Goal: Transaction & Acquisition: Purchase product/service

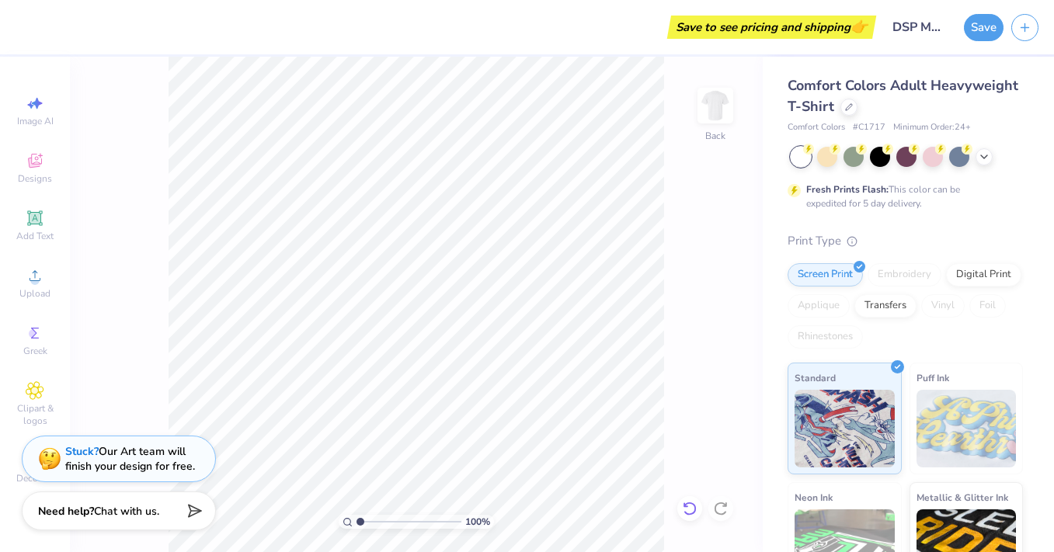
click at [684, 509] on icon at bounding box center [690, 509] width 16 height 16
click at [743, 205] on div "100 % Back" at bounding box center [416, 305] width 693 height 496
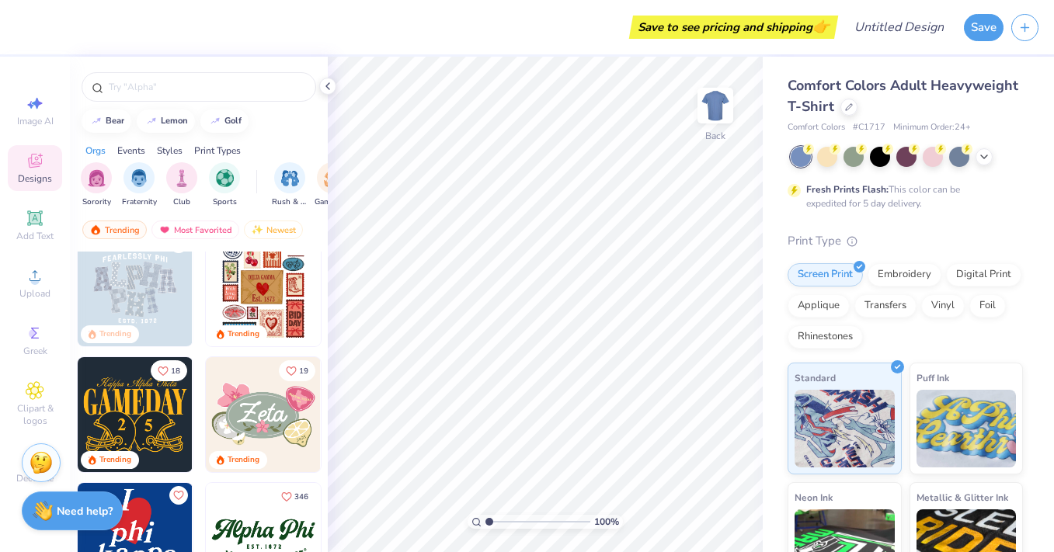
scroll to position [401, 0]
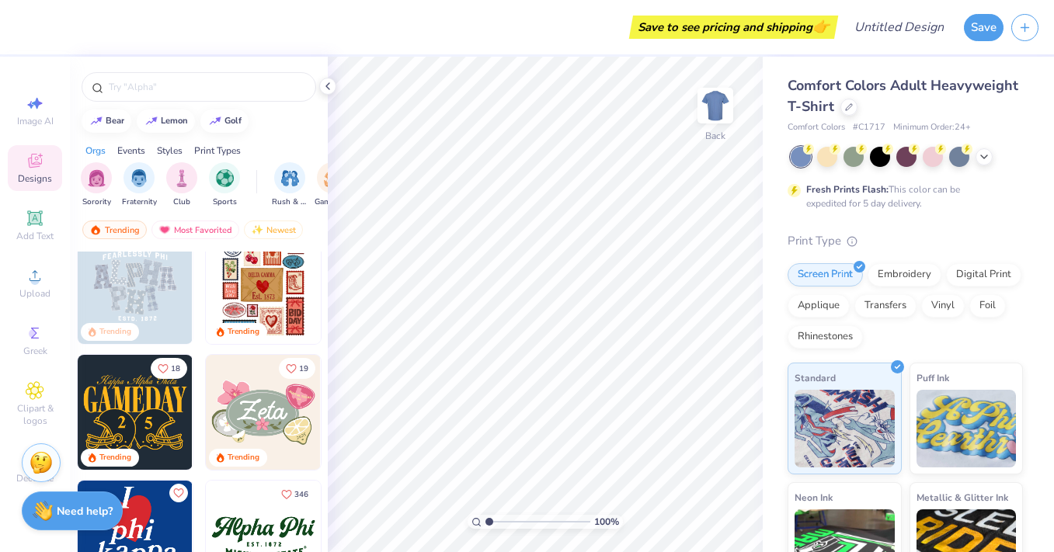
click at [143, 400] on img at bounding box center [135, 412] width 115 height 115
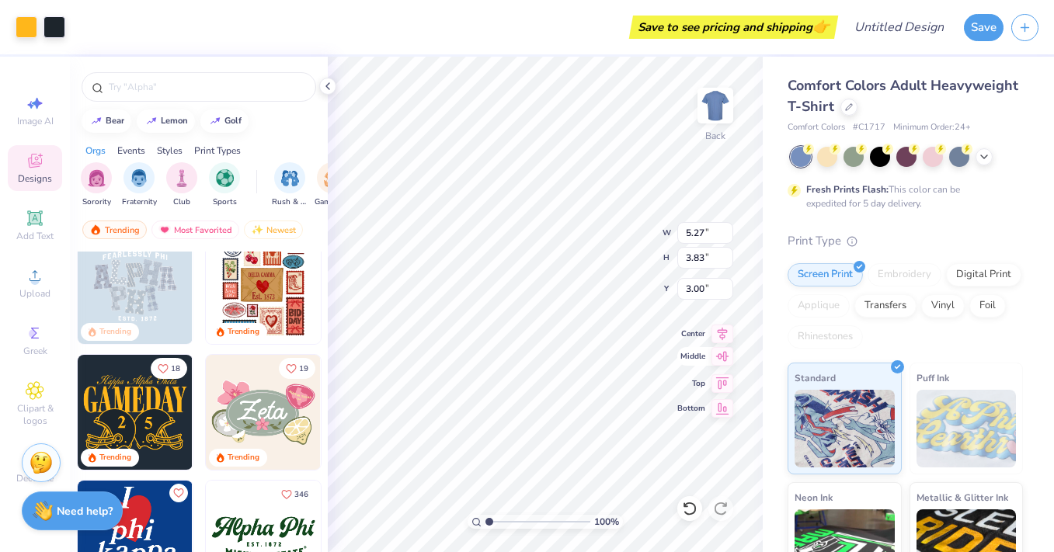
click at [697, 366] on div "100 % Back W 5.27 5.27 " H 3.83 3.83 " Y 3.00 3.00 " Center Middle Top Bottom" at bounding box center [545, 305] width 435 height 496
type input "4.85"
type input "12.78"
type input "9.29"
type input "3.49"
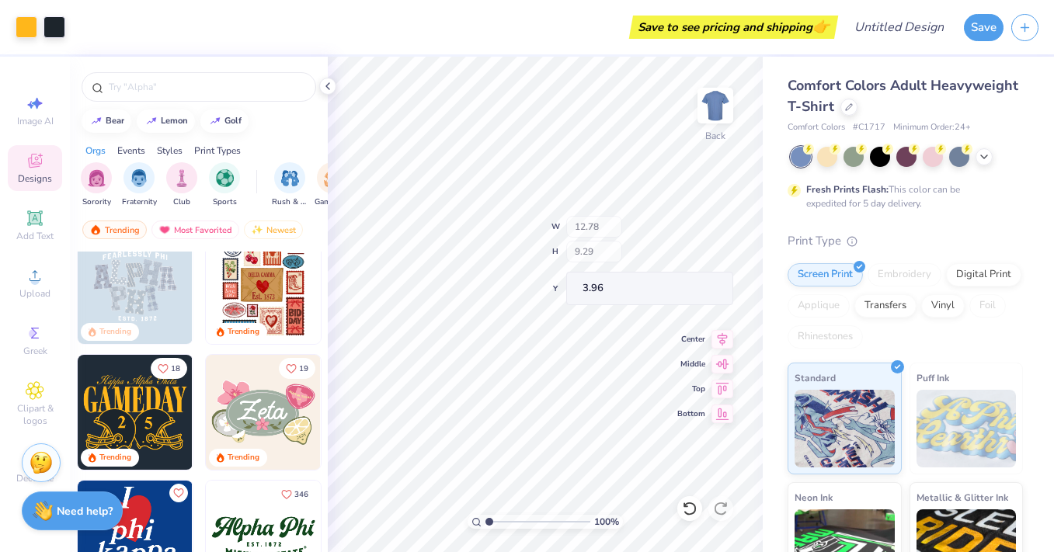
type input "3.96"
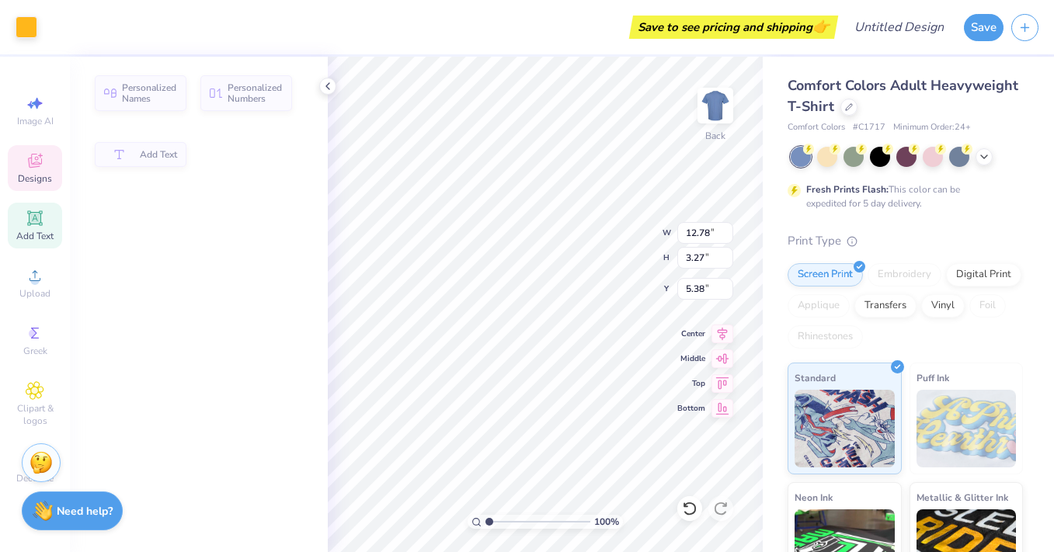
type input "5.37"
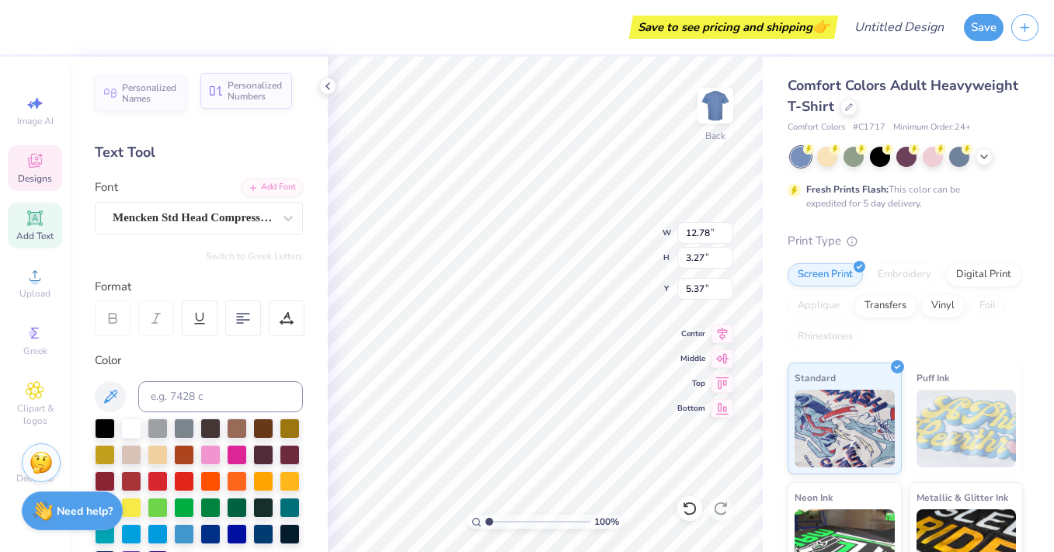
click at [252, 97] on span "Personalized Numbers" at bounding box center [255, 91] width 55 height 22
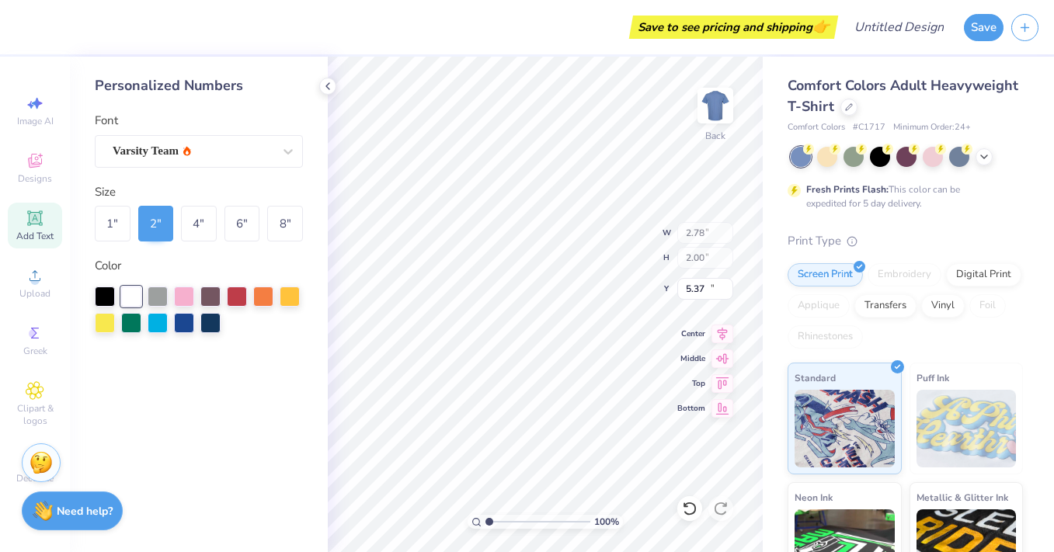
type input "2.78"
type input "2.00"
type input "11.50"
click at [328, 91] on icon at bounding box center [328, 86] width 12 height 12
click at [333, 82] on icon at bounding box center [328, 86] width 12 height 12
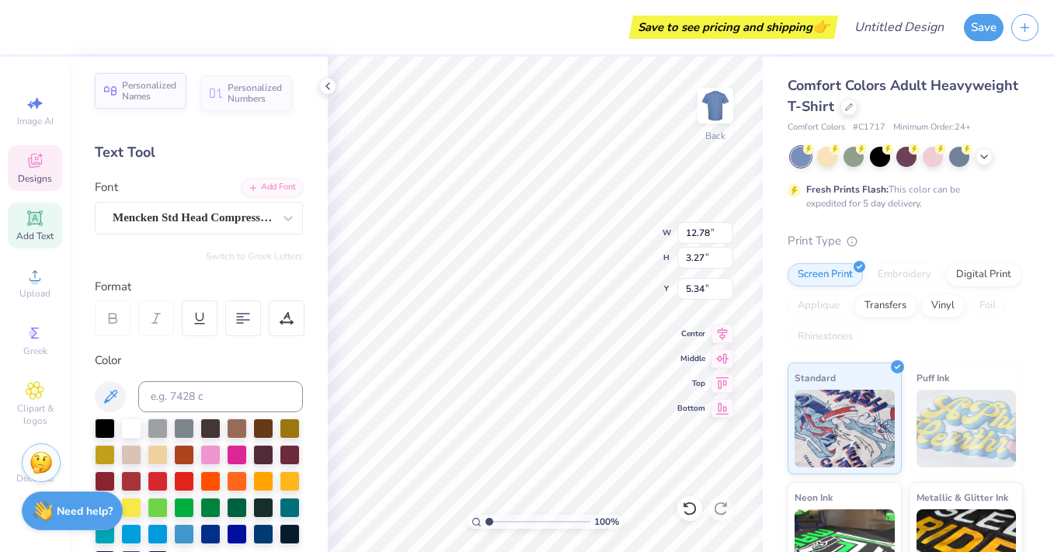
click at [134, 88] on span "Personalized Names" at bounding box center [149, 91] width 55 height 22
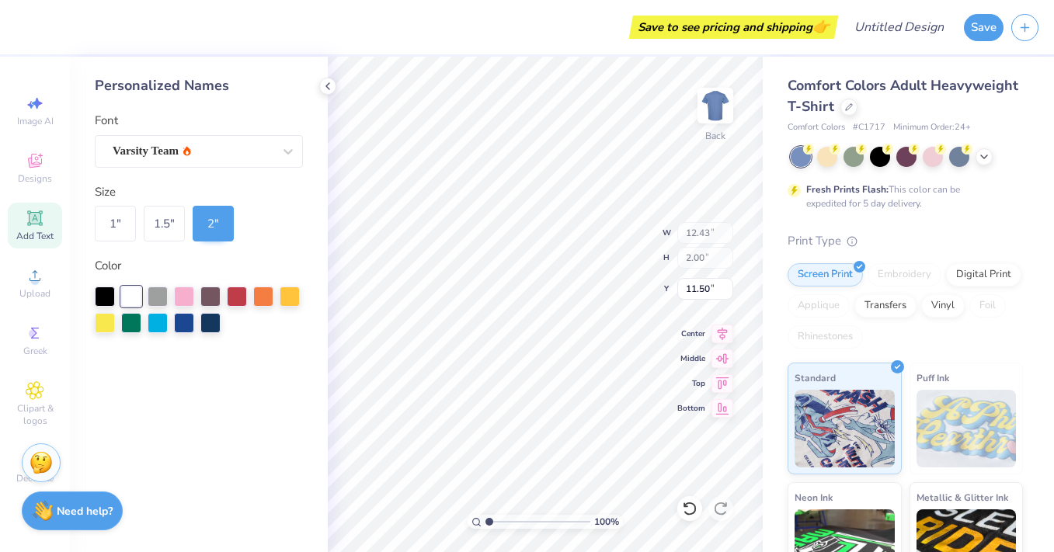
type input "12.43"
type input "2.00"
type input "5.34"
click at [693, 512] on icon at bounding box center [690, 509] width 16 height 16
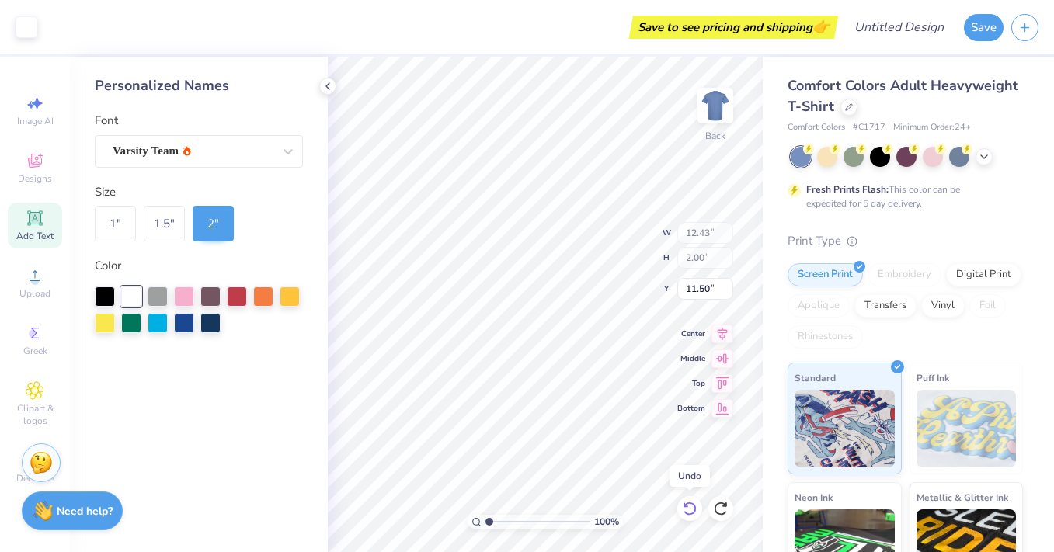
click at [693, 512] on icon at bounding box center [690, 509] width 16 height 16
click at [692, 512] on icon at bounding box center [690, 509] width 16 height 16
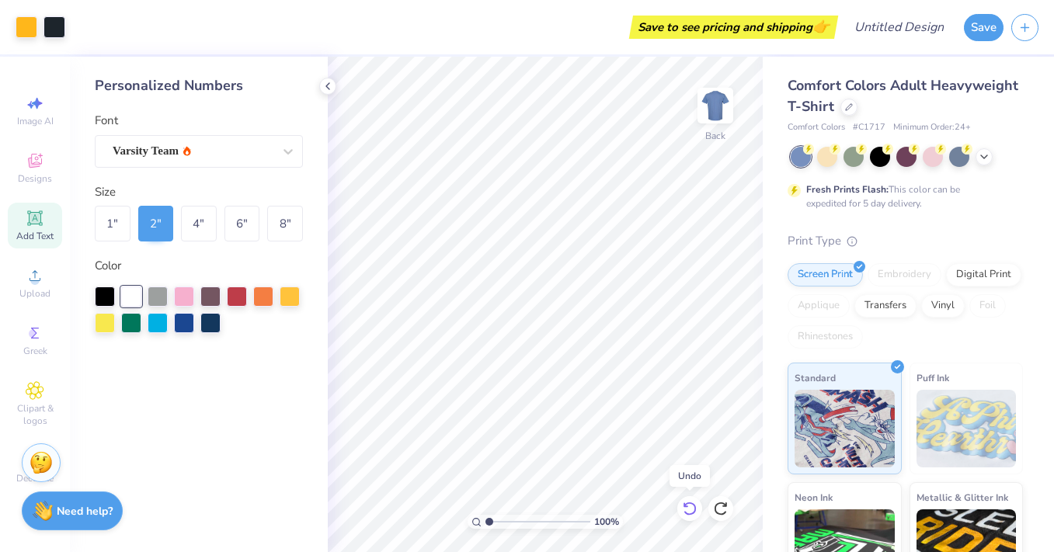
click at [692, 512] on icon at bounding box center [690, 509] width 16 height 16
click at [683, 506] on icon at bounding box center [690, 509] width 16 height 16
click at [687, 510] on icon at bounding box center [690, 509] width 16 height 16
click at [687, 497] on div at bounding box center [689, 508] width 25 height 25
click at [687, 501] on icon at bounding box center [690, 509] width 16 height 16
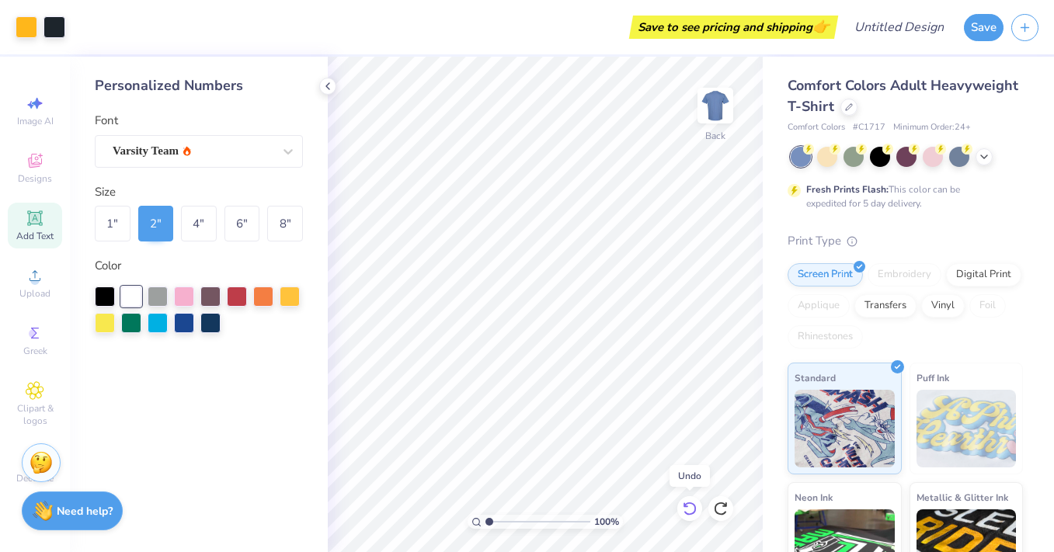
click at [687, 501] on icon at bounding box center [690, 509] width 16 height 16
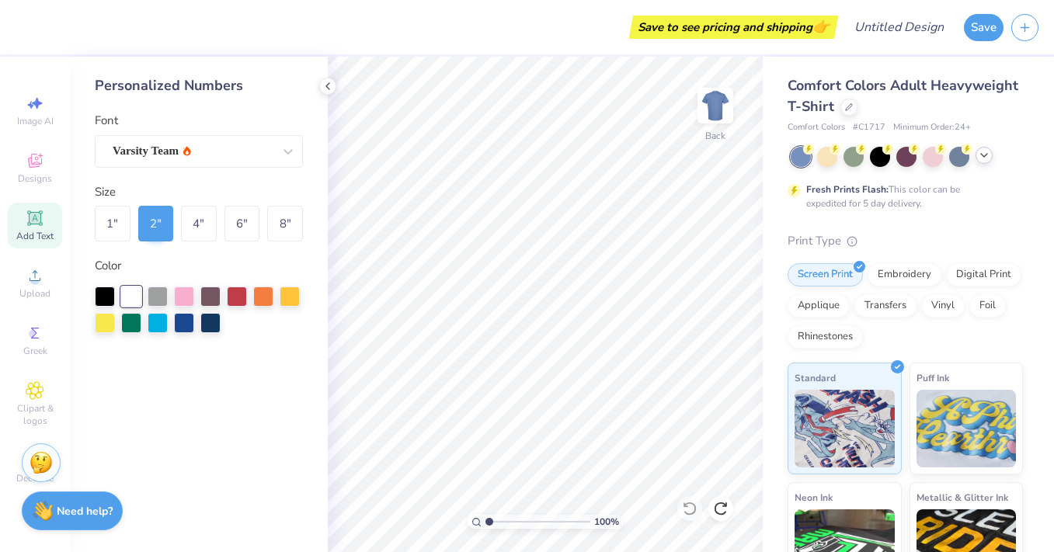
click at [983, 160] on icon at bounding box center [984, 155] width 12 height 12
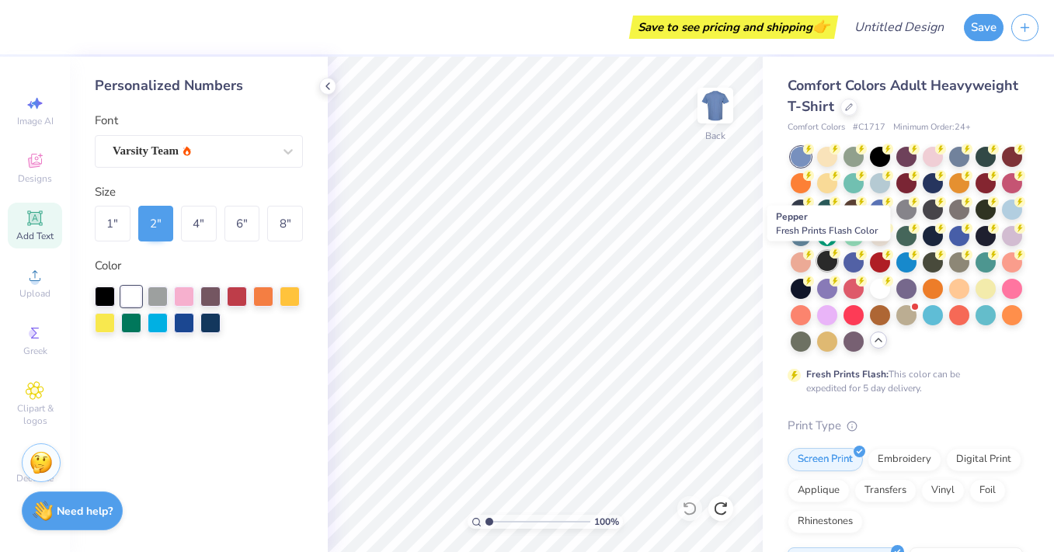
click at [822, 263] on div at bounding box center [827, 261] width 20 height 20
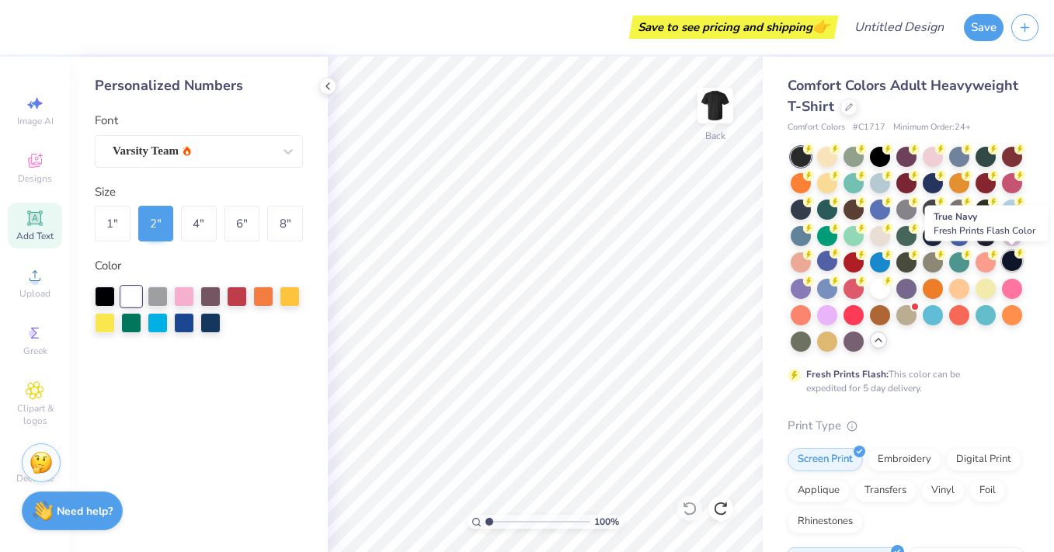
click at [1019, 263] on div at bounding box center [1012, 261] width 20 height 20
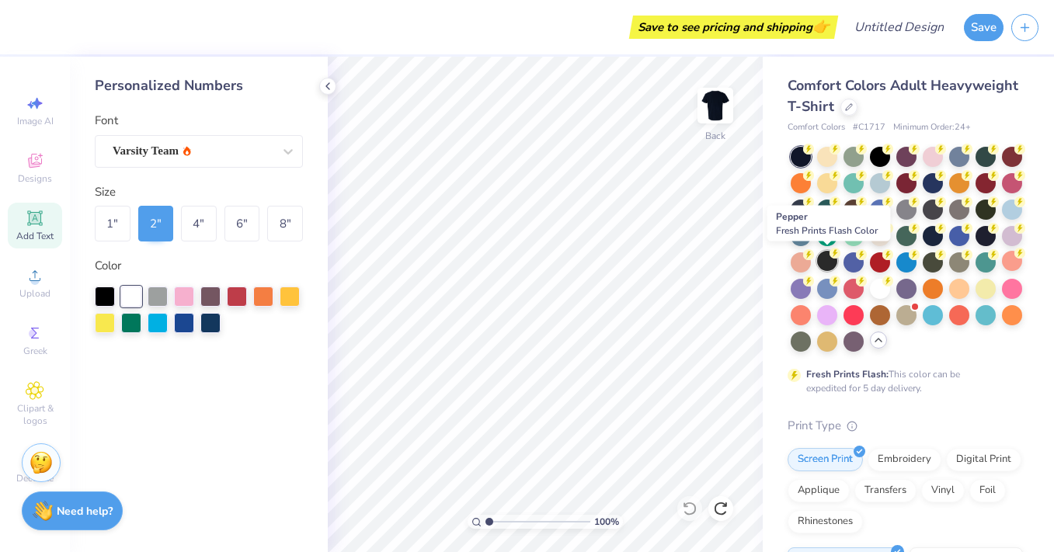
click at [825, 264] on div at bounding box center [827, 261] width 20 height 20
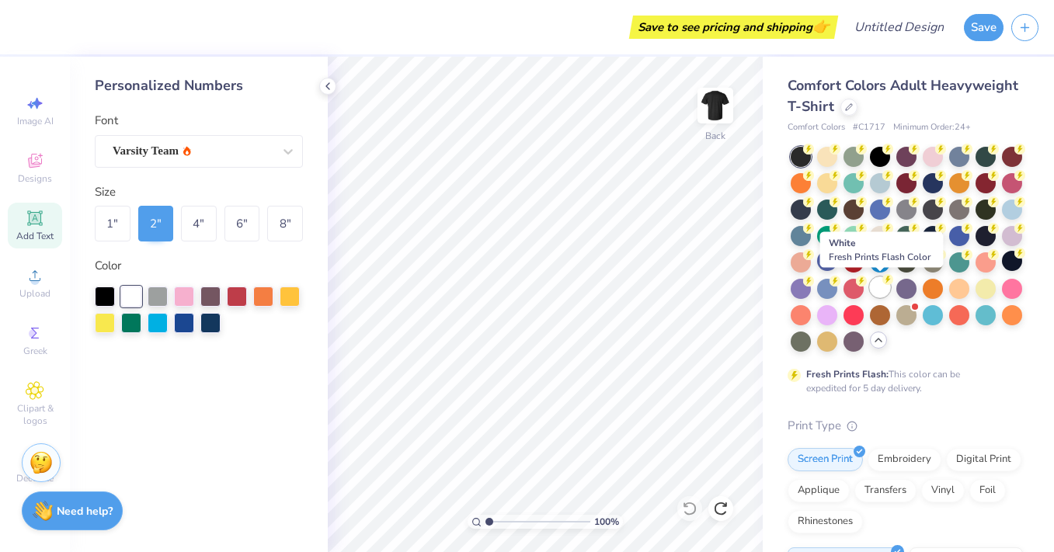
click at [877, 287] on div at bounding box center [880, 287] width 20 height 20
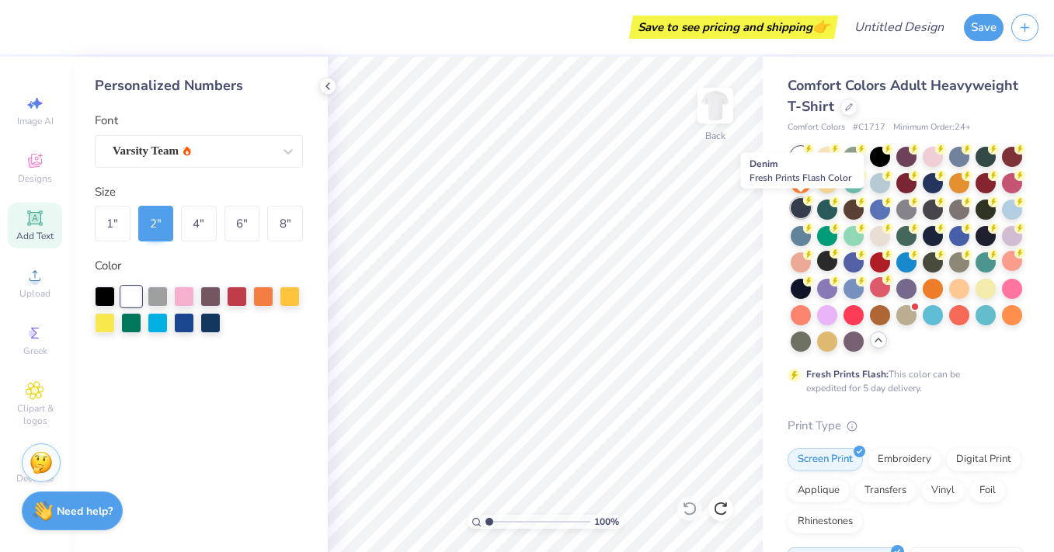
click at [800, 208] on div at bounding box center [801, 208] width 20 height 20
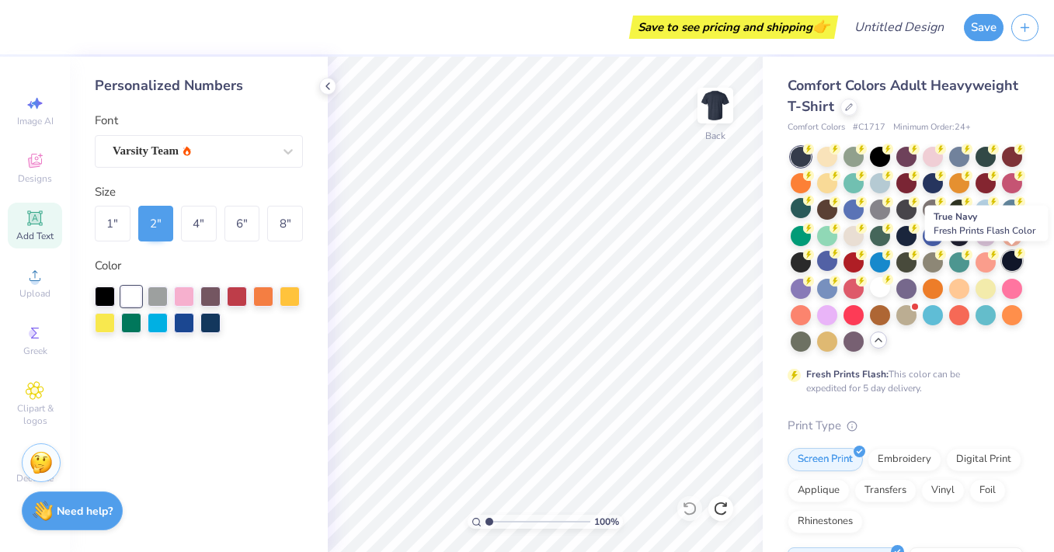
click at [1014, 255] on icon at bounding box center [1019, 253] width 11 height 11
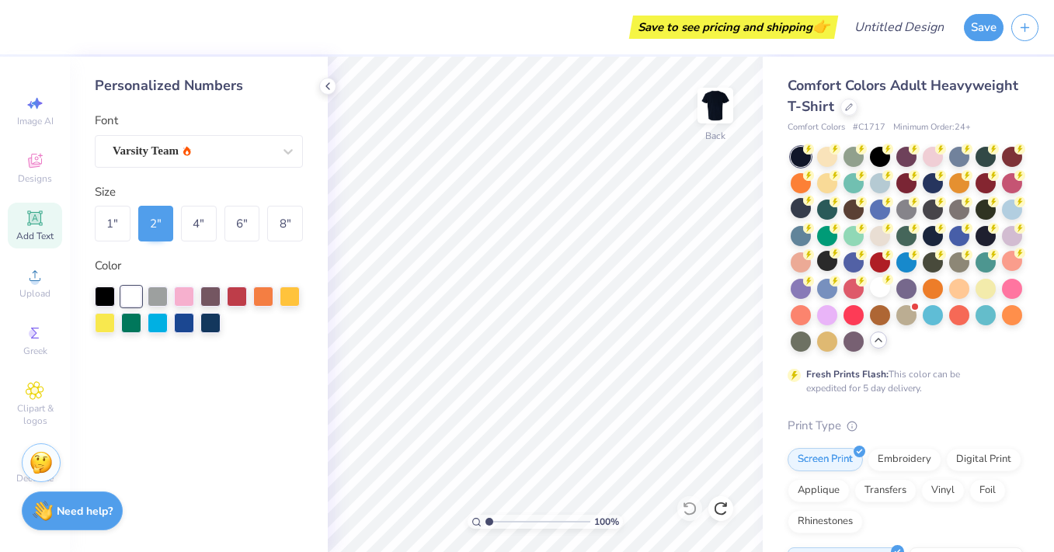
click at [32, 235] on span "Add Text" at bounding box center [34, 236] width 37 height 12
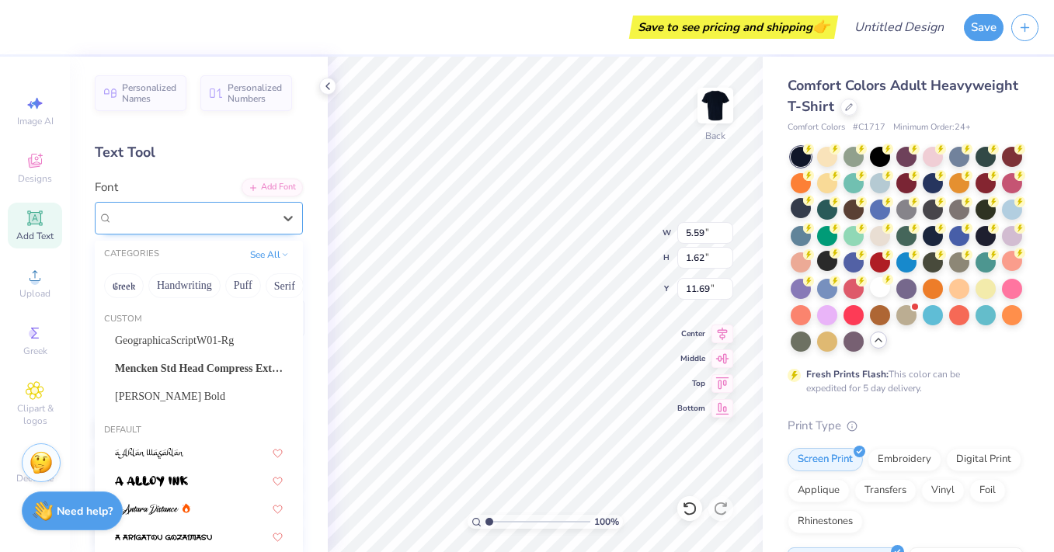
click at [201, 220] on div "Super Dream" at bounding box center [192, 218] width 163 height 24
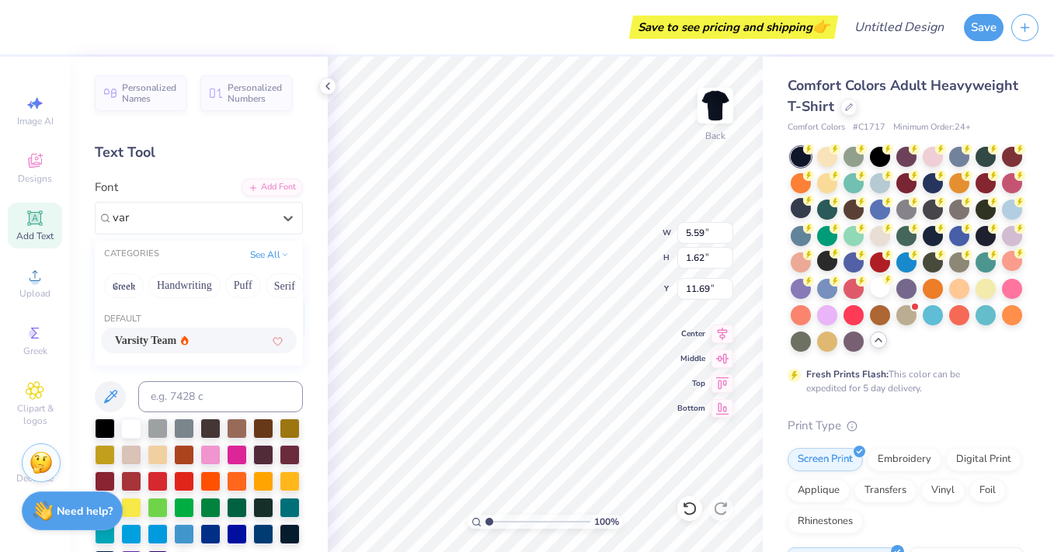
click at [189, 343] on div "Varsity Team" at bounding box center [152, 340] width 74 height 16
type input "var"
type input "5.55"
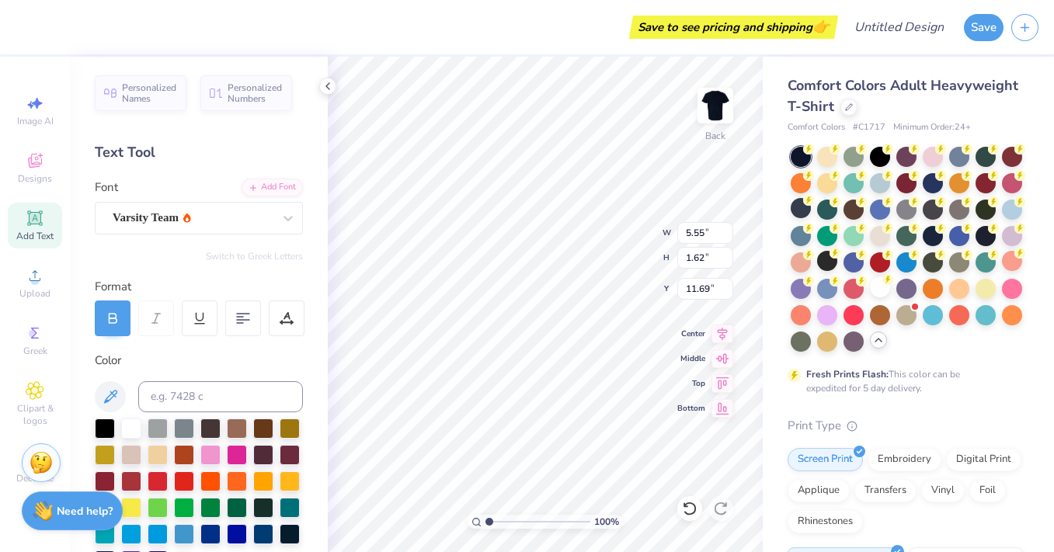
type textarea "07"
type input "8.09"
type input "5.81"
type input "4.91"
type input "11.34"
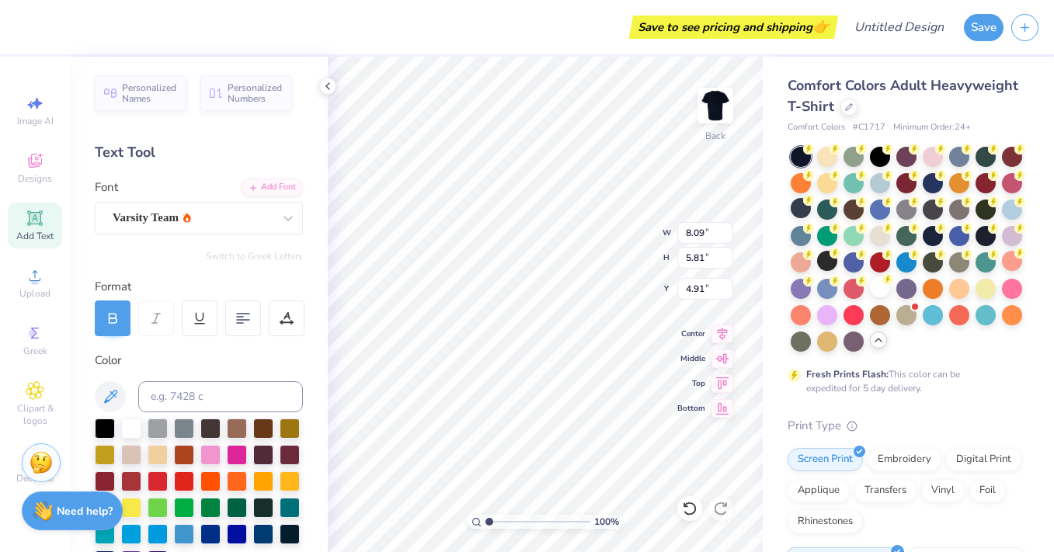
type input "8.15"
type input "4.84"
type input "10.59"
type input "7.61"
type input "4.89"
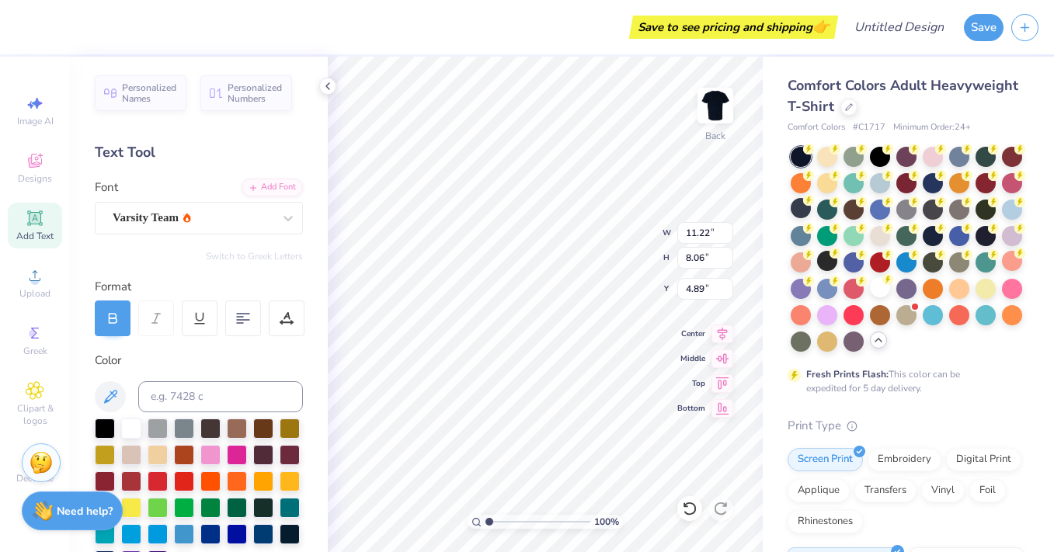
type input "11.22"
type input "8.06"
type input "4.44"
click at [40, 236] on span "Add Text" at bounding box center [34, 236] width 37 height 12
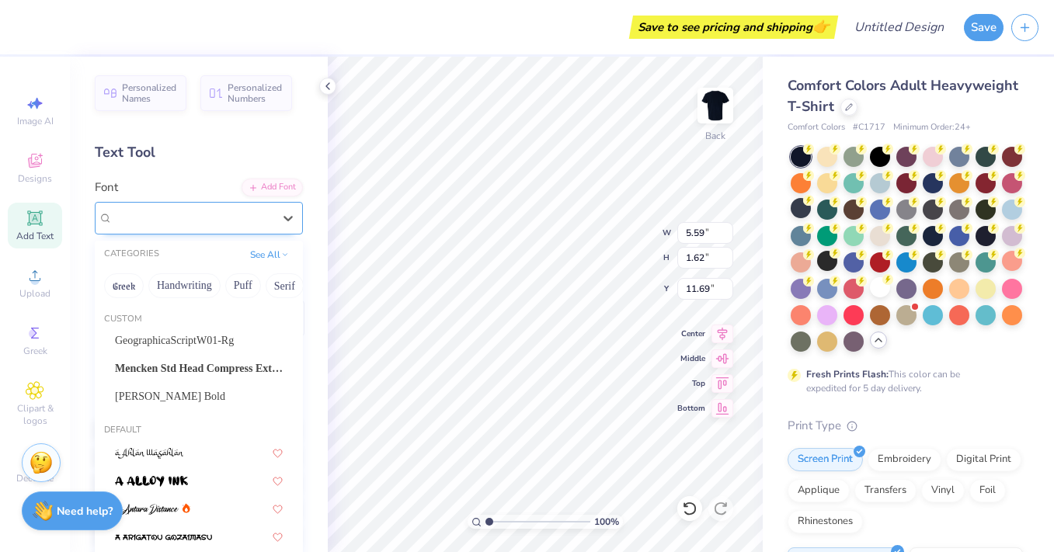
click at [180, 205] on div "Super Dream" at bounding box center [199, 218] width 208 height 33
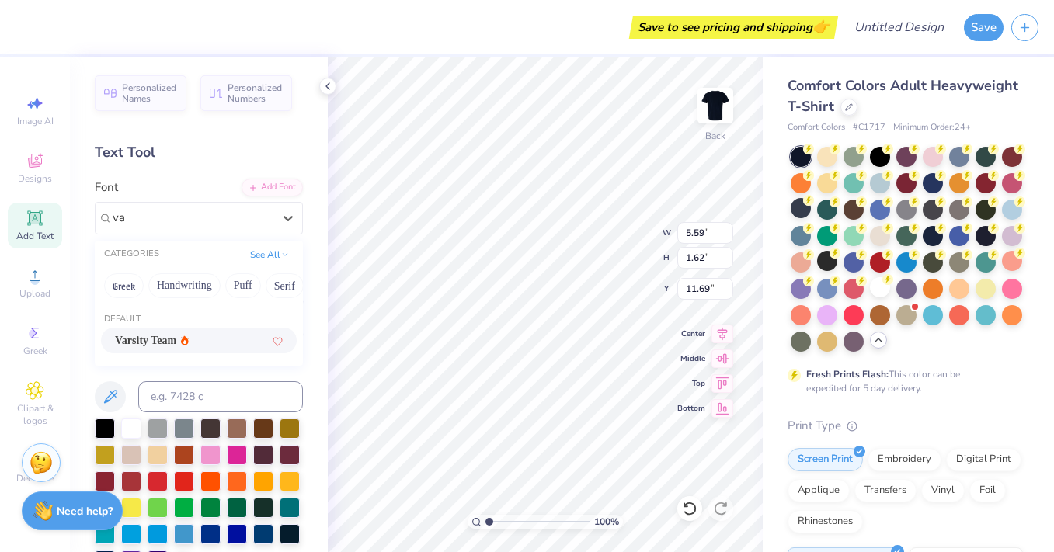
click at [176, 345] on span "Varsity Team" at bounding box center [145, 340] width 61 height 16
type input "va"
type input "5.55"
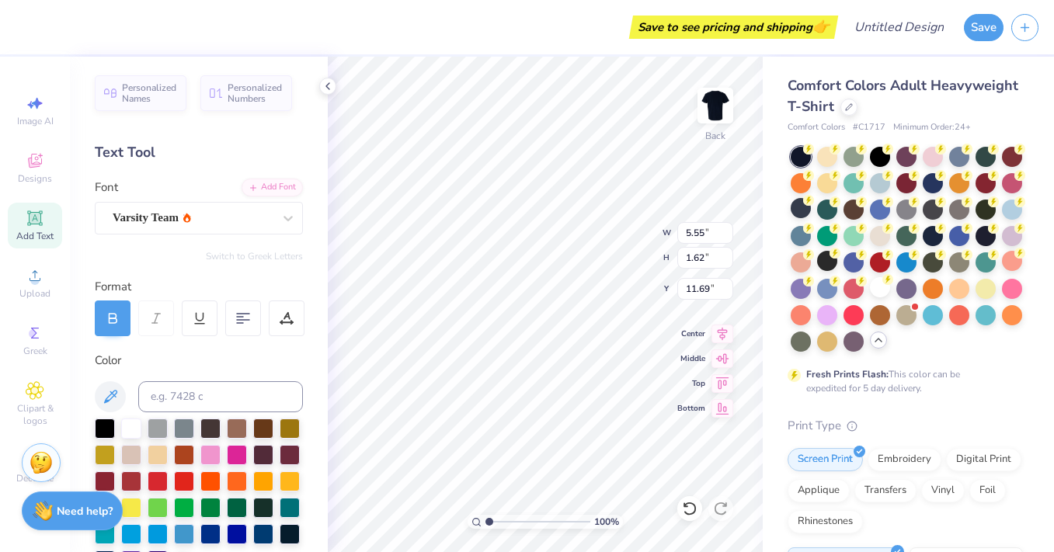
scroll to position [0, 4]
type textarea "delta sigma poi"
type textarea "delta sigma pi"
type input "15.53"
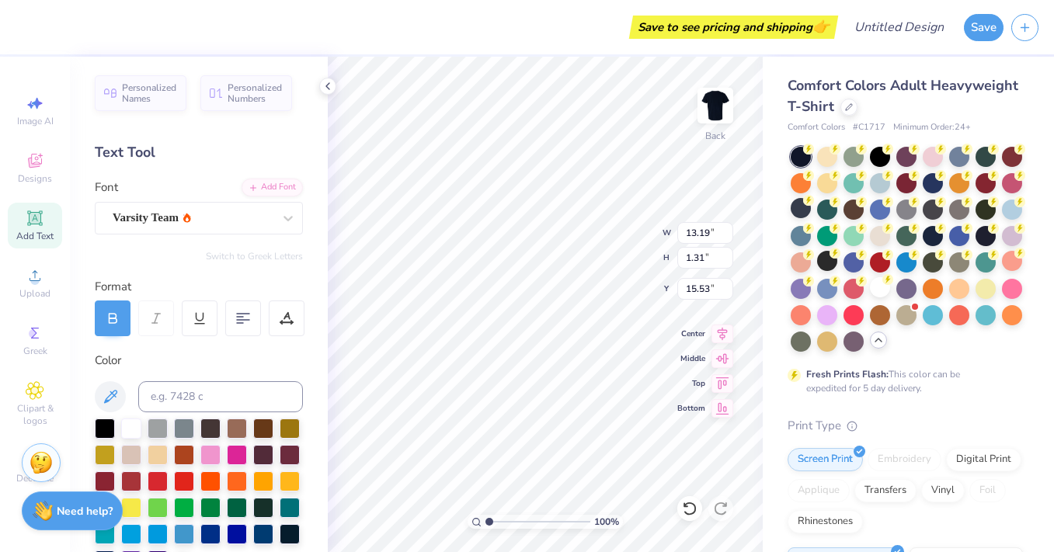
type input "7.15"
type input "0.71"
type input "13.50"
type input "9.76"
type input "0.97"
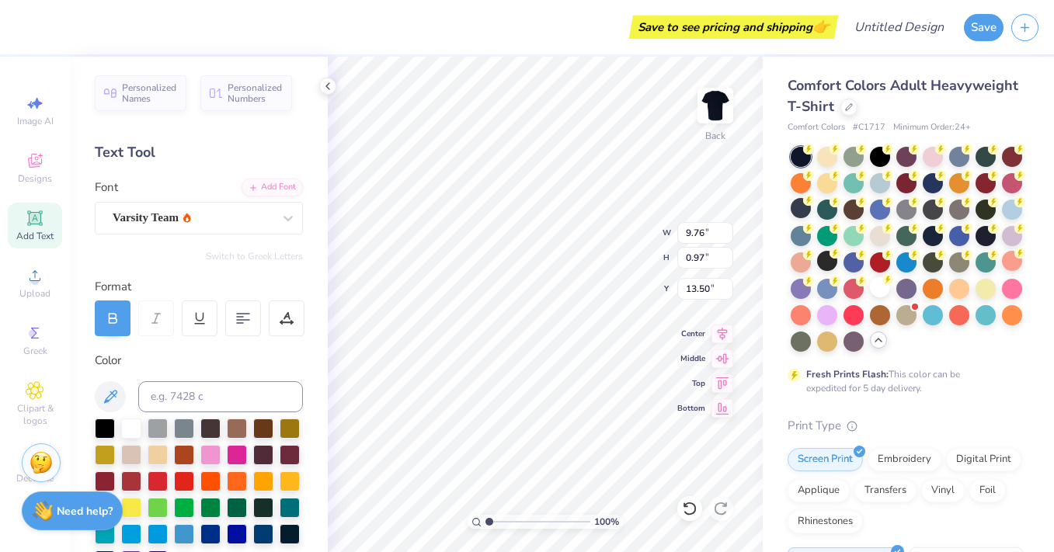
type input "13.06"
type input "13.16"
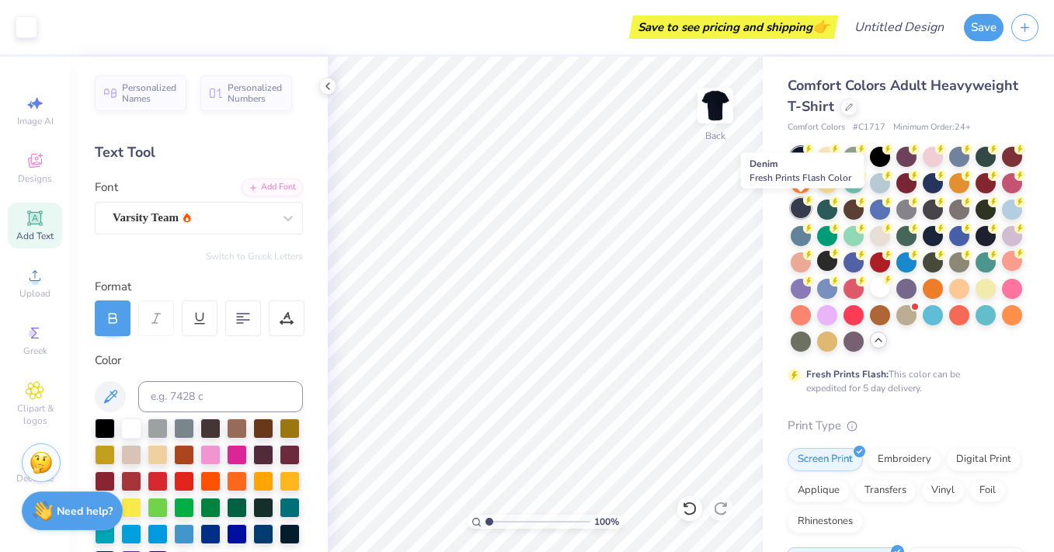
click at [802, 214] on div at bounding box center [801, 208] width 20 height 20
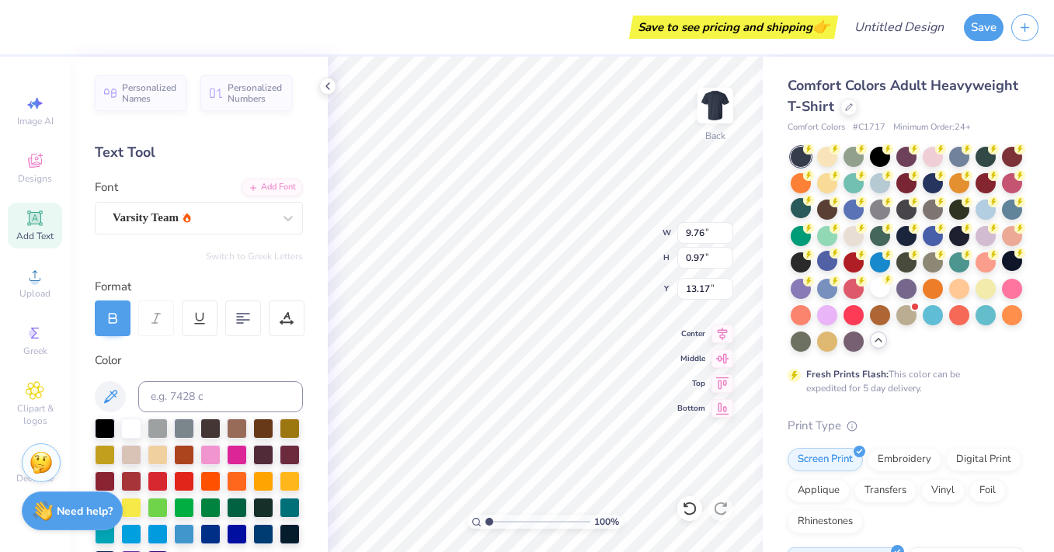
type input "4.84"
type input "0.48"
type input "13.01"
click at [717, 109] on img at bounding box center [715, 106] width 62 height 62
click at [41, 230] on span "Add Text" at bounding box center [34, 236] width 37 height 12
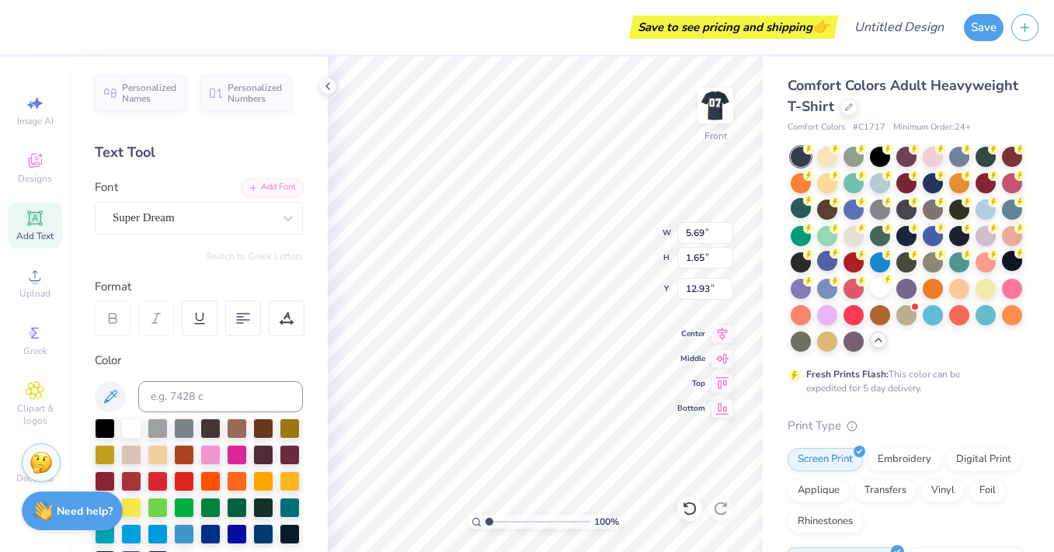
scroll to position [0, 0]
type textarea "07"
click at [227, 210] on div "Super Dream" at bounding box center [192, 218] width 163 height 24
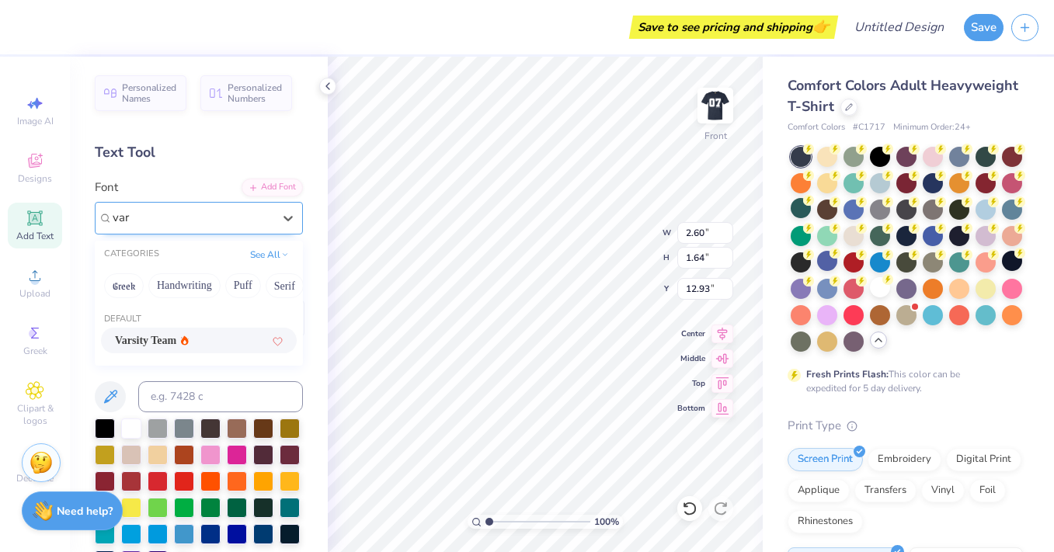
click at [166, 336] on span "Varsity Team" at bounding box center [145, 340] width 61 height 16
type input "var"
type input "2.29"
type input "1.65"
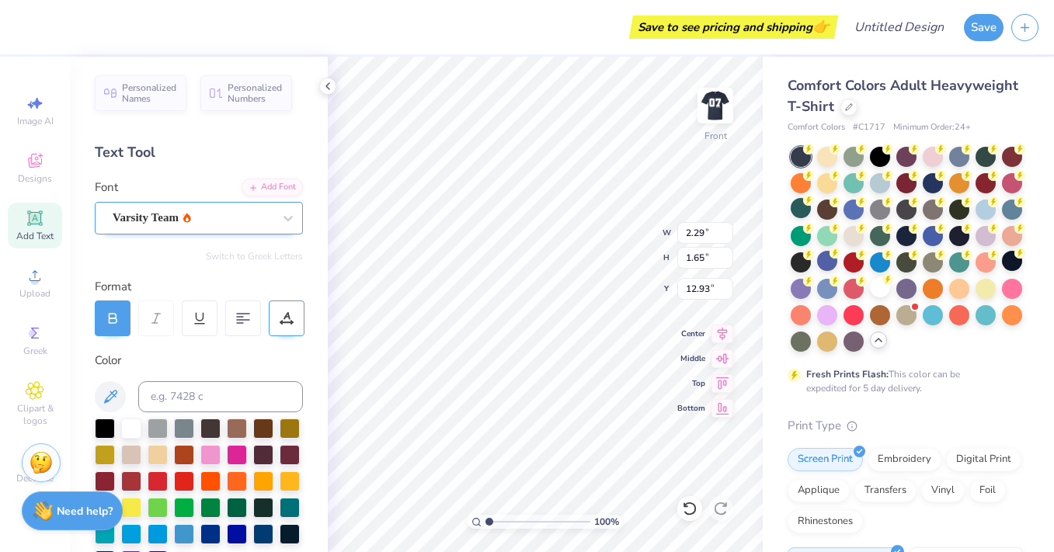
type input "8.51"
type input "10.04"
type input "7.21"
type input "6.54"
type input "11.69"
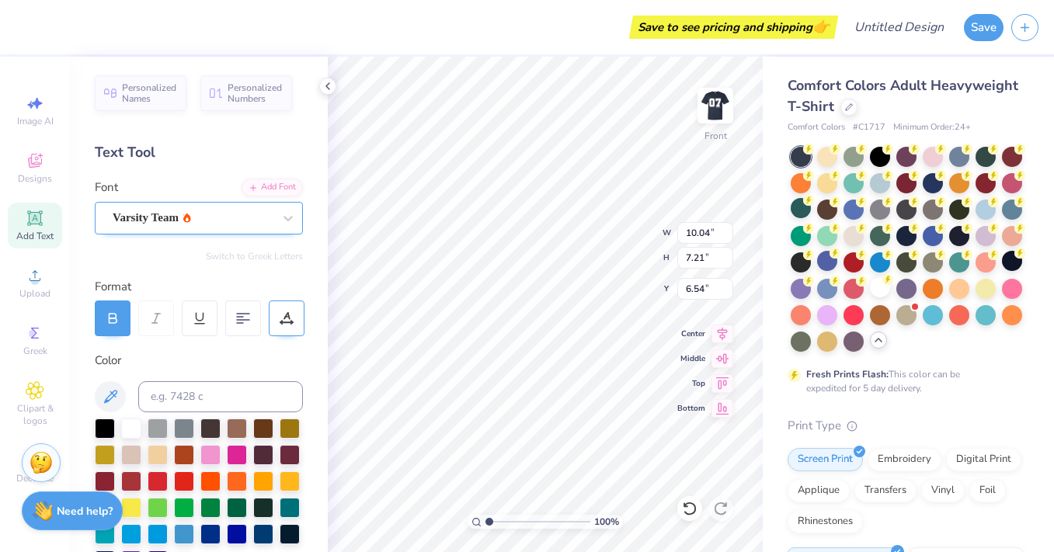
type input "8.40"
type input "6.52"
type input "10.75"
type input "7.72"
type input "6.50"
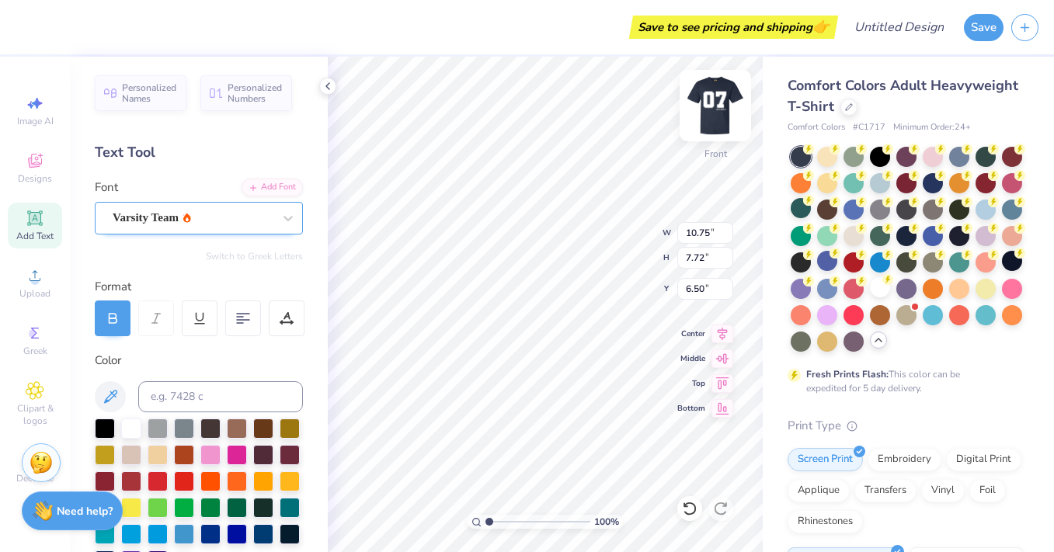
type input "11.74"
type input "8.44"
type input "7.30"
click at [712, 107] on img at bounding box center [715, 106] width 62 height 62
type input "6.27"
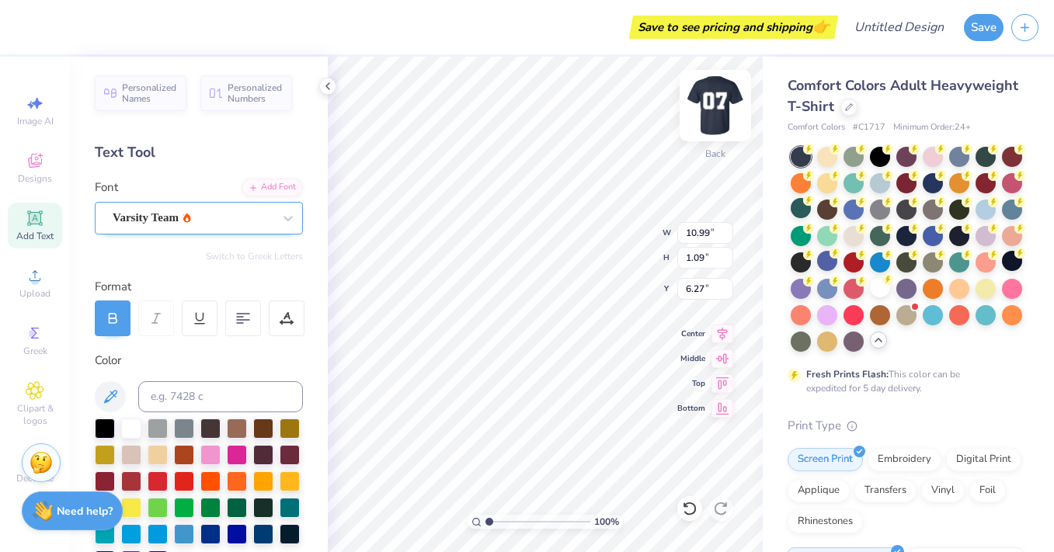
type input "10.99"
type input "1.09"
type input "6.47"
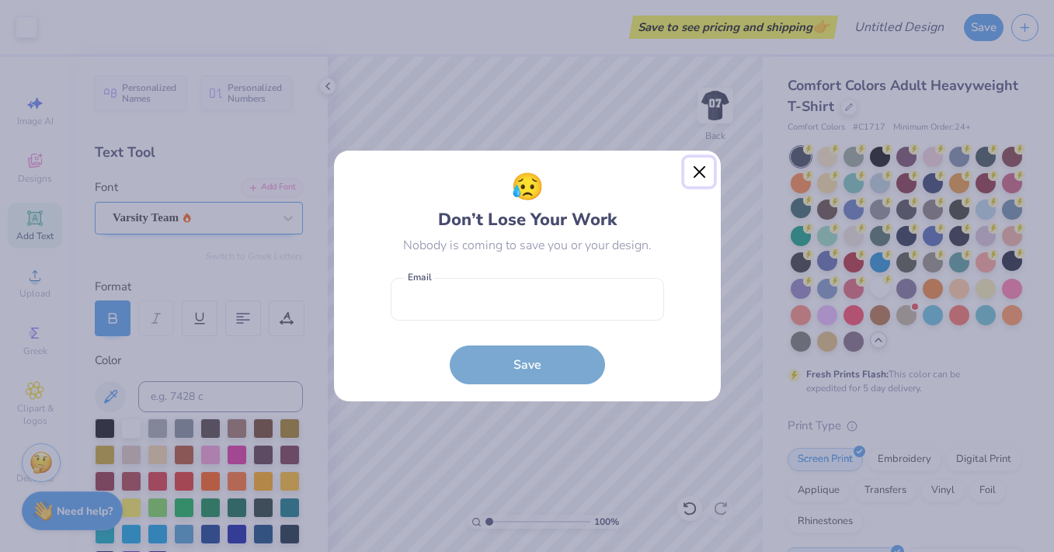
click at [695, 167] on button "Close" at bounding box center [699, 173] width 30 height 30
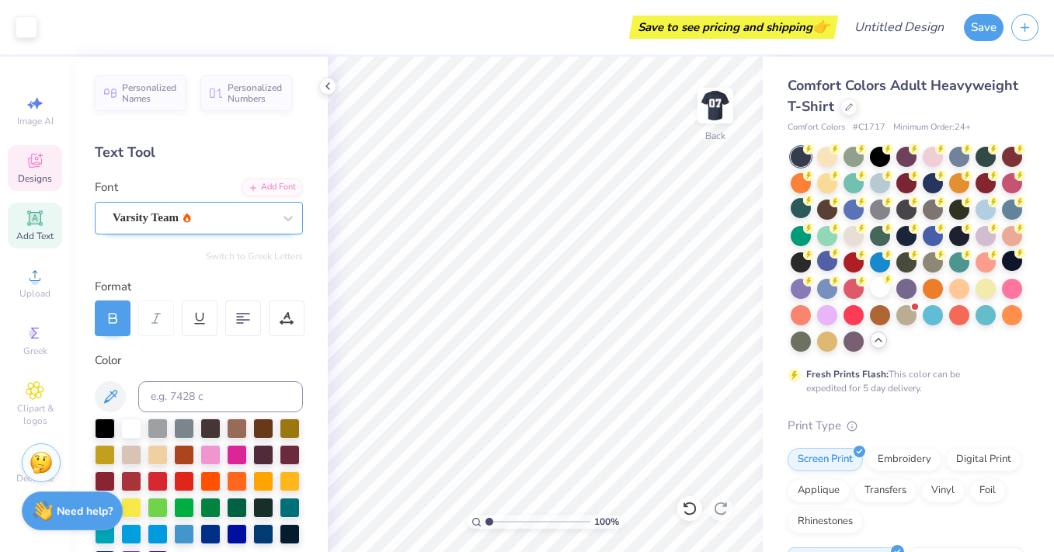
click at [30, 170] on div "Designs" at bounding box center [35, 168] width 54 height 46
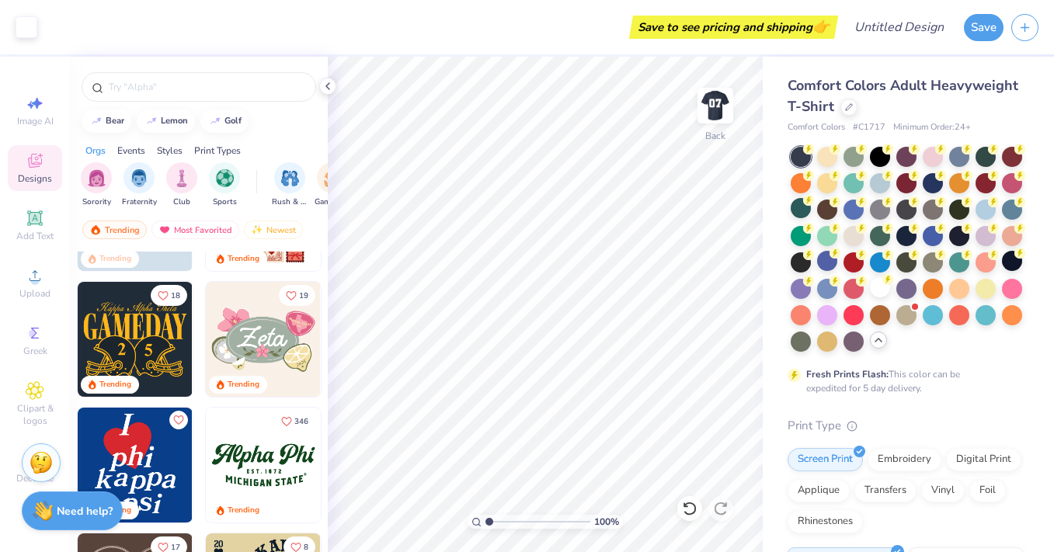
scroll to position [471, 0]
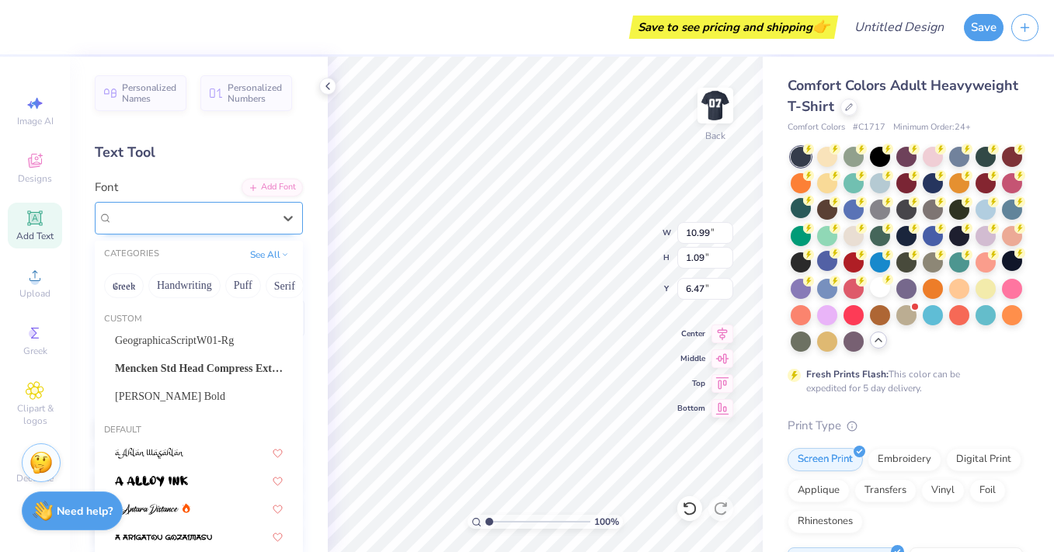
click at [224, 220] on div "Varsity Team" at bounding box center [192, 218] width 163 height 24
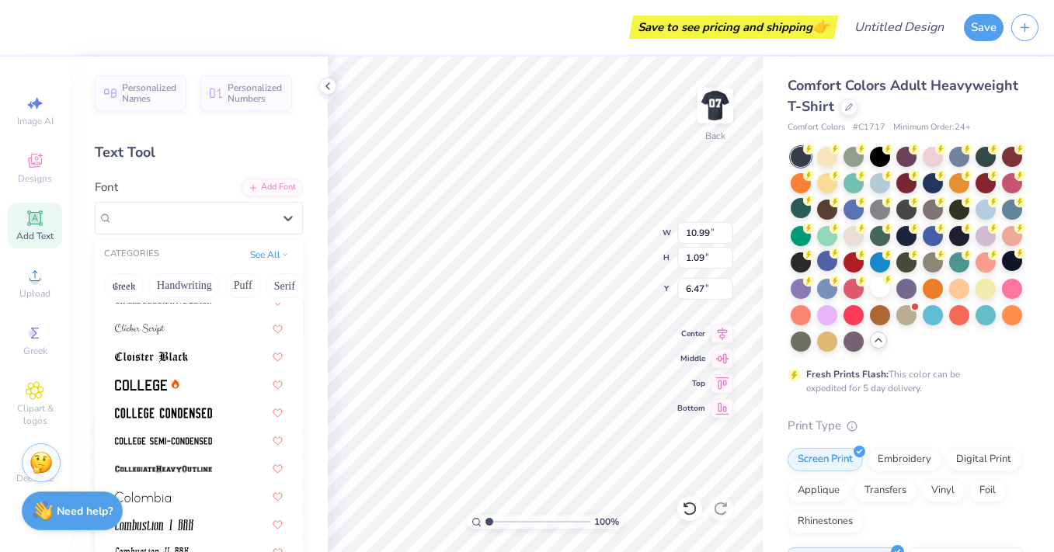
scroll to position [2099, 0]
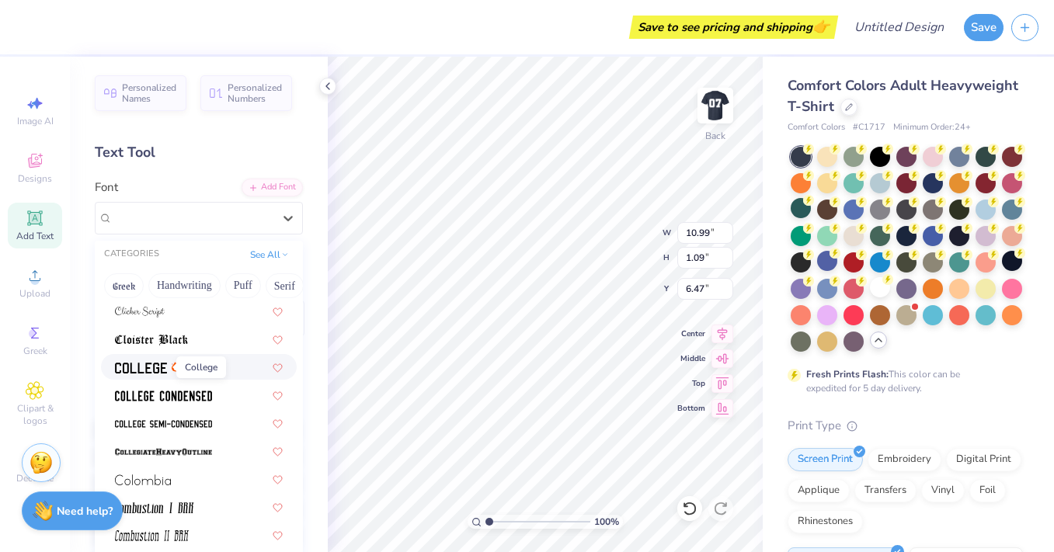
click at [150, 360] on span at bounding box center [141, 367] width 52 height 16
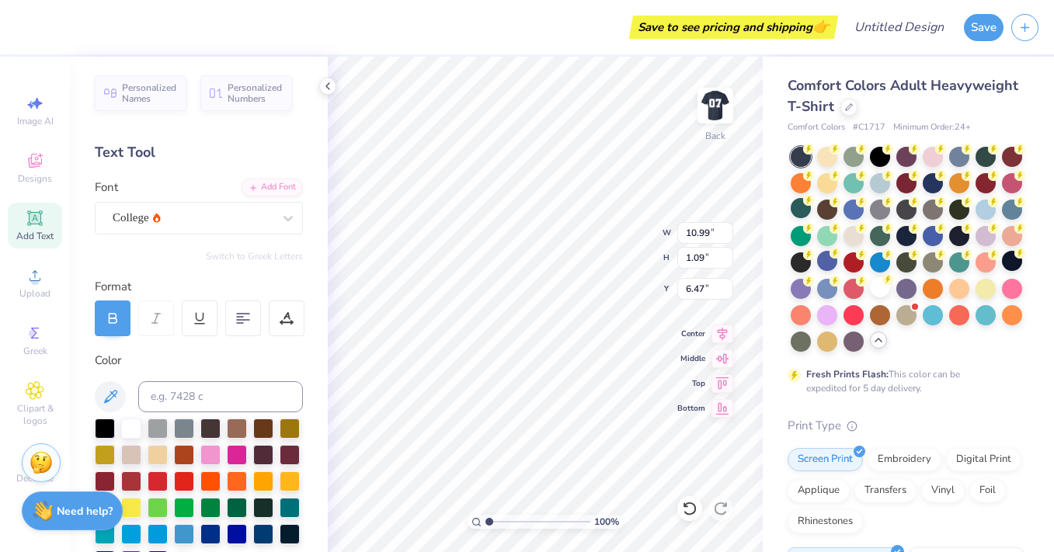
type input "10.36"
type input "1.06"
type input "6.48"
click at [213, 218] on div "College" at bounding box center [192, 218] width 163 height 24
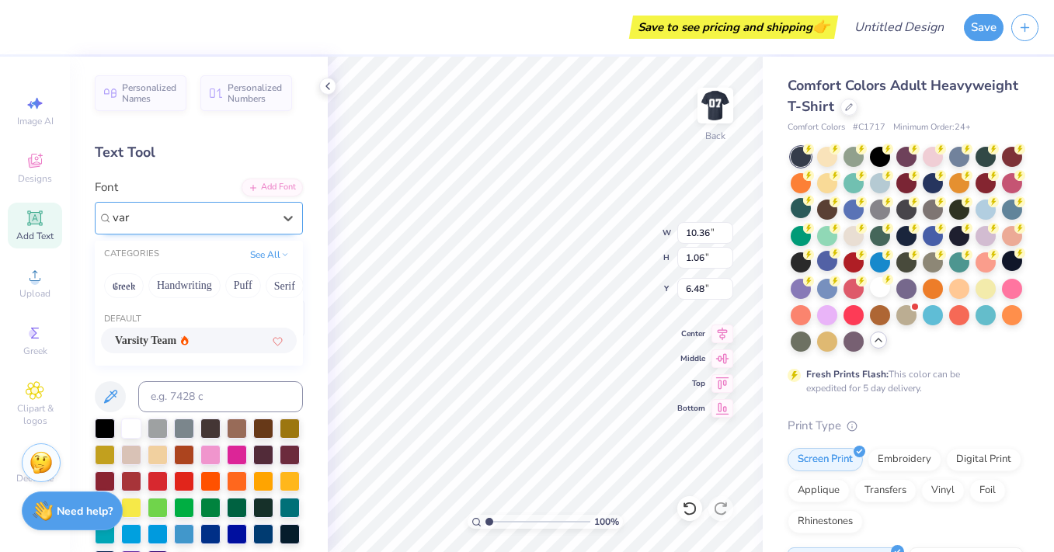
click at [170, 335] on span "Varsity Team" at bounding box center [145, 340] width 61 height 16
type input "var"
type input "10.99"
type input "1.09"
type input "6.47"
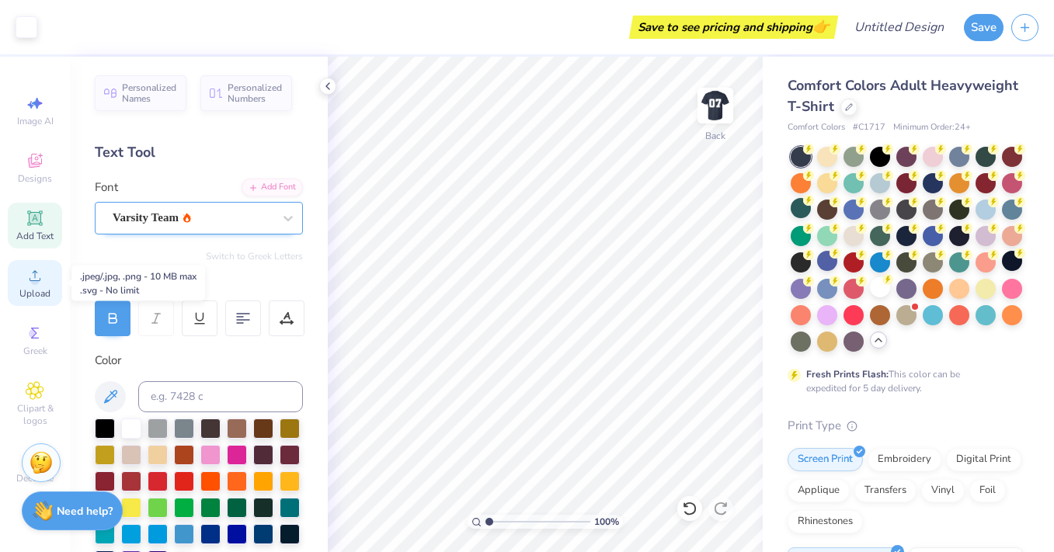
click at [40, 295] on span "Upload" at bounding box center [34, 293] width 31 height 12
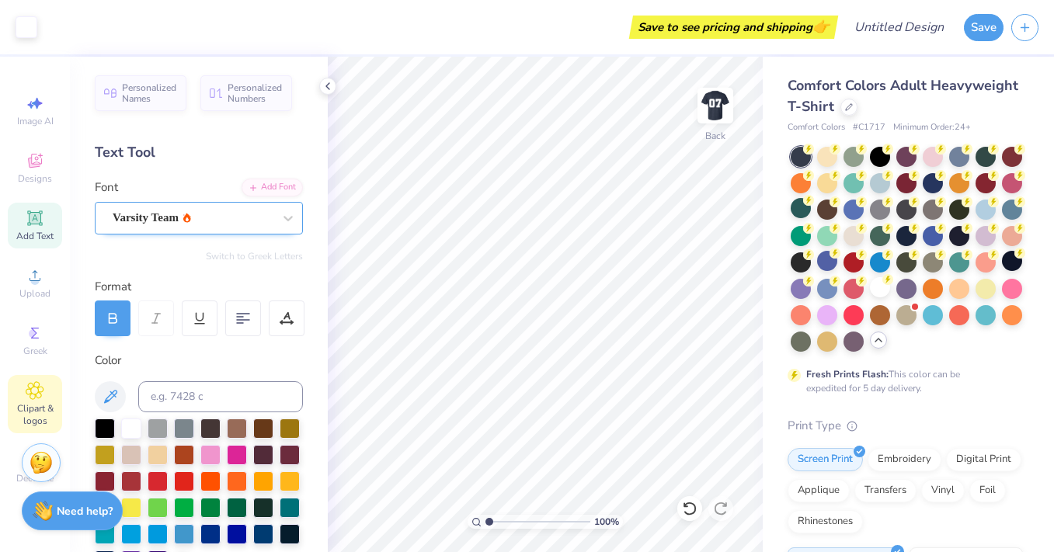
click at [42, 398] on icon at bounding box center [35, 390] width 18 height 19
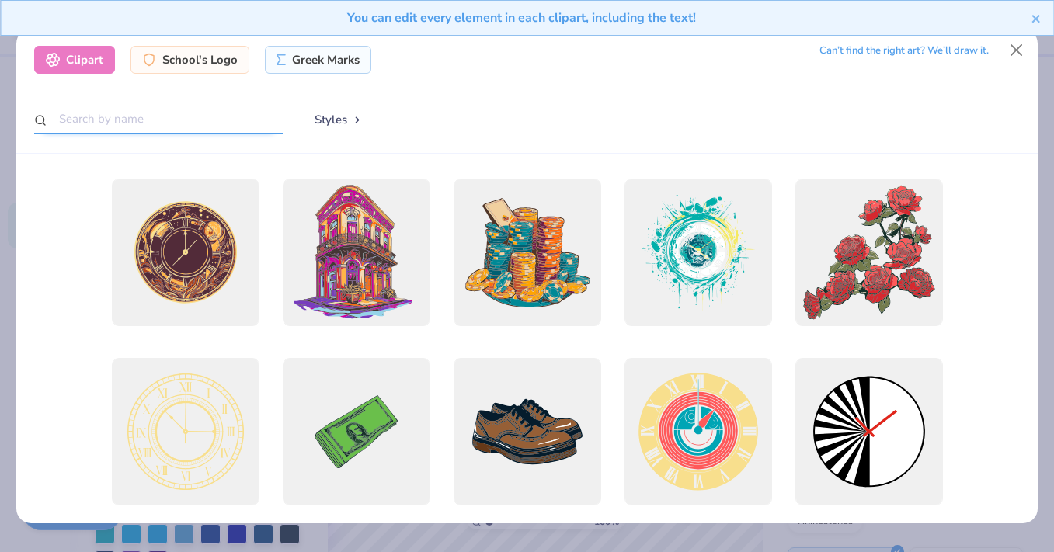
click at [195, 123] on input "text" at bounding box center [158, 119] width 249 height 29
type input "football"
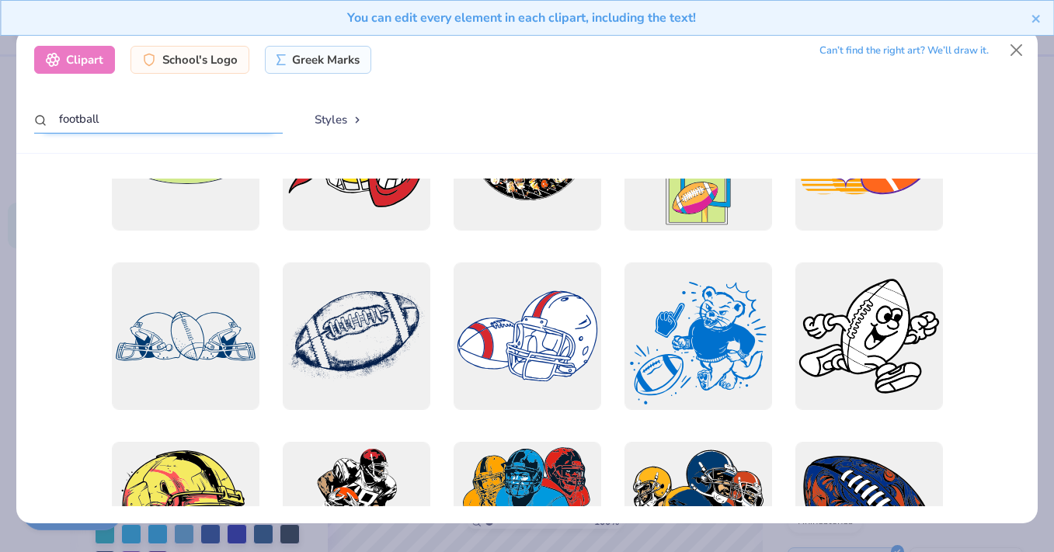
scroll to position [2077, 0]
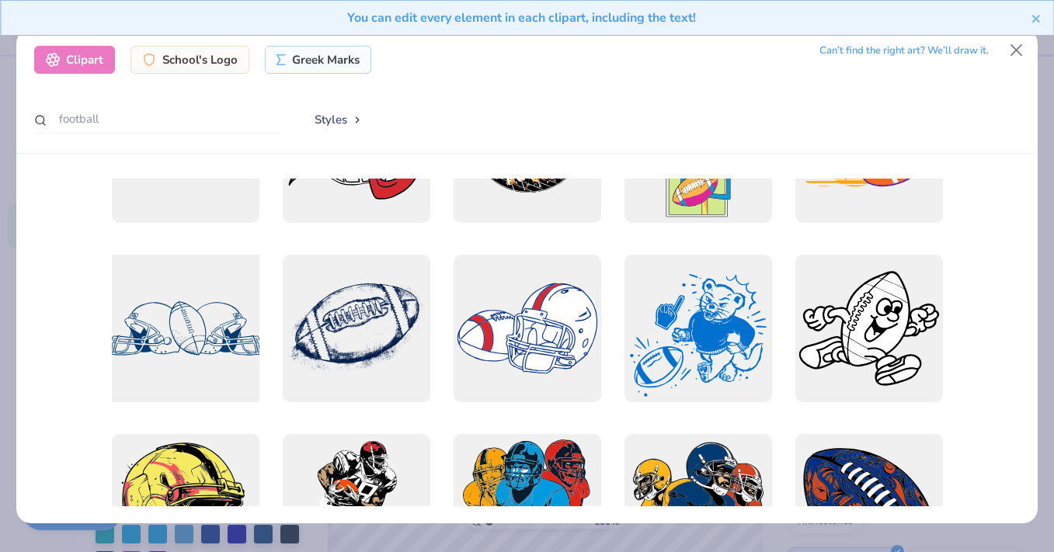
click at [214, 332] on div at bounding box center [185, 329] width 162 height 162
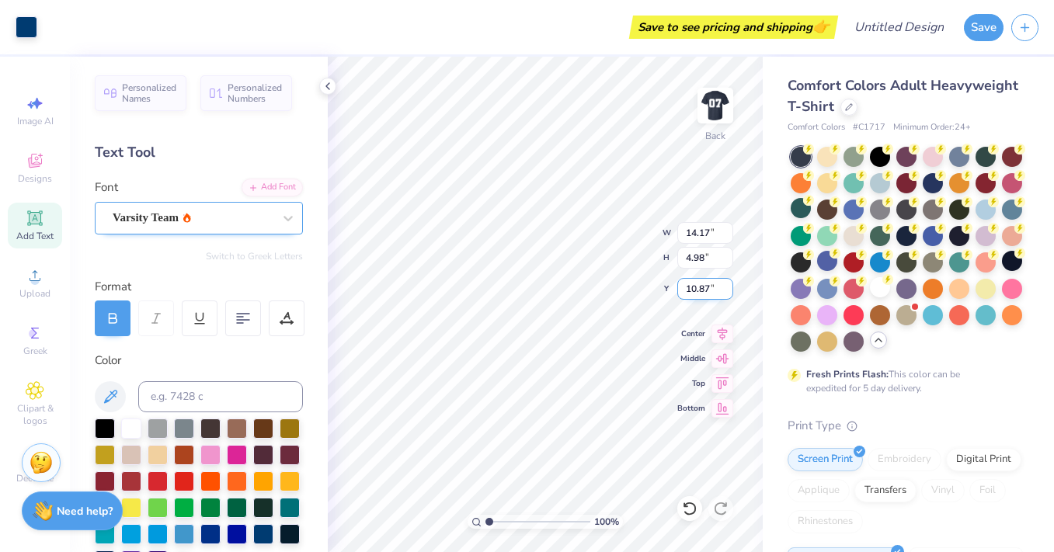
type input "10.87"
click at [32, 27] on div at bounding box center [27, 26] width 22 height 22
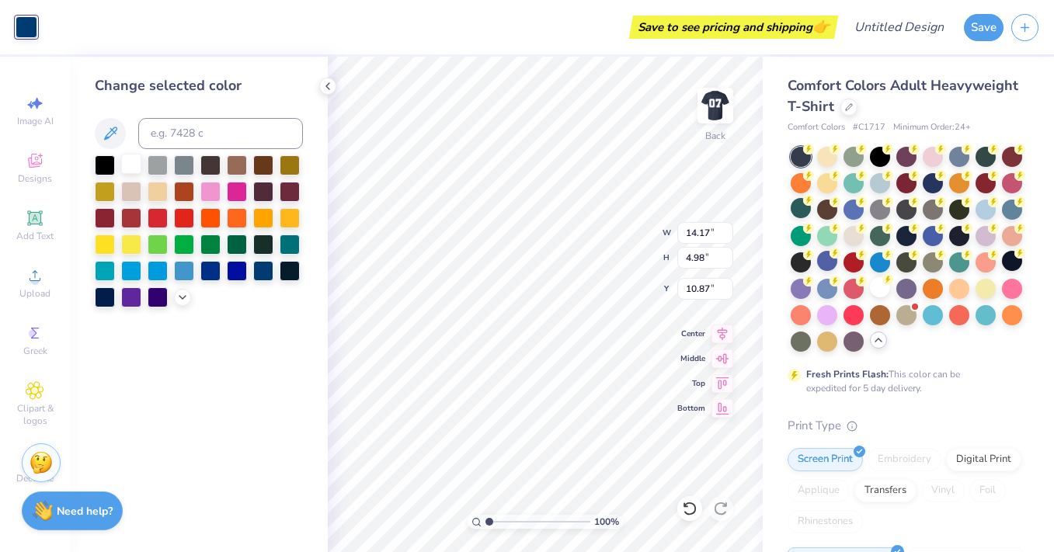
click at [130, 165] on div at bounding box center [131, 164] width 20 height 20
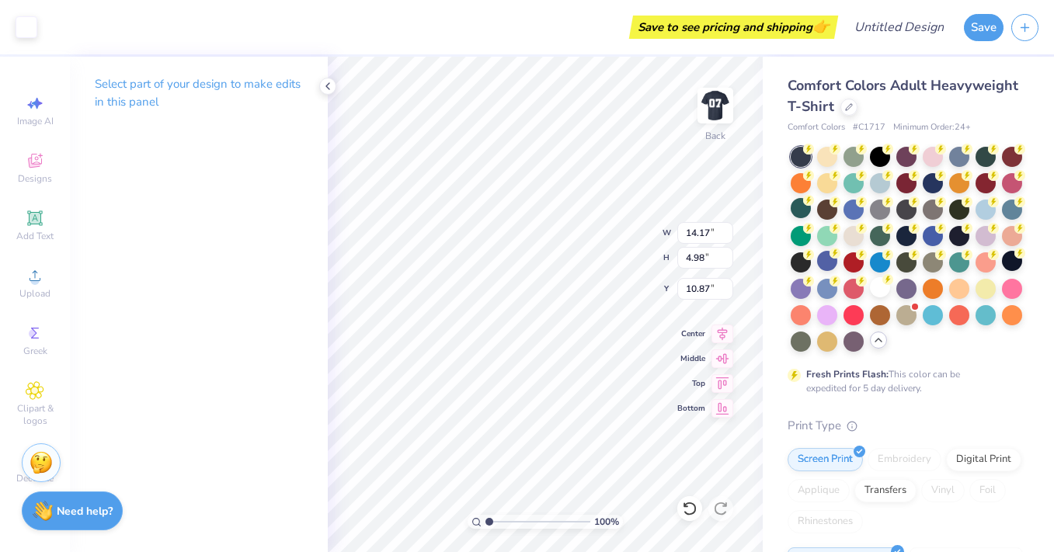
type input "10.86"
type input "4.16"
type input "1.46"
type input "10.99"
type input "1.09"
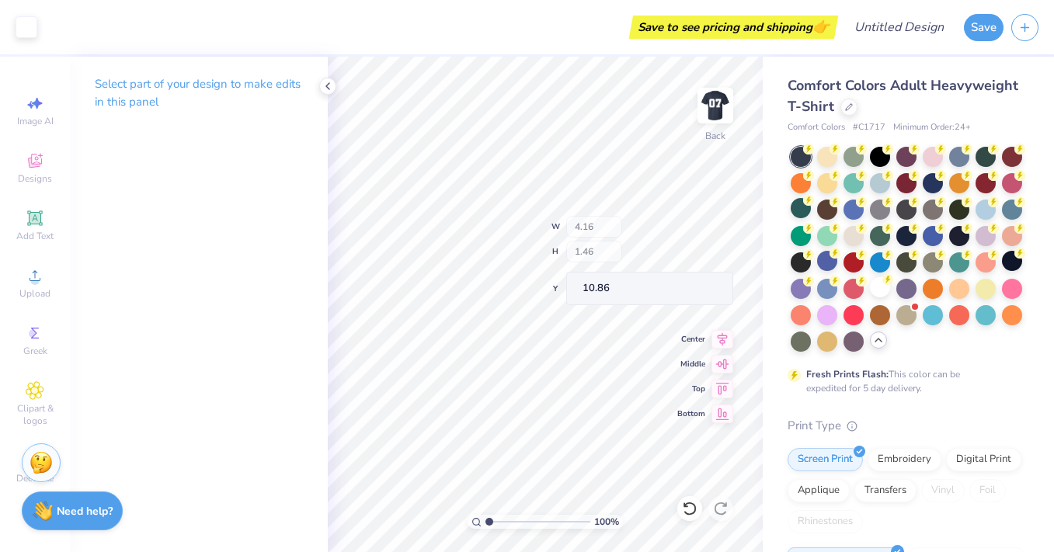
type input "6.47"
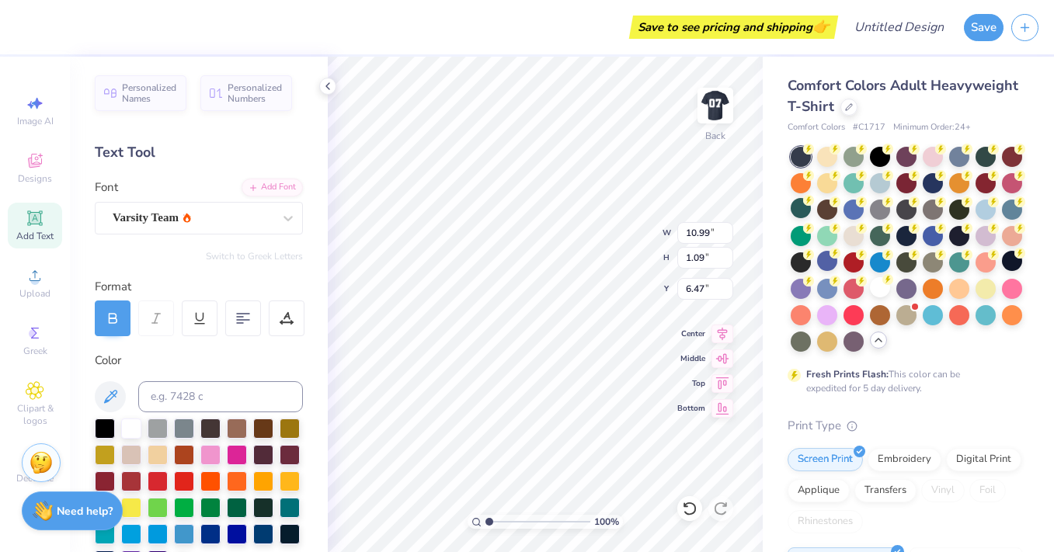
type input "12.19"
type input "1.21"
type input "6.43"
type input "12.92"
type input "1.28"
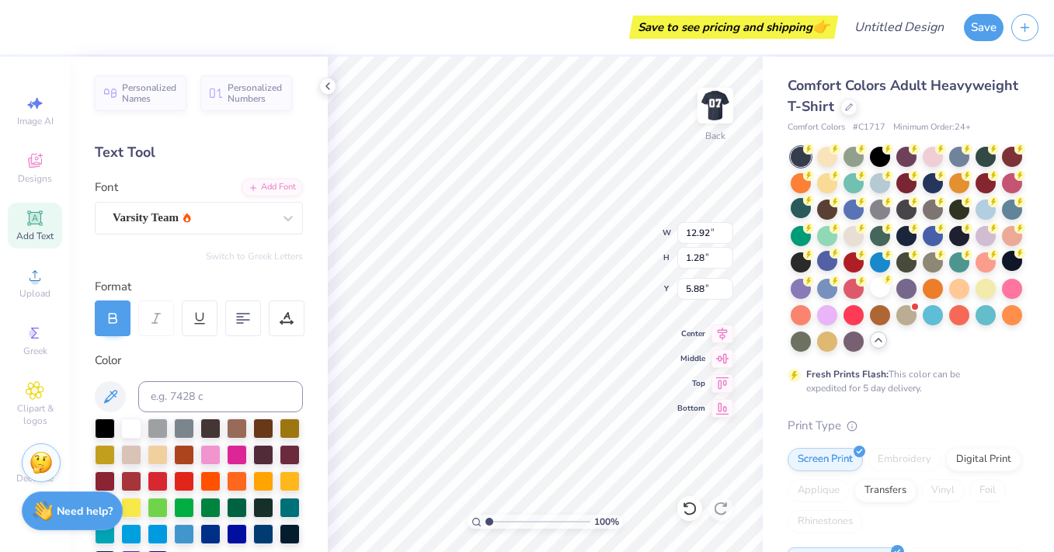
type input "5.88"
type input "4.16"
type input "1.46"
type input "7.78"
click at [724, 100] on img at bounding box center [715, 106] width 62 height 62
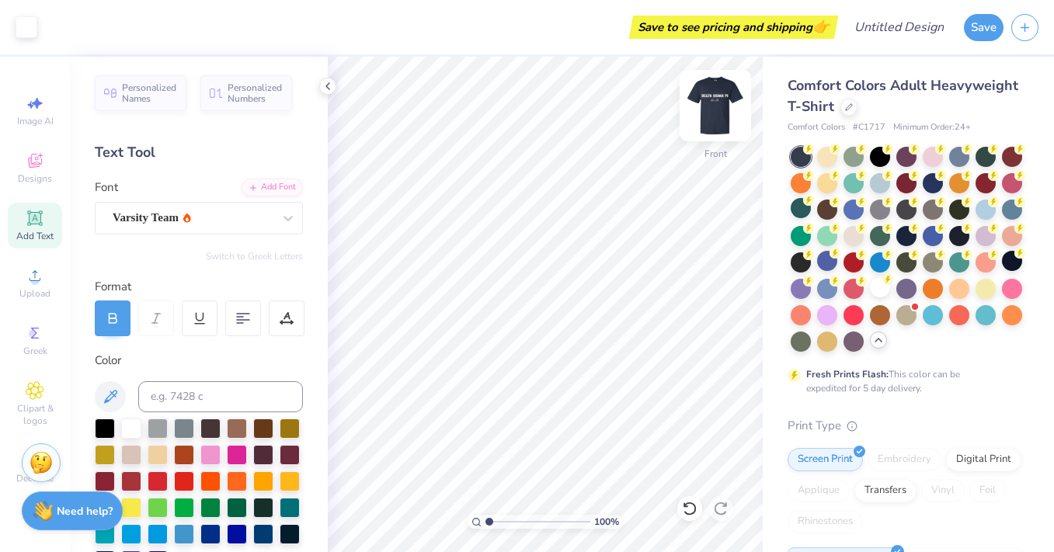
click at [717, 99] on img at bounding box center [715, 106] width 62 height 62
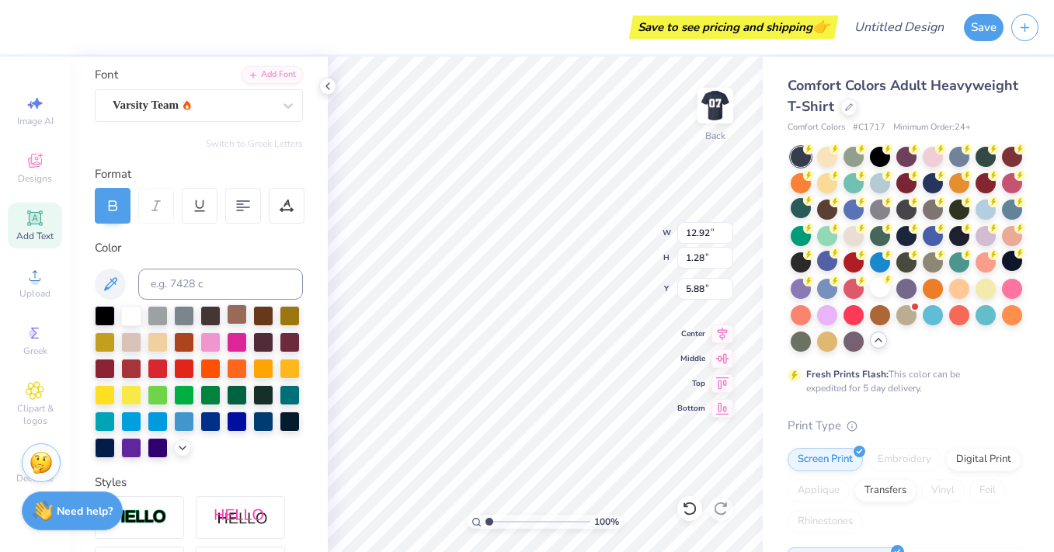
scroll to position [350, 0]
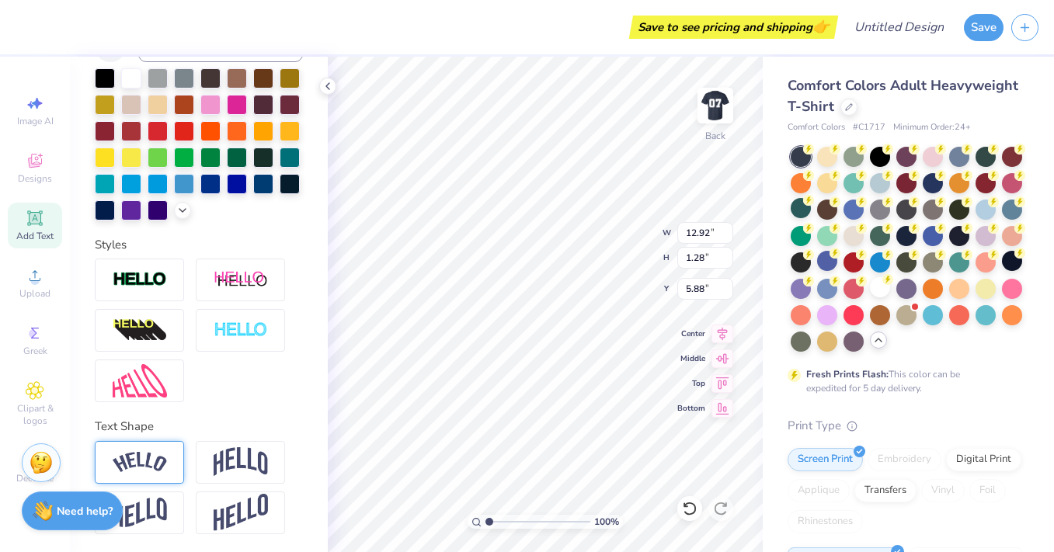
click at [149, 460] on img at bounding box center [140, 462] width 54 height 21
type input "14.17"
type input "3.05"
type input "4.99"
click at [143, 457] on img at bounding box center [140, 462] width 54 height 21
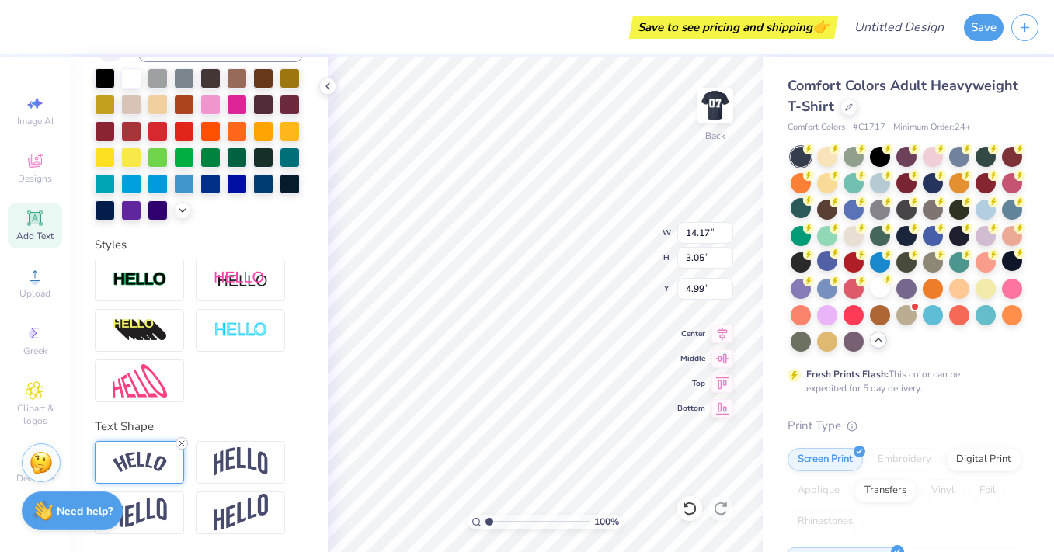
click at [184, 440] on icon at bounding box center [181, 443] width 9 height 9
type input "12.43"
type input "1.23"
type input "5.90"
click at [319, 388] on div "Personalized Names Personalized Numbers Text Tool Add Font Font Varsity Team Sw…" at bounding box center [199, 305] width 258 height 496
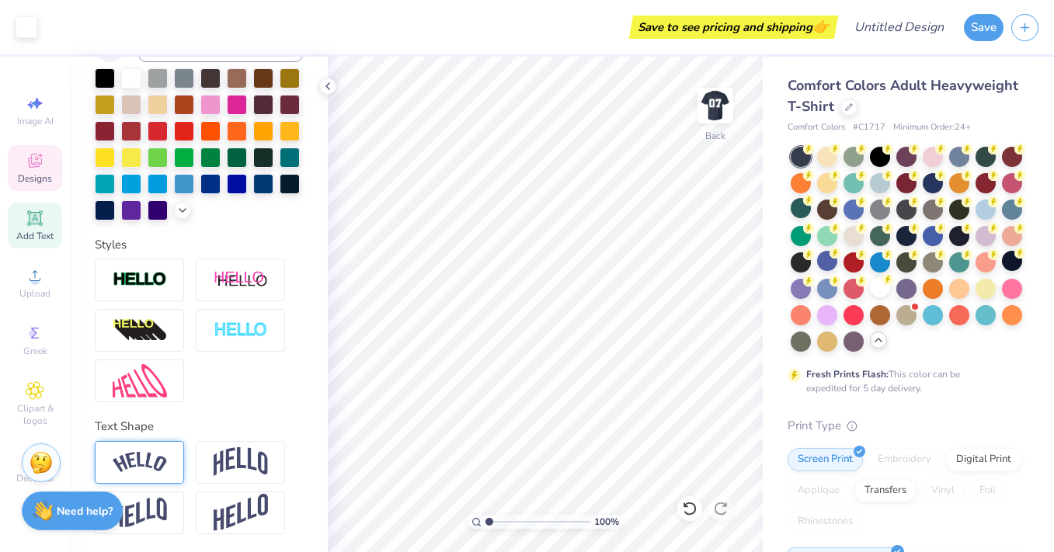
click at [50, 166] on div "Designs" at bounding box center [35, 168] width 54 height 46
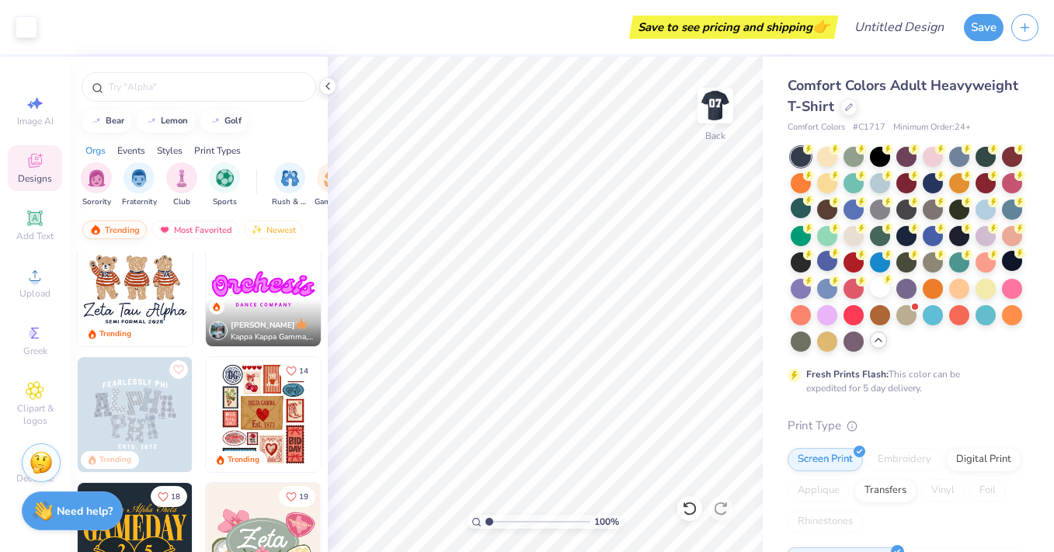
scroll to position [91, 0]
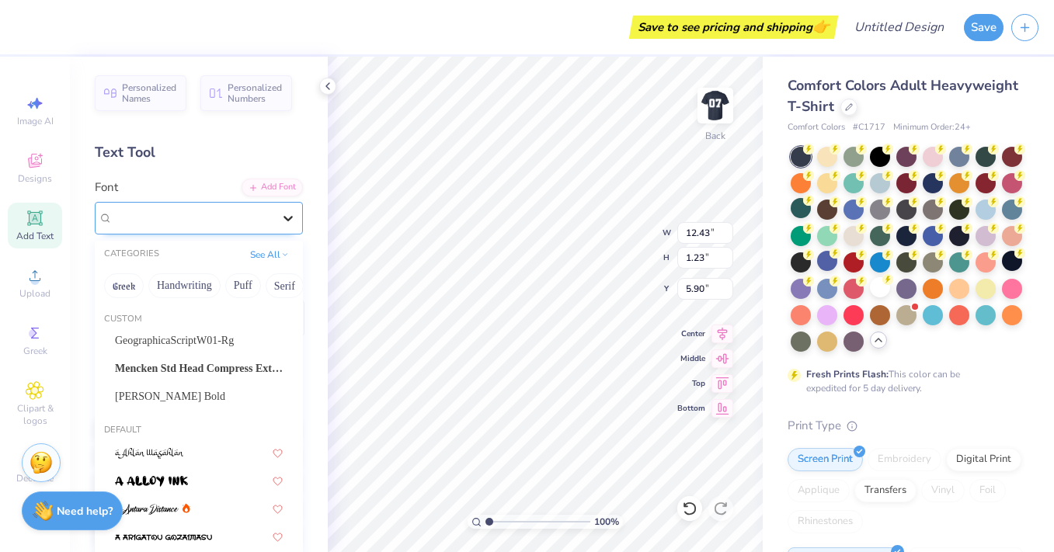
click at [286, 215] on icon at bounding box center [288, 219] width 16 height 16
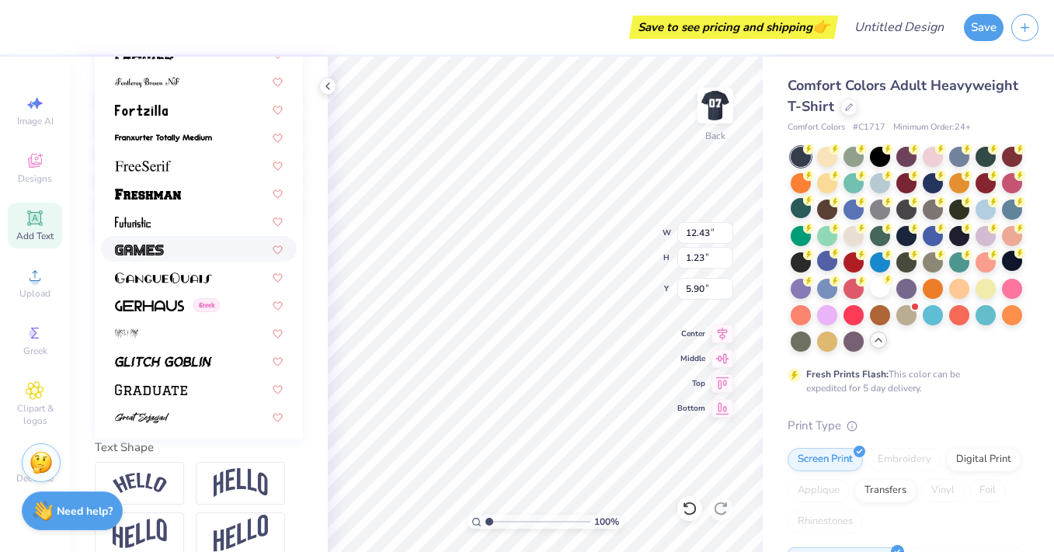
scroll to position [3395, 0]
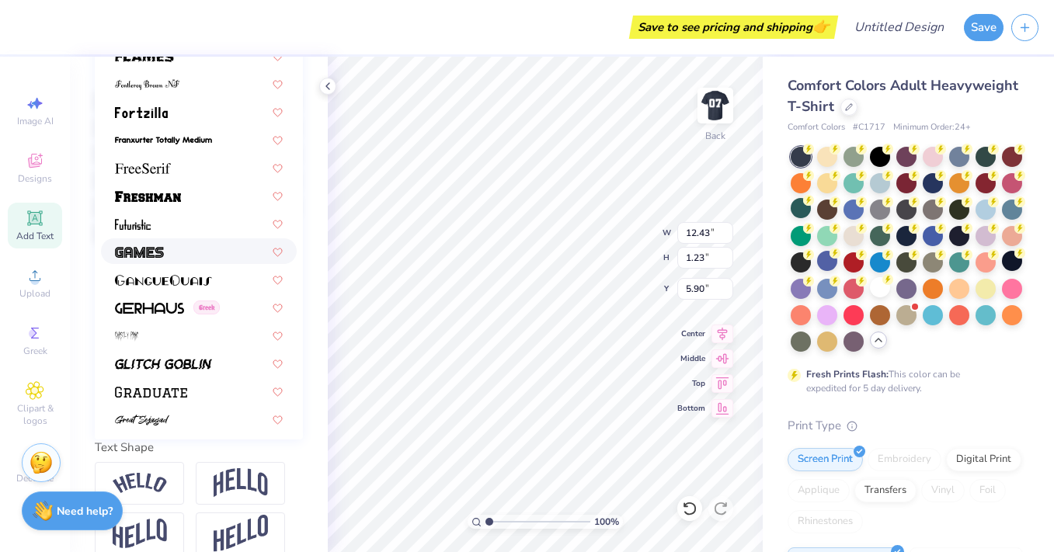
click at [159, 248] on img at bounding box center [139, 252] width 49 height 11
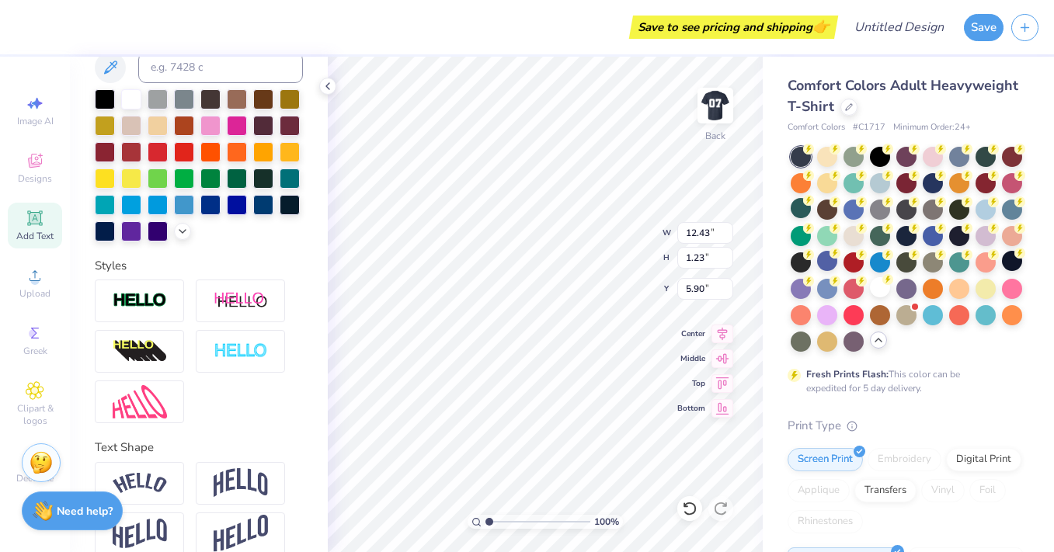
type input "12.99"
type input "1.24"
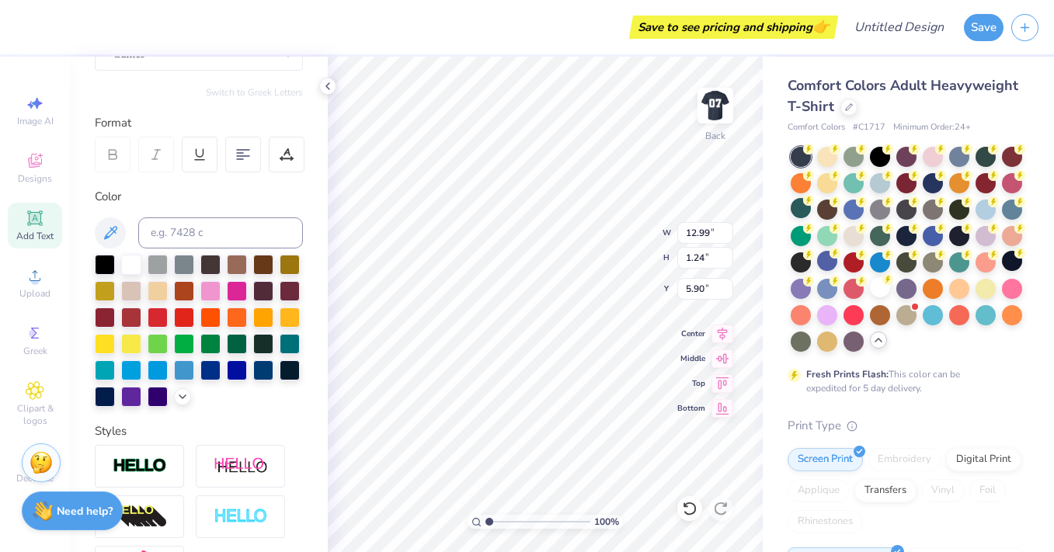
scroll to position [0, 0]
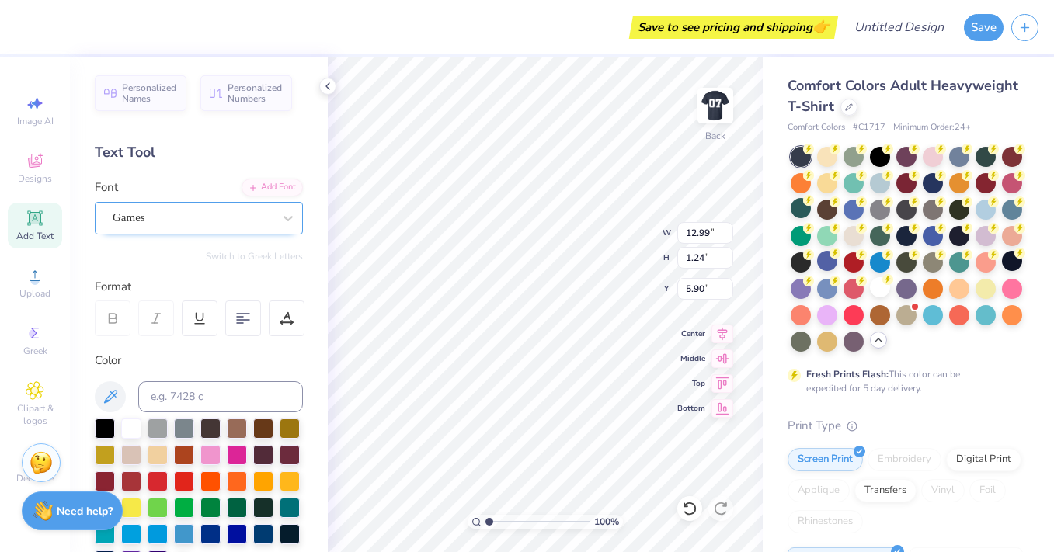
click at [149, 216] on div "Games" at bounding box center [192, 218] width 163 height 24
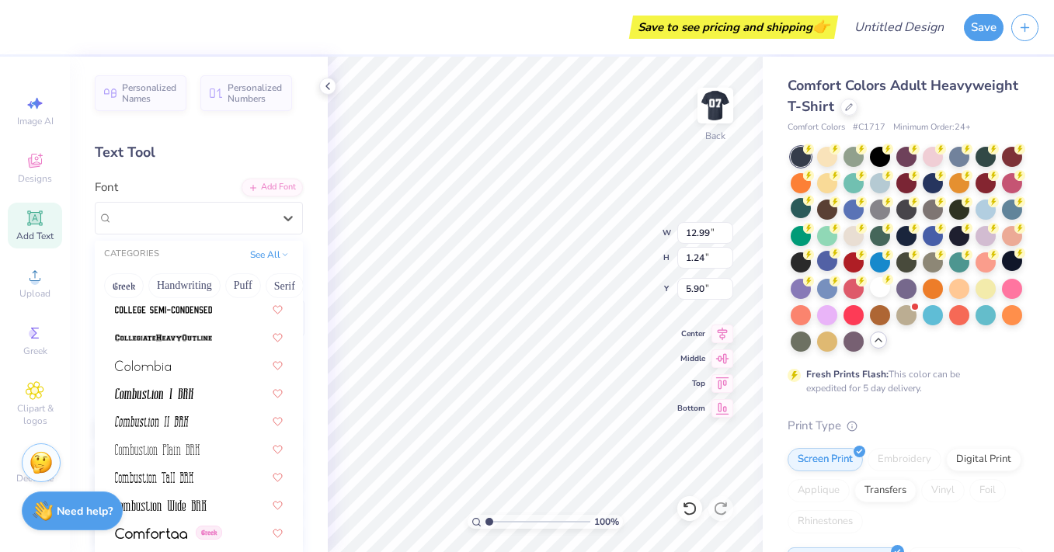
scroll to position [2217, 0]
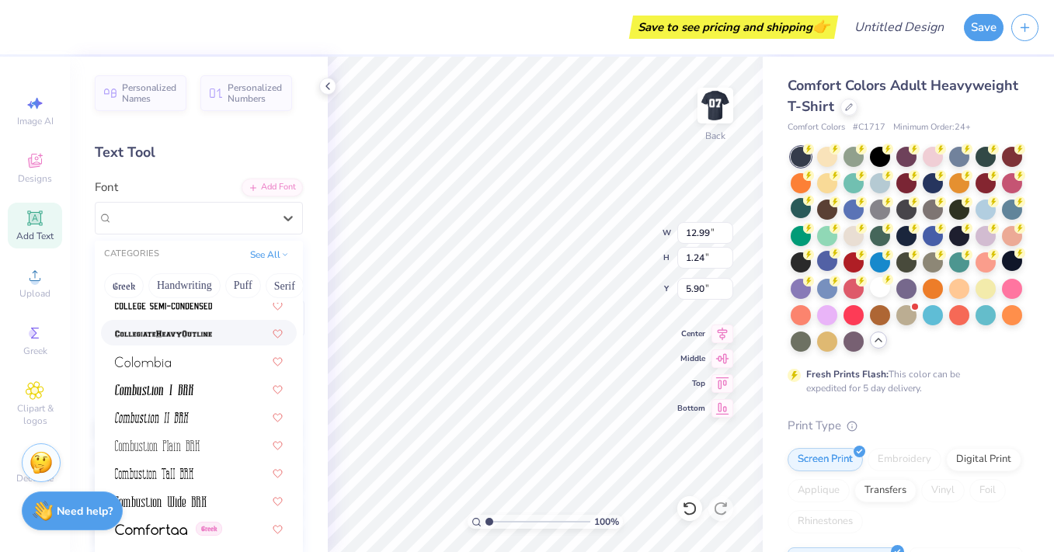
click at [183, 325] on span at bounding box center [163, 333] width 97 height 16
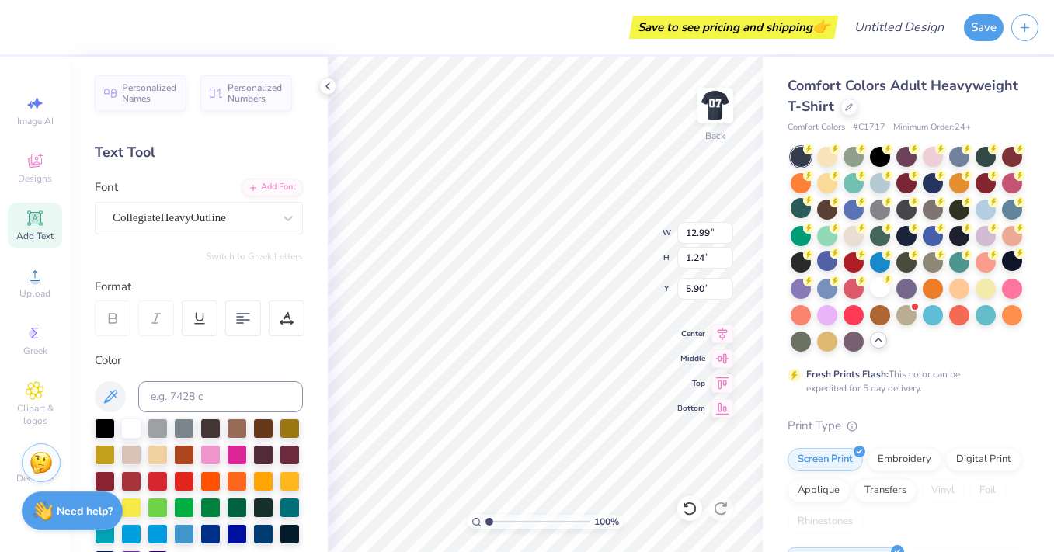
type input "11.12"
type input "1.04"
type input "5.80"
type input "13.20"
type input "1.24"
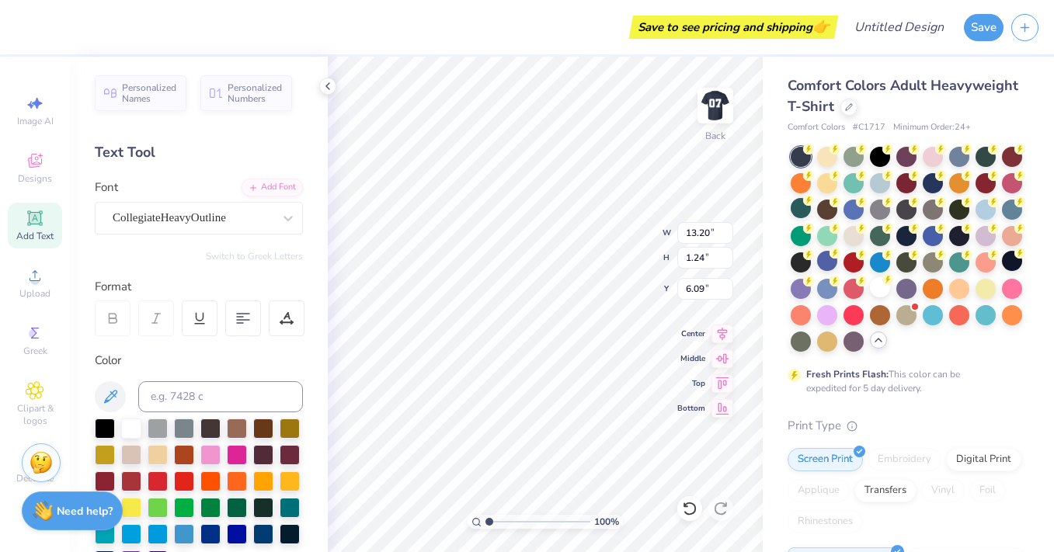
type input "6.09"
type input "6.08"
type textarea "delta sigma pi"
click at [725, 117] on img at bounding box center [715, 106] width 62 height 62
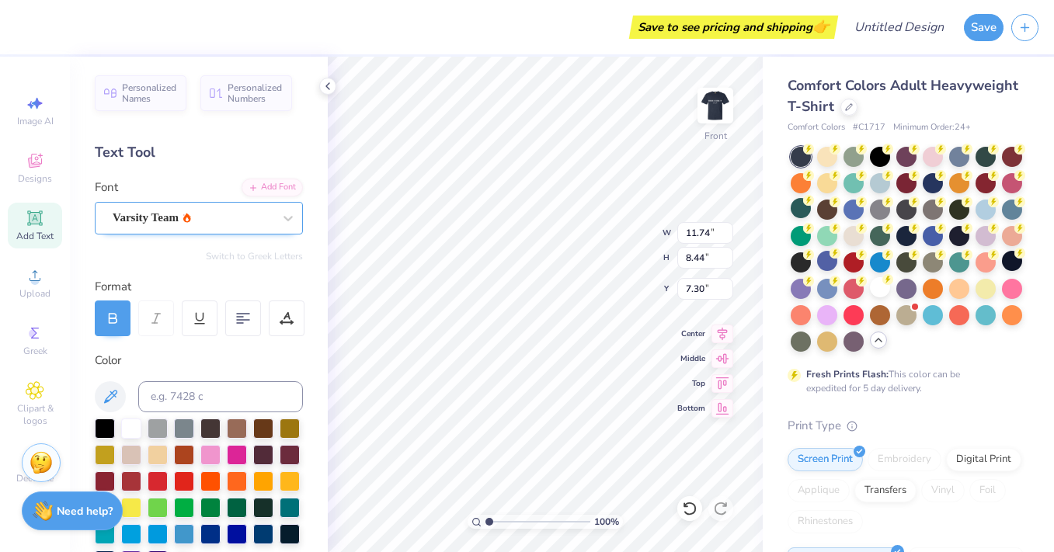
click at [230, 217] on div "Varsity Team" at bounding box center [192, 218] width 163 height 24
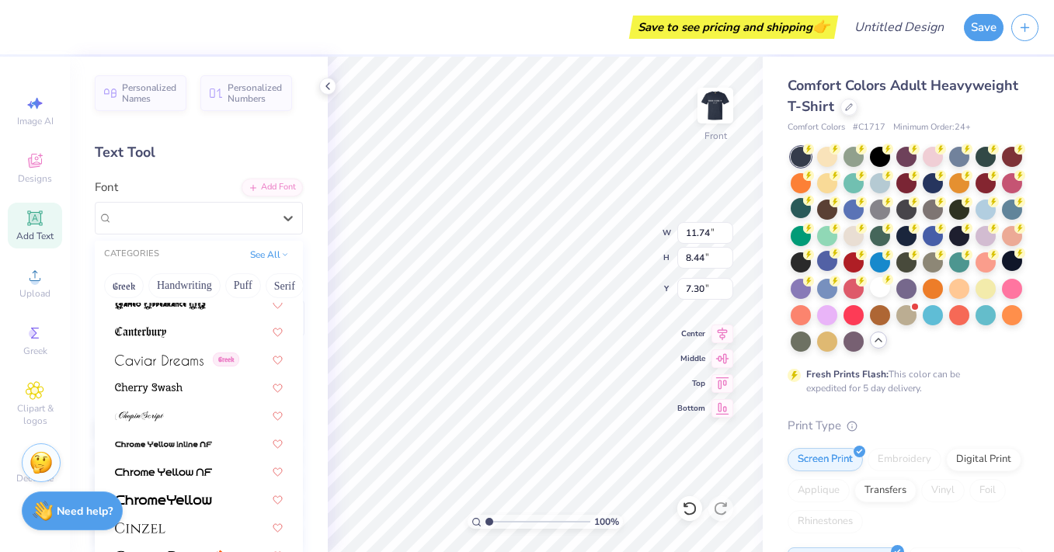
scroll to position [2146, 0]
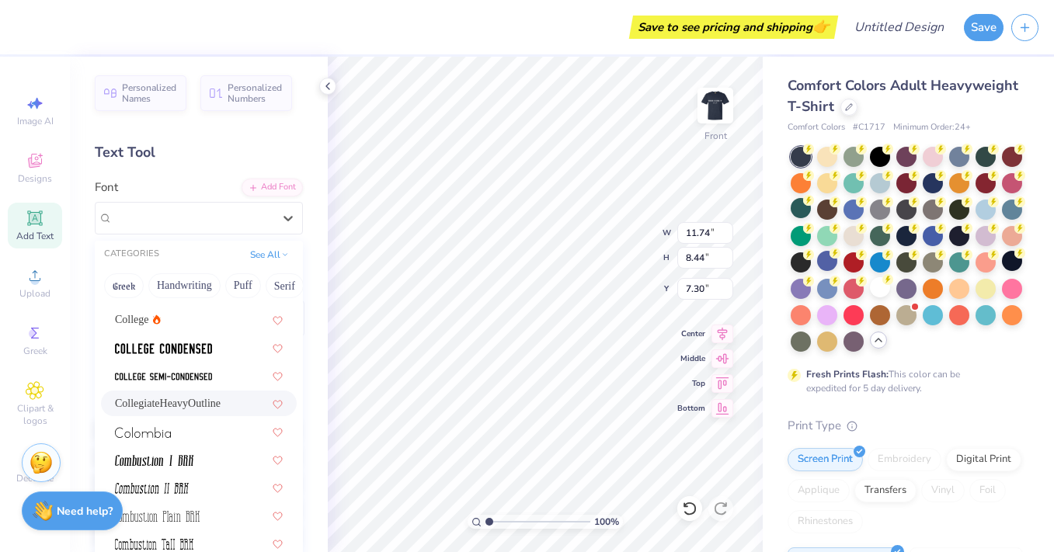
click at [168, 404] on span "CollegiateHeavyOutline" at bounding box center [168, 403] width 106 height 16
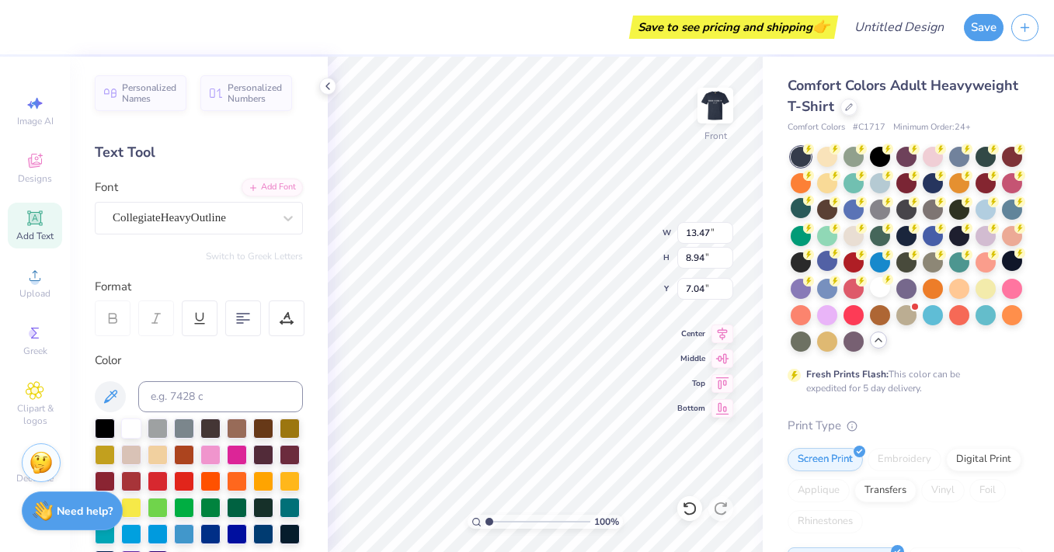
type input "13.47"
type input "8.94"
type input "7.04"
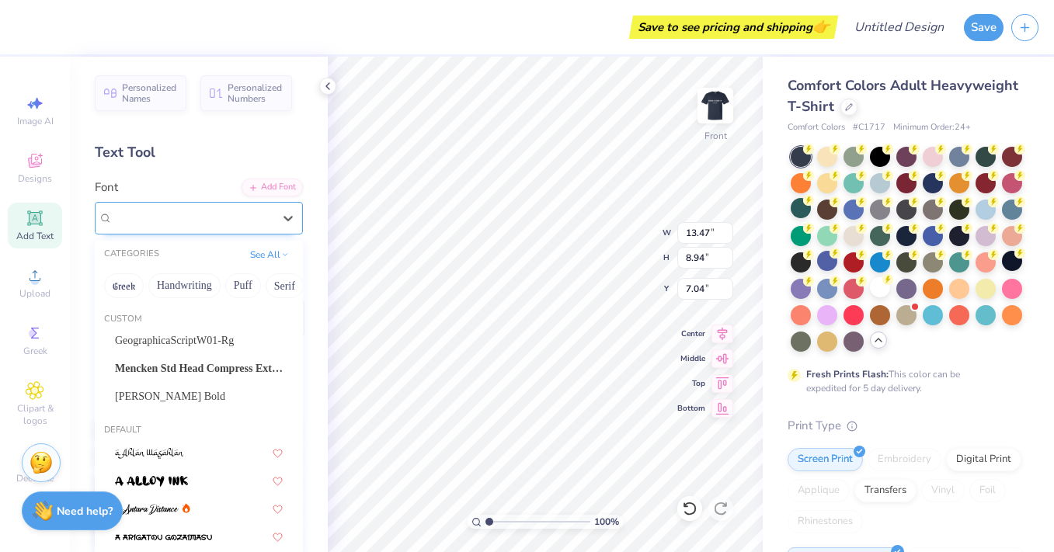
click at [200, 223] on div "CollegiateHeavyOutline" at bounding box center [192, 218] width 163 height 24
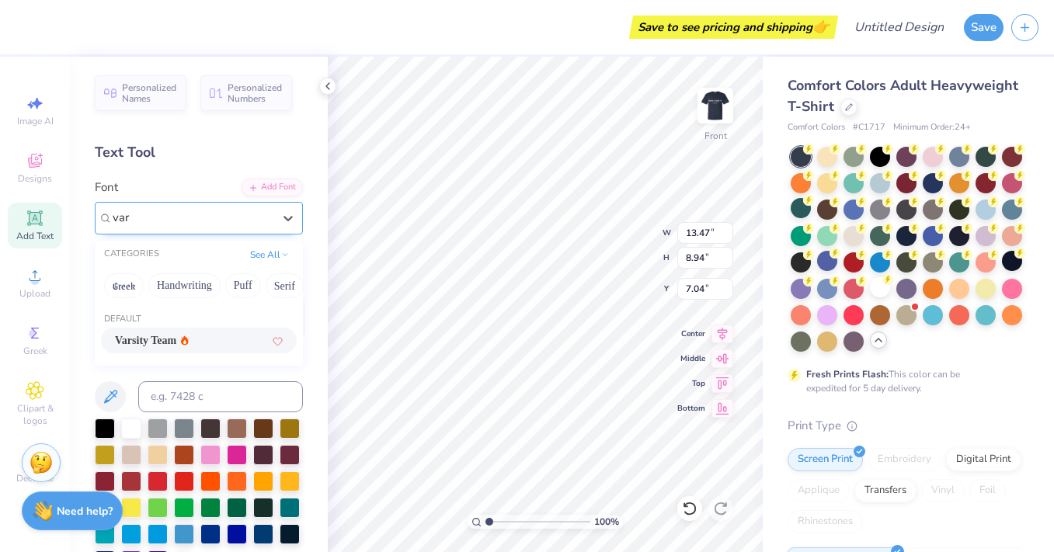
click at [170, 332] on span "Varsity Team" at bounding box center [145, 340] width 61 height 16
type input "var"
type input "11.74"
type input "8.44"
type input "7.30"
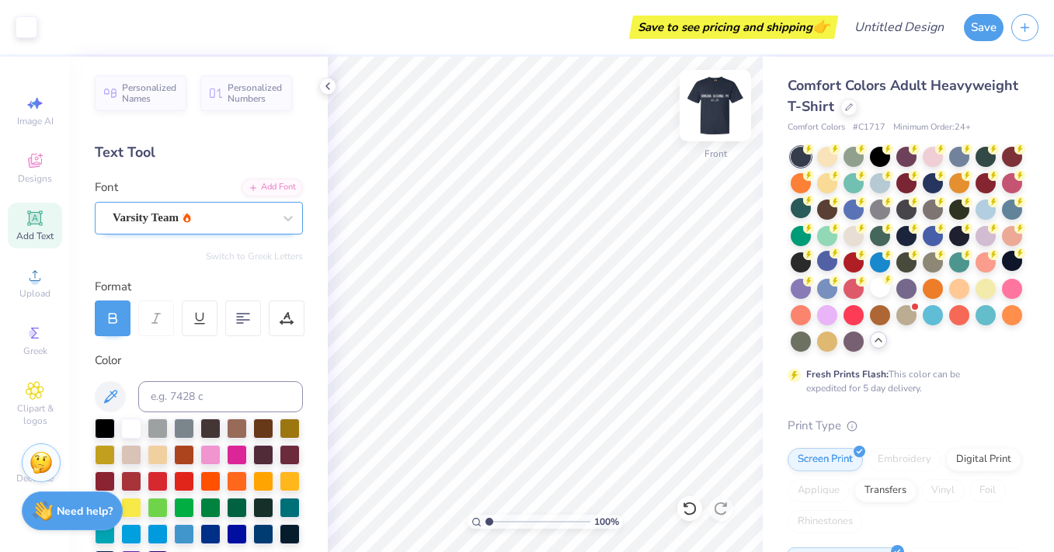
click at [722, 97] on img at bounding box center [715, 106] width 62 height 62
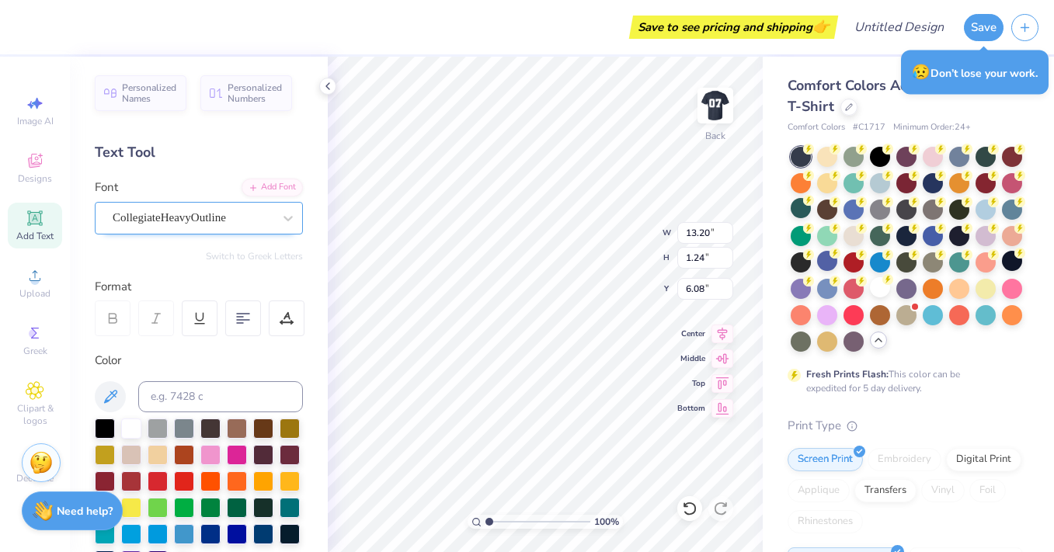
click at [231, 219] on div "CollegiateHeavyOutline" at bounding box center [192, 218] width 163 height 24
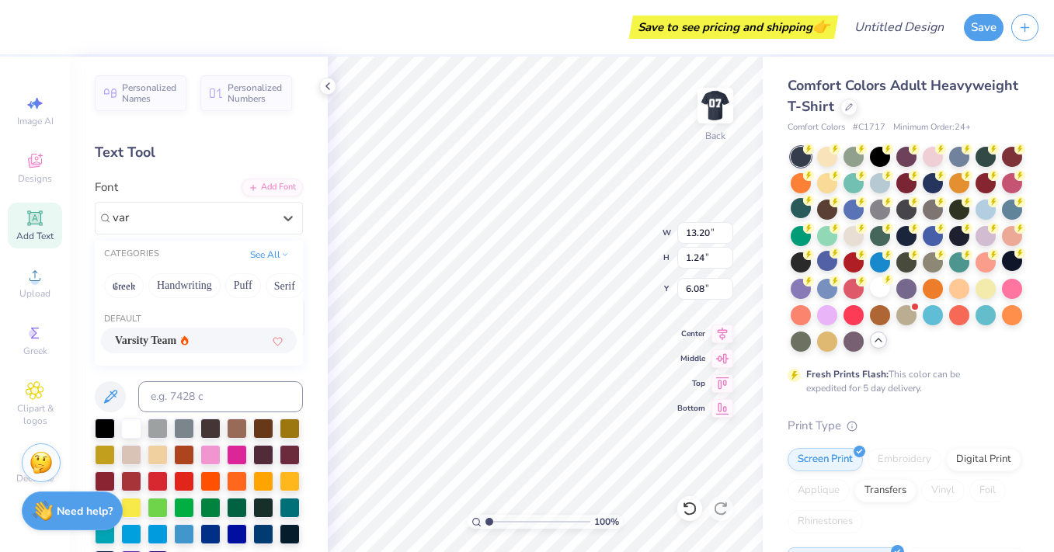
click at [176, 341] on span "Varsity Team" at bounding box center [145, 340] width 61 height 16
type input "var"
type input "14.17"
type input "1.40"
type input "6.00"
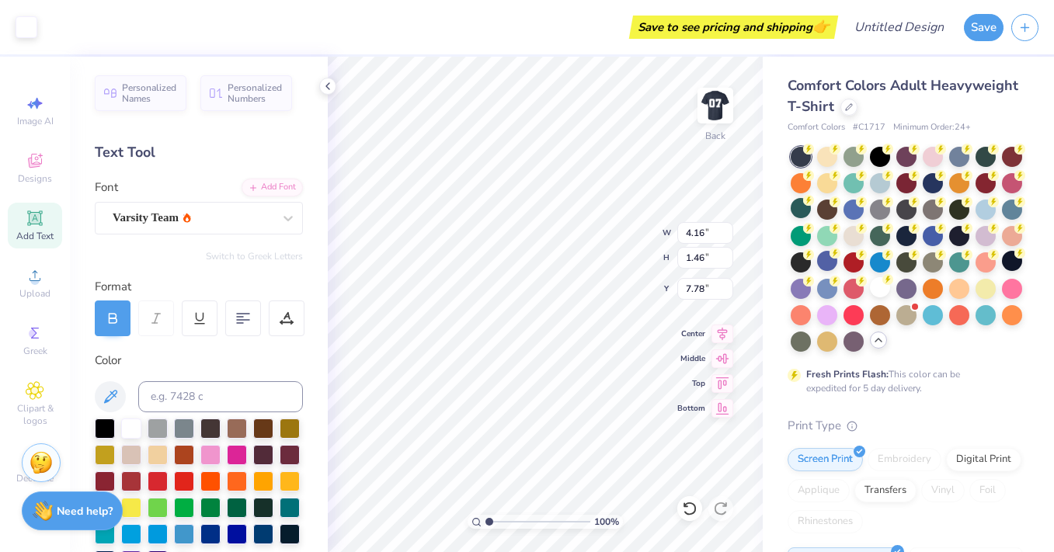
type input "8.90"
type input "14.17"
type input "1.40"
type input "6.78"
type input "13.52"
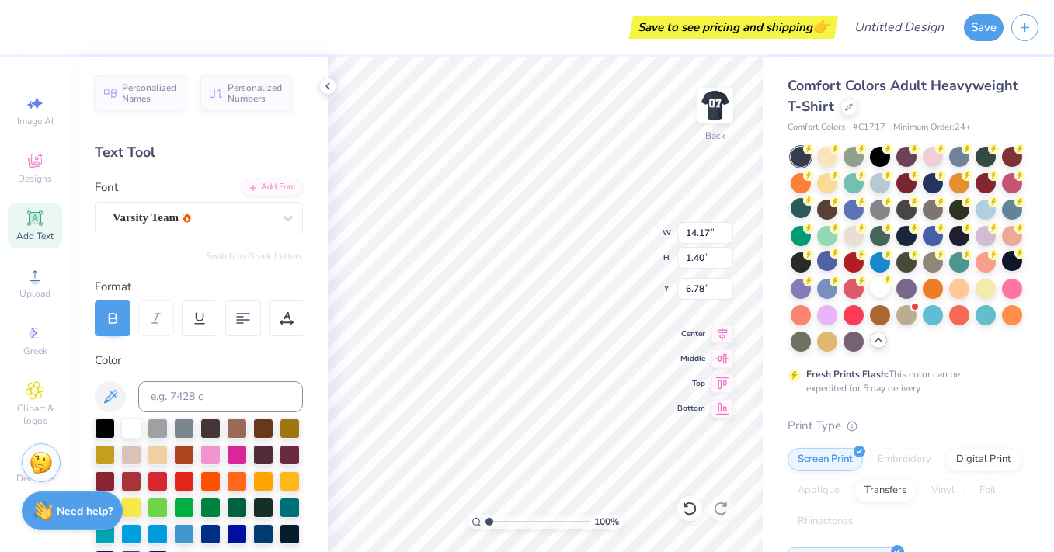
type input "1.34"
type input "6.29"
type input "8.52"
click at [41, 390] on icon at bounding box center [35, 390] width 18 height 19
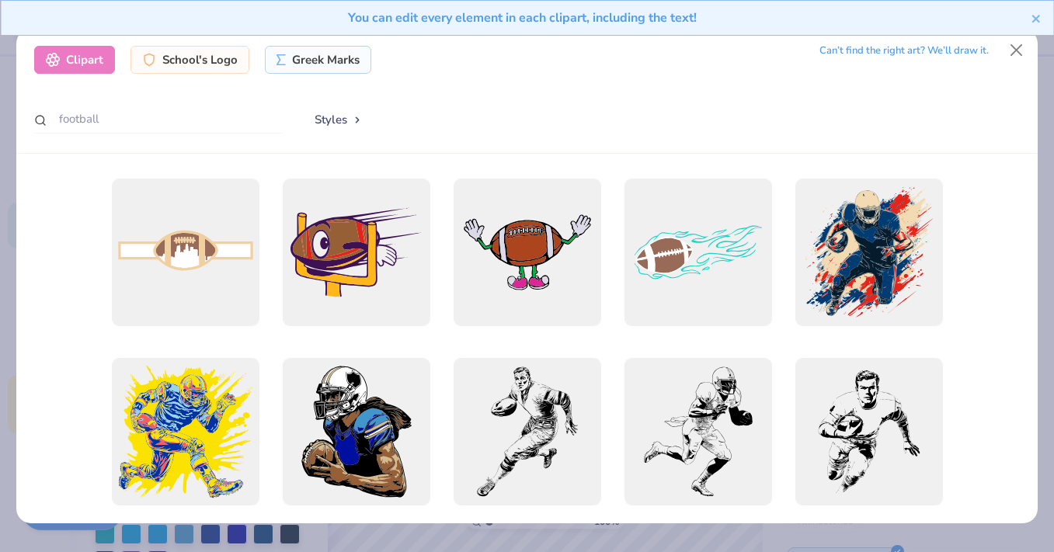
click at [41, 390] on div at bounding box center [527, 343] width 986 height 328
click at [1022, 57] on button "Close" at bounding box center [1016, 50] width 30 height 30
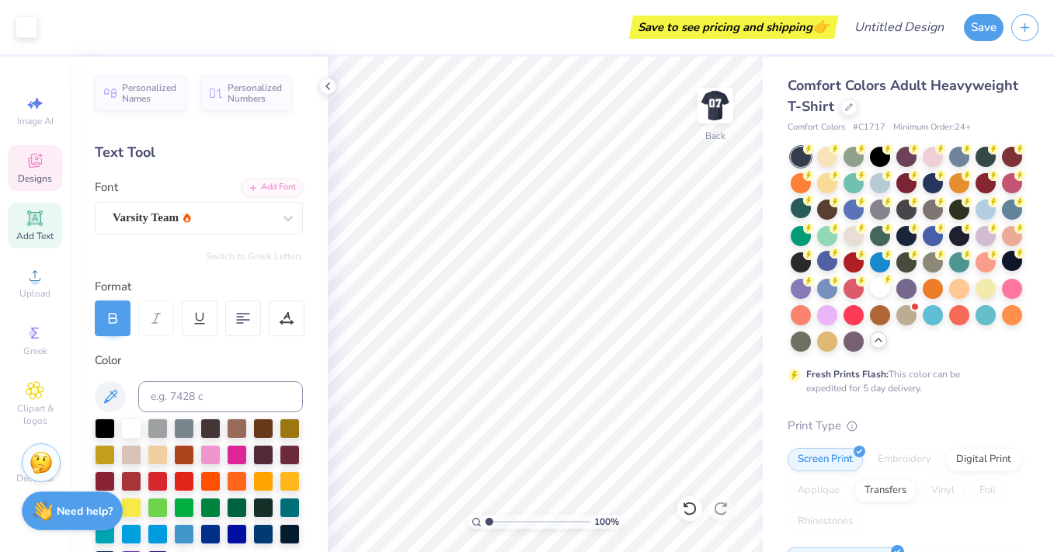
click at [37, 179] on span "Designs" at bounding box center [35, 178] width 34 height 12
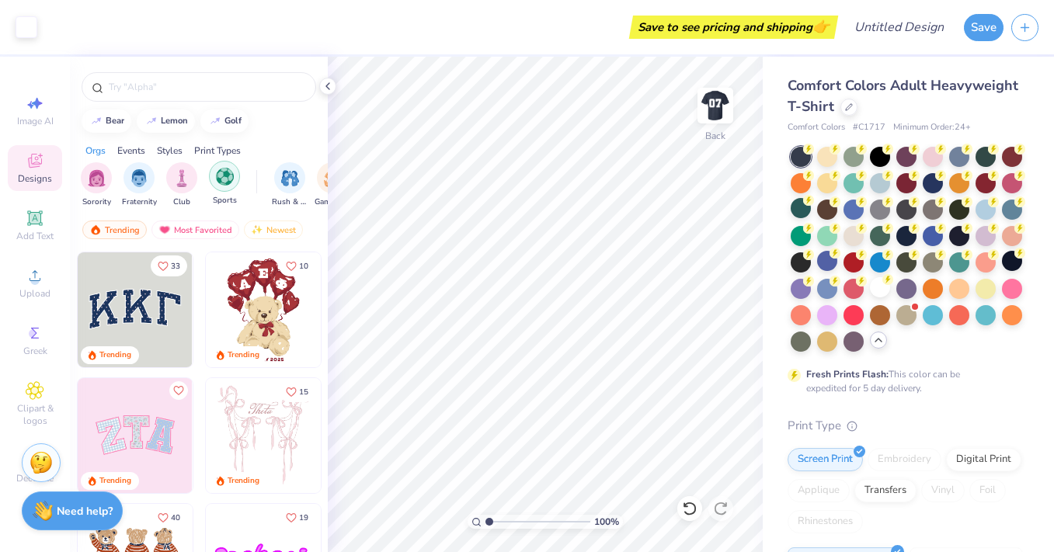
click at [224, 169] on img "filter for Sports" at bounding box center [225, 177] width 18 height 18
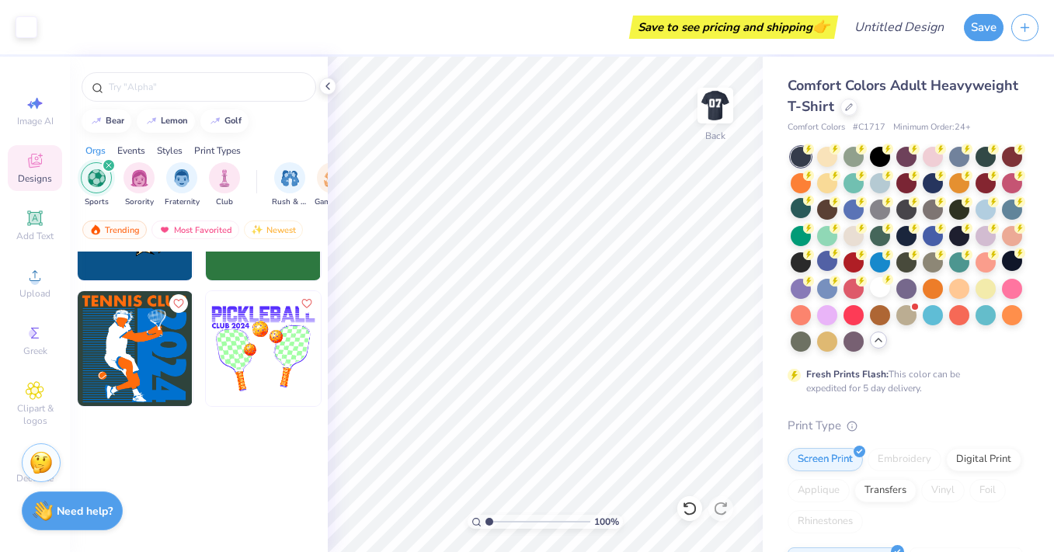
scroll to position [0, 0]
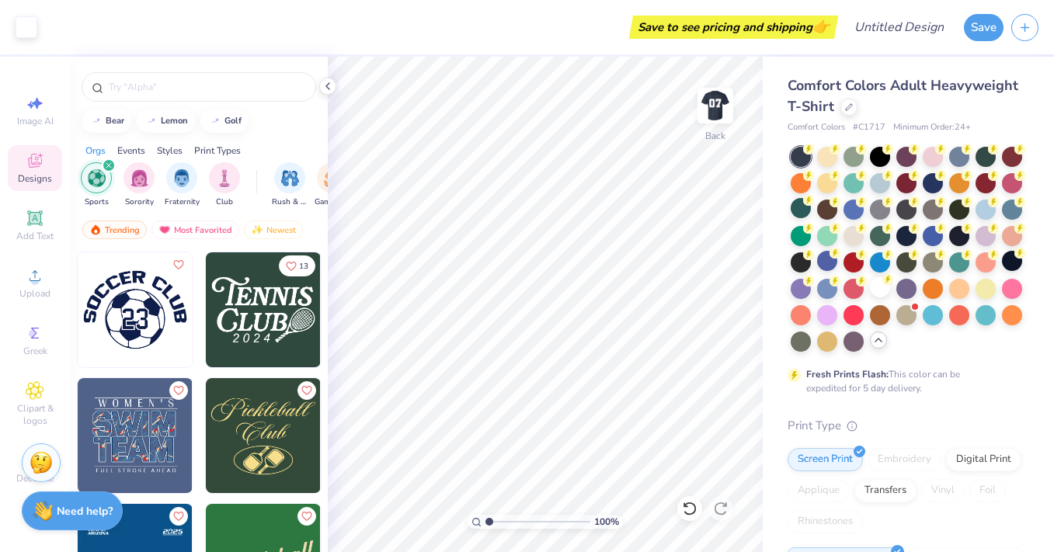
click at [106, 167] on icon "filter for Sports" at bounding box center [108, 165] width 5 height 5
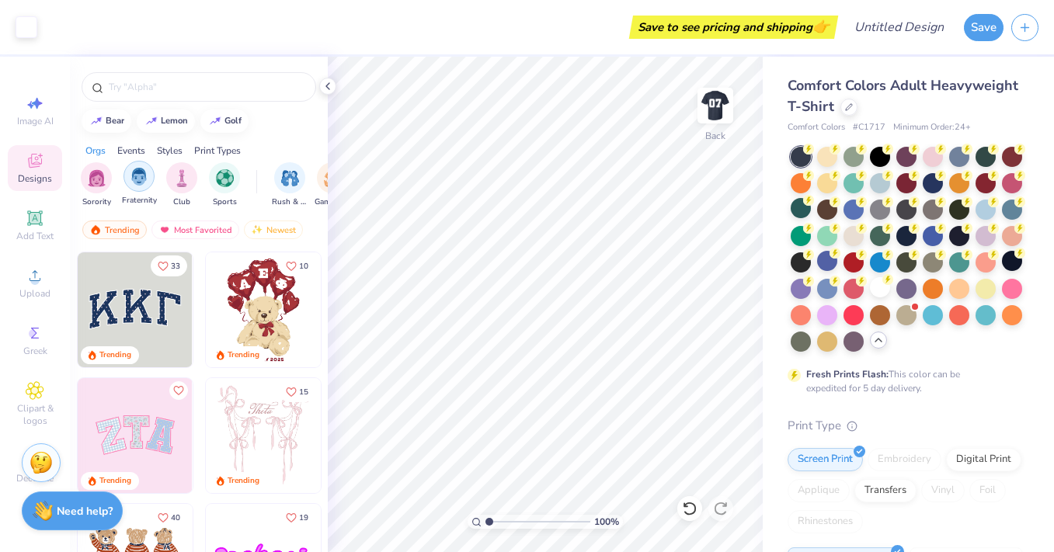
click at [138, 172] on img "filter for Fraternity" at bounding box center [138, 177] width 17 height 18
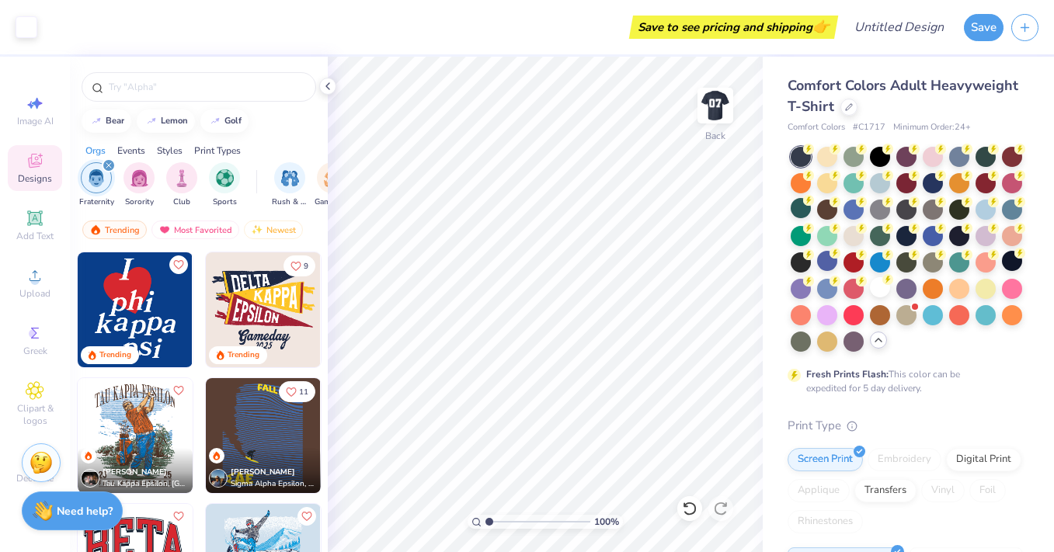
click at [107, 160] on div "filter for Fraternity" at bounding box center [109, 165] width 14 height 14
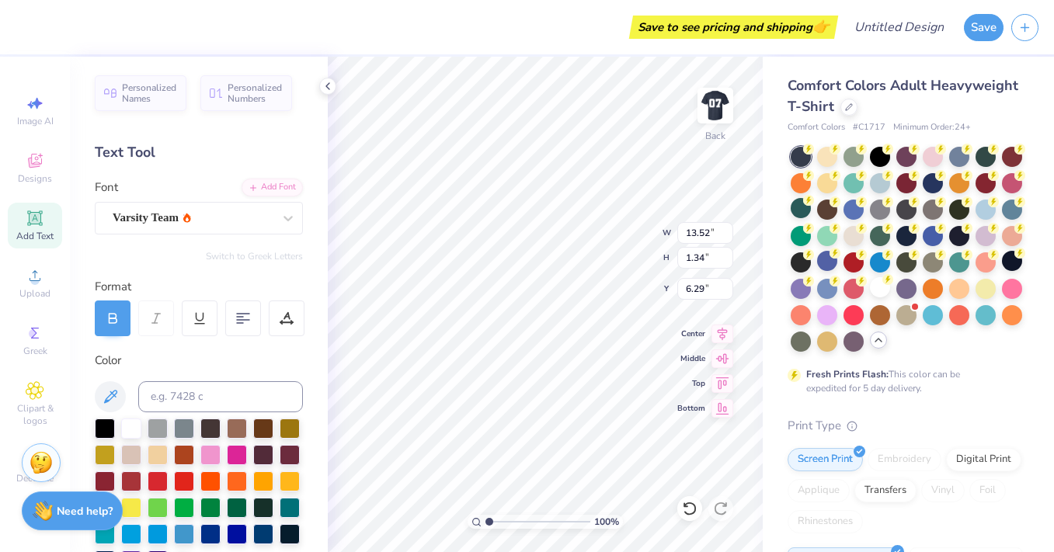
type textarea "deltasig"
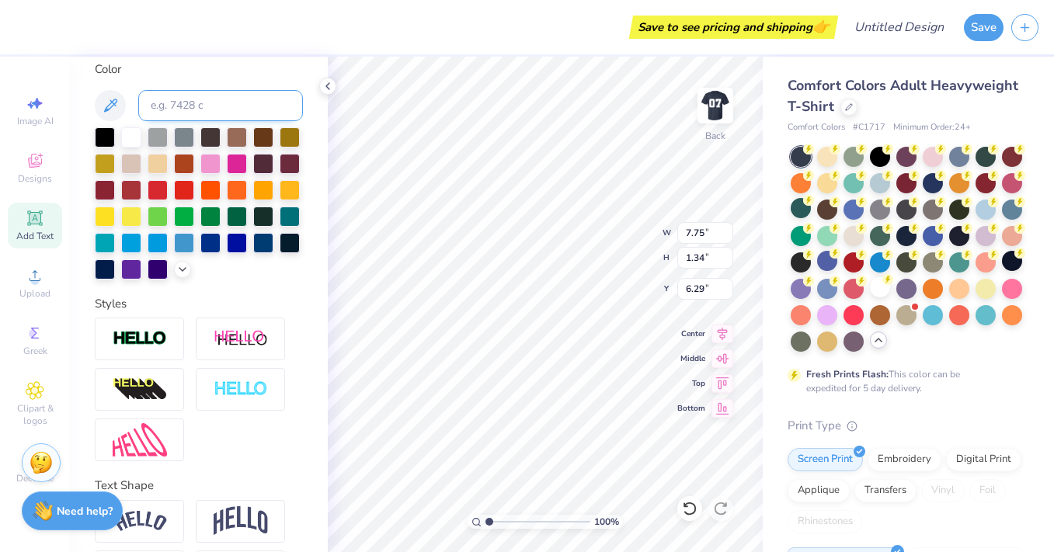
scroll to position [350, 0]
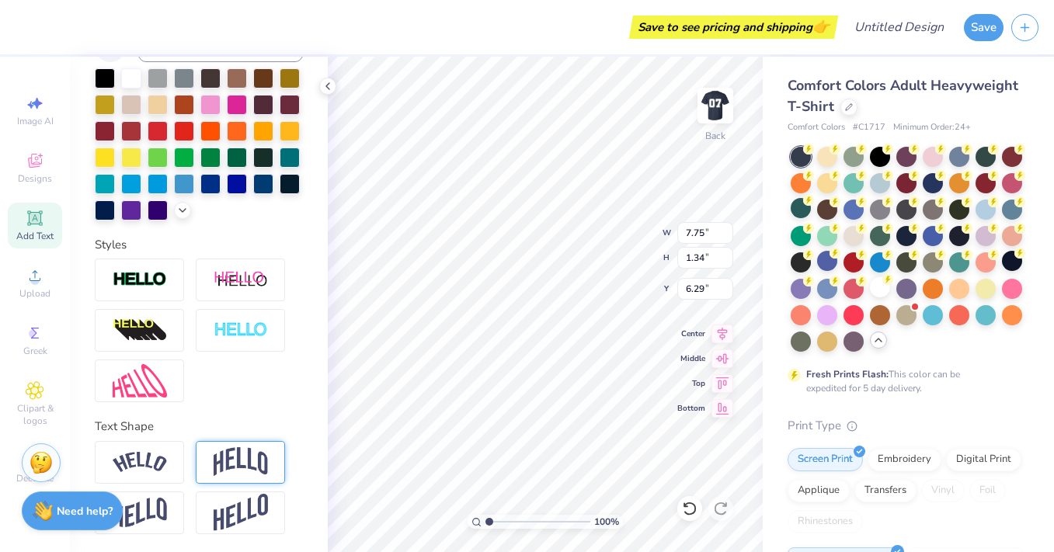
click at [262, 455] on img at bounding box center [241, 462] width 54 height 30
type input "2.94"
type input "5.49"
click at [169, 454] on div at bounding box center [139, 462] width 89 height 43
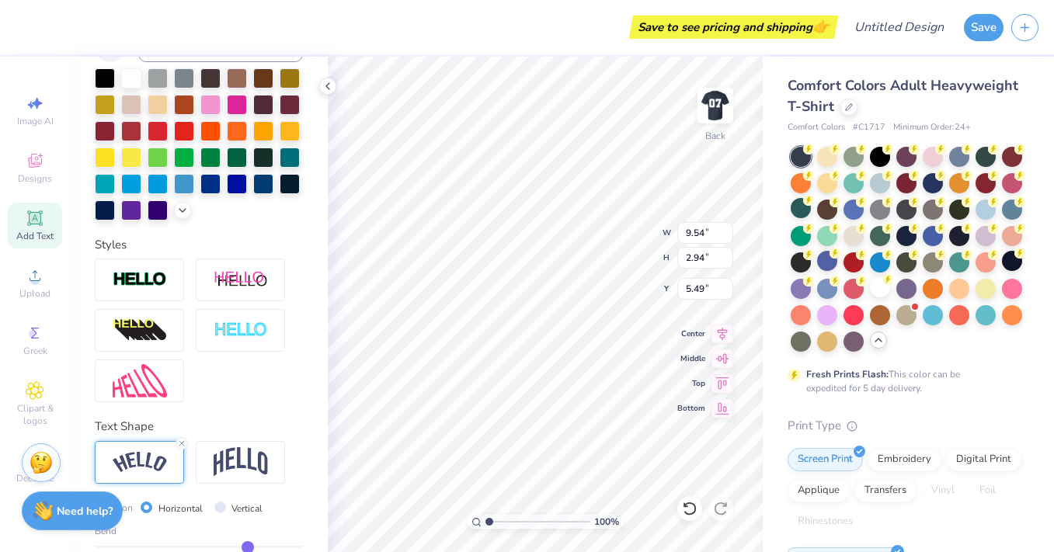
type input "9.54"
type input "2.47"
type input "5.73"
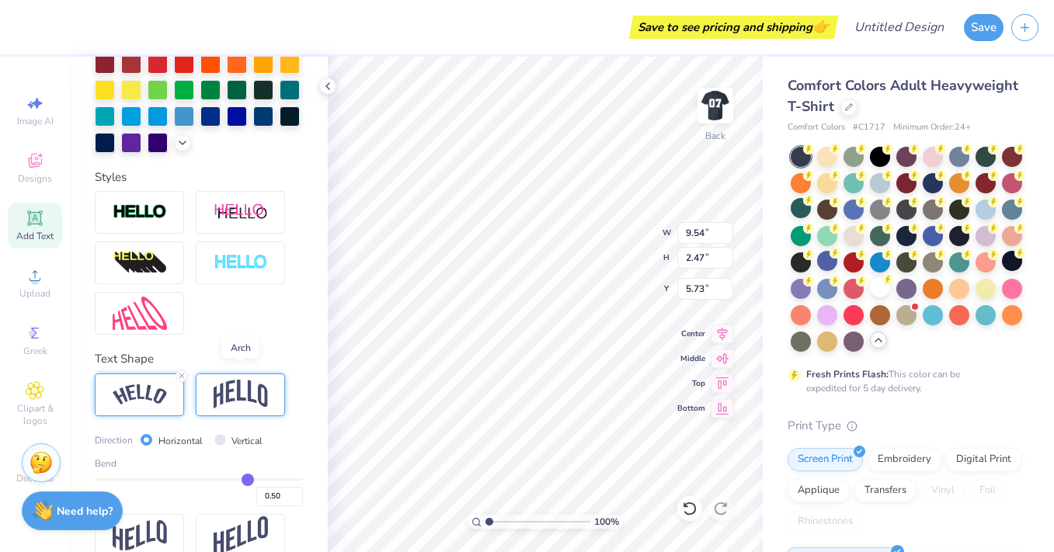
scroll to position [441, 0]
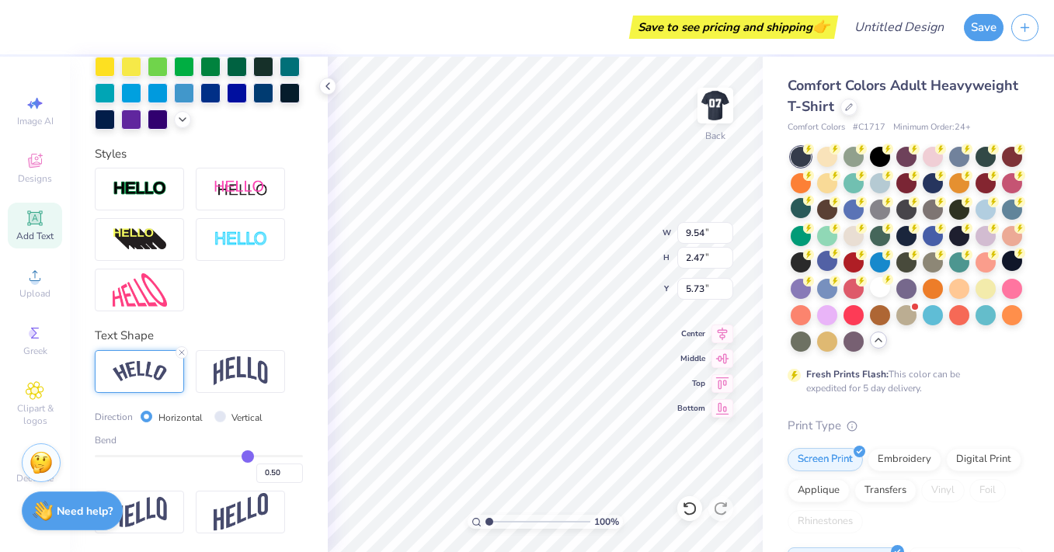
type input "0.48"
type input "0.47"
type input "0.46"
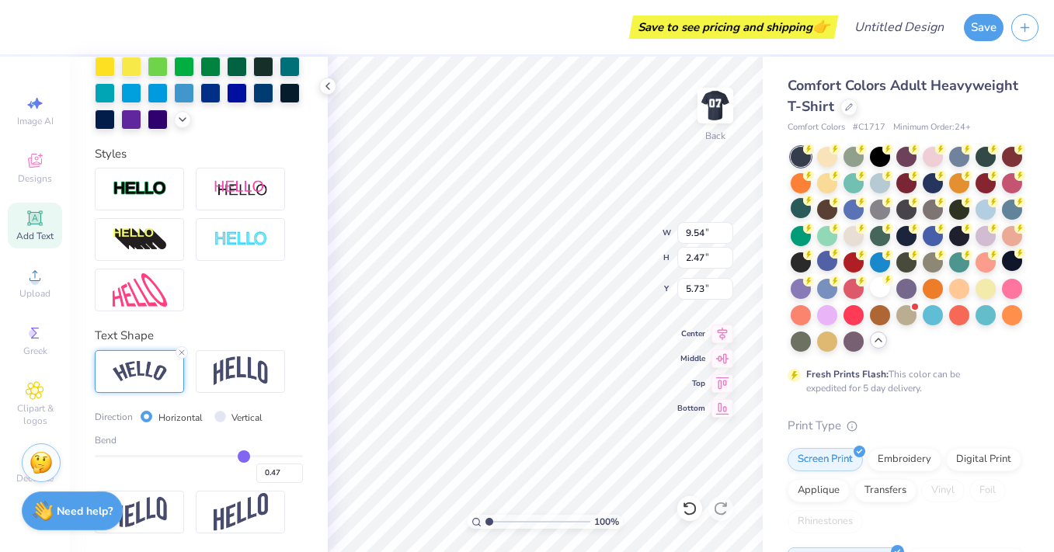
type input "0.46"
type input "0.39"
type input "0.33"
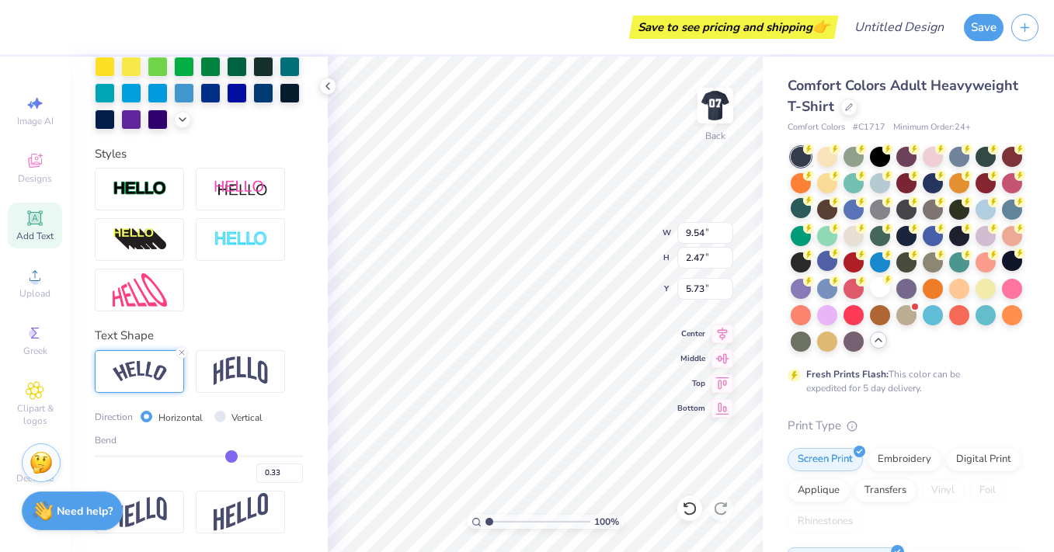
type input "0.28"
type input "0.25"
type input "0.21"
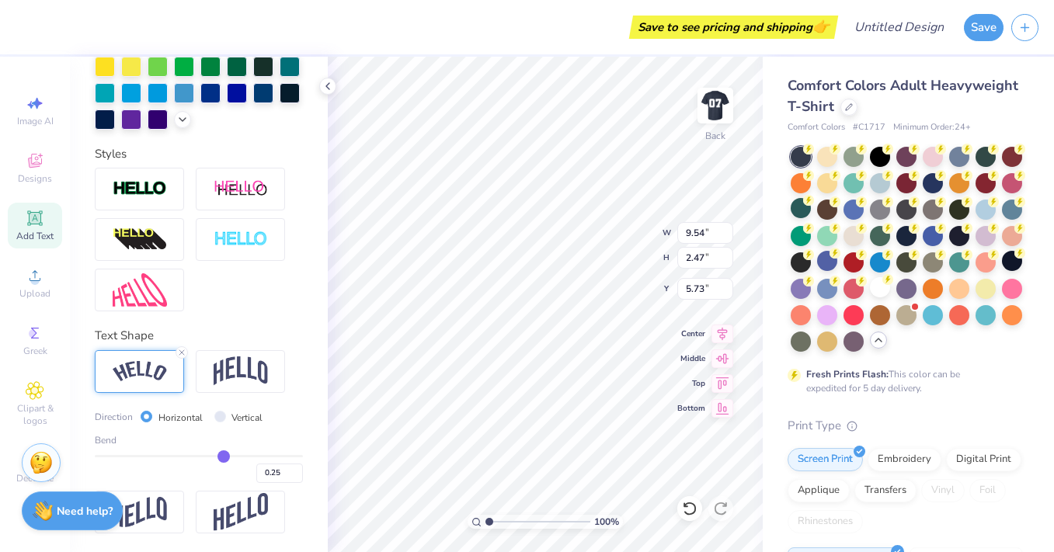
type input "0.21"
type input "0.17"
type input "0.14"
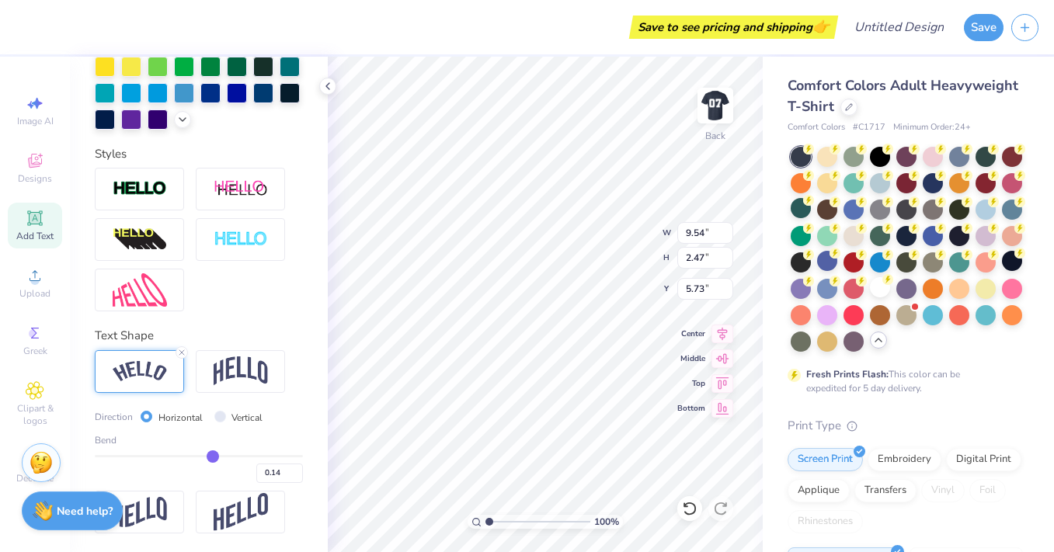
type input "0.11"
type input "0.1"
type input "0.10"
type input "0.08"
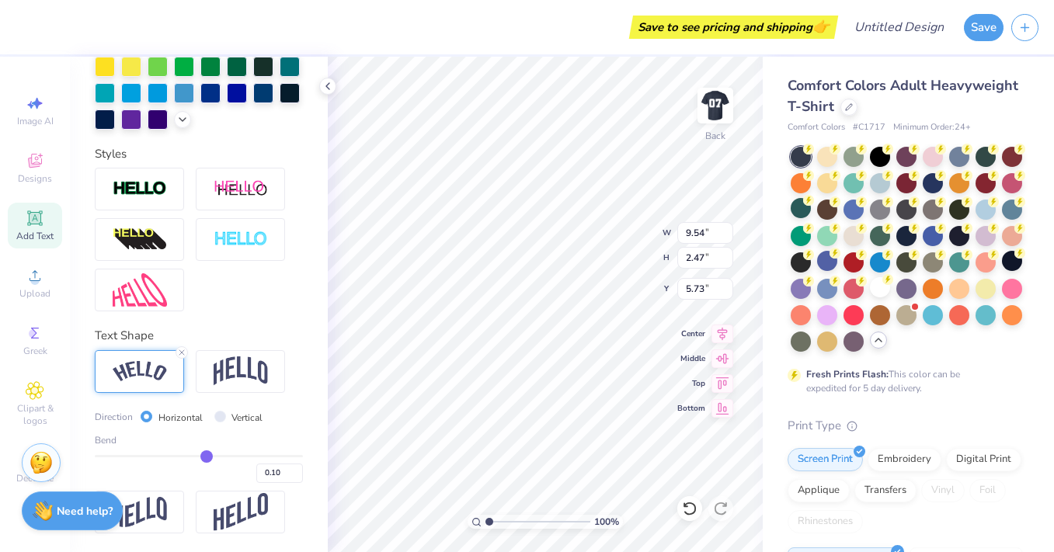
type input "0.08"
type input "0.07"
type input "0.05"
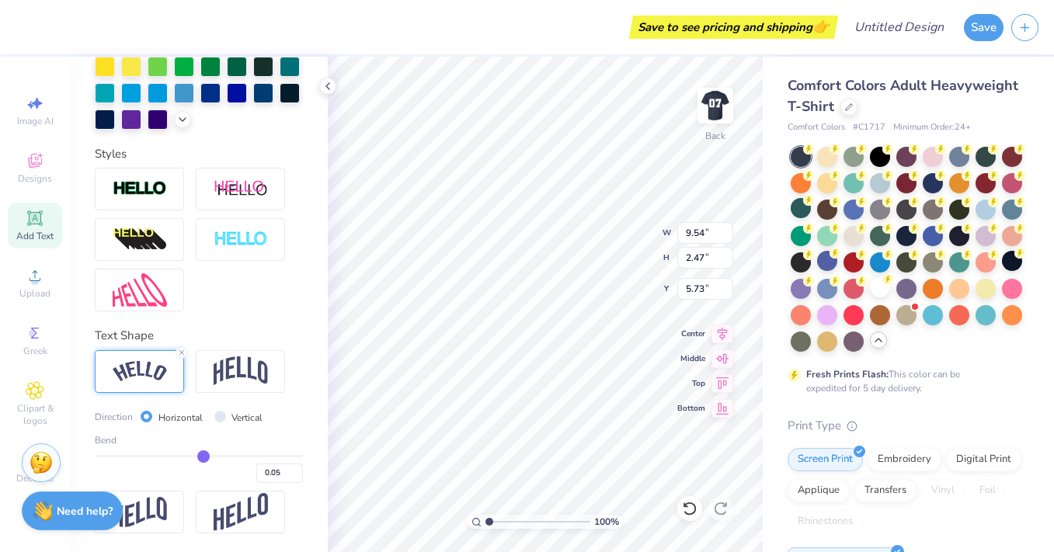
type input "0.04"
type input "0.02"
type input "0"
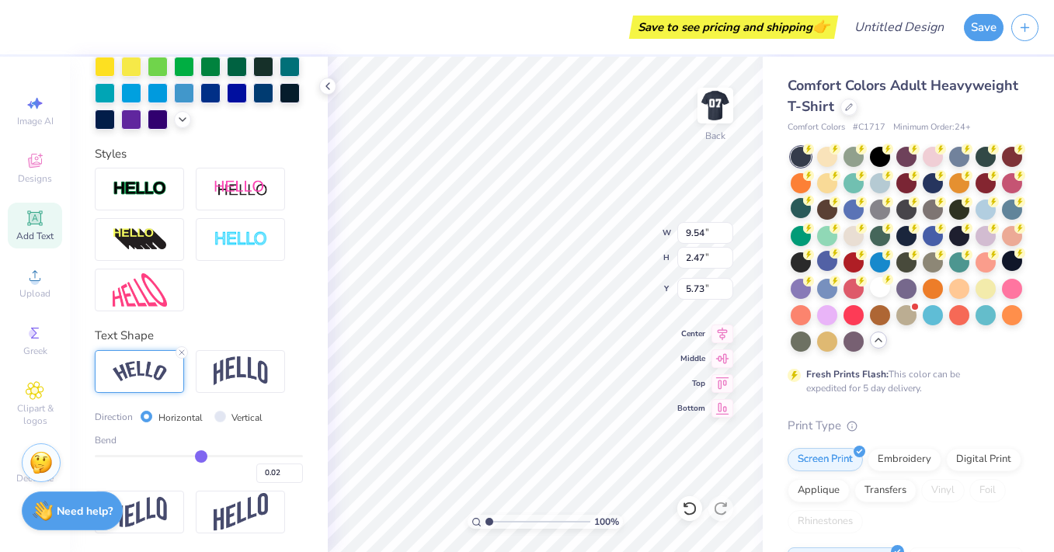
type input "0.00"
type input "-0.01"
type input "-0.02"
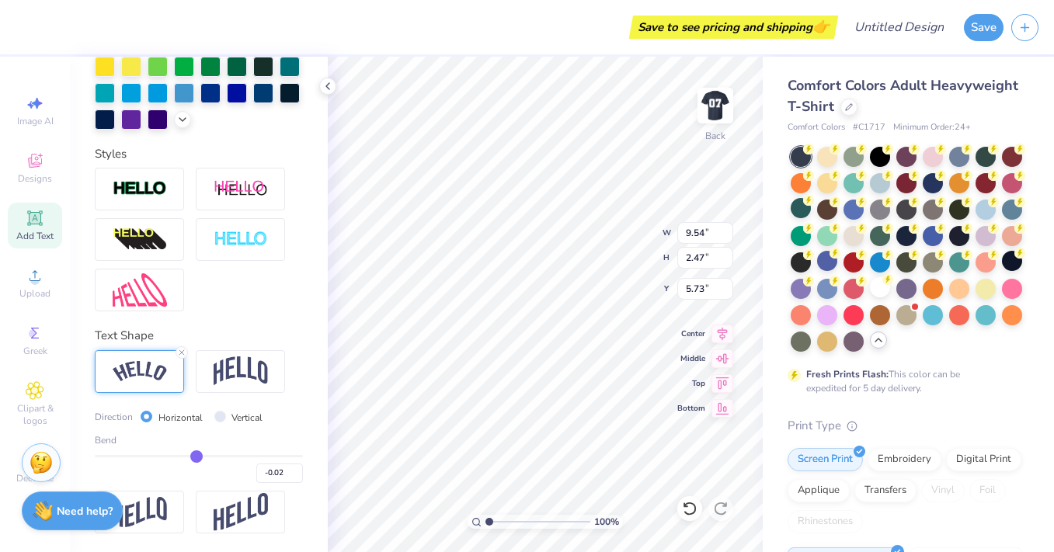
type input "-0.03"
type input "-0.05"
type input "-0.06"
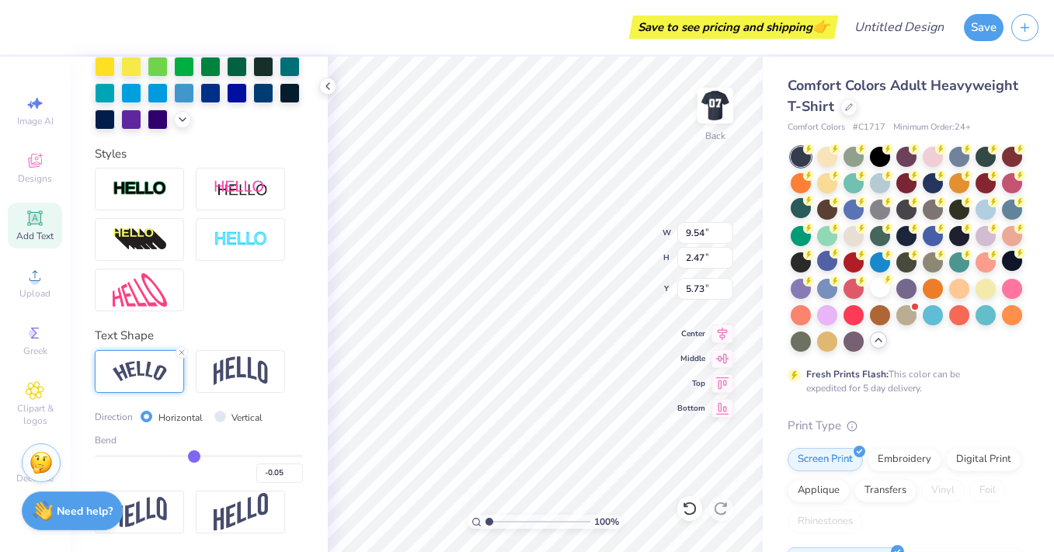
type input "-0.06"
type input "-0.07"
type input "-0.08"
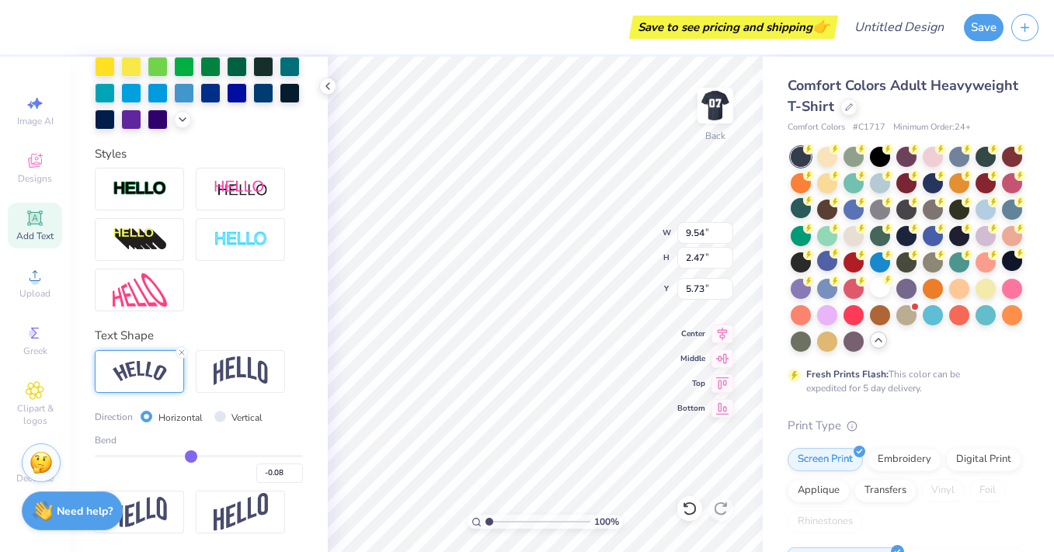
type input "-0.09"
type input "-0.1"
type input "-0.10"
drag, startPoint x: 245, startPoint y: 458, endPoint x: 189, endPoint y: 461, distance: 56.8
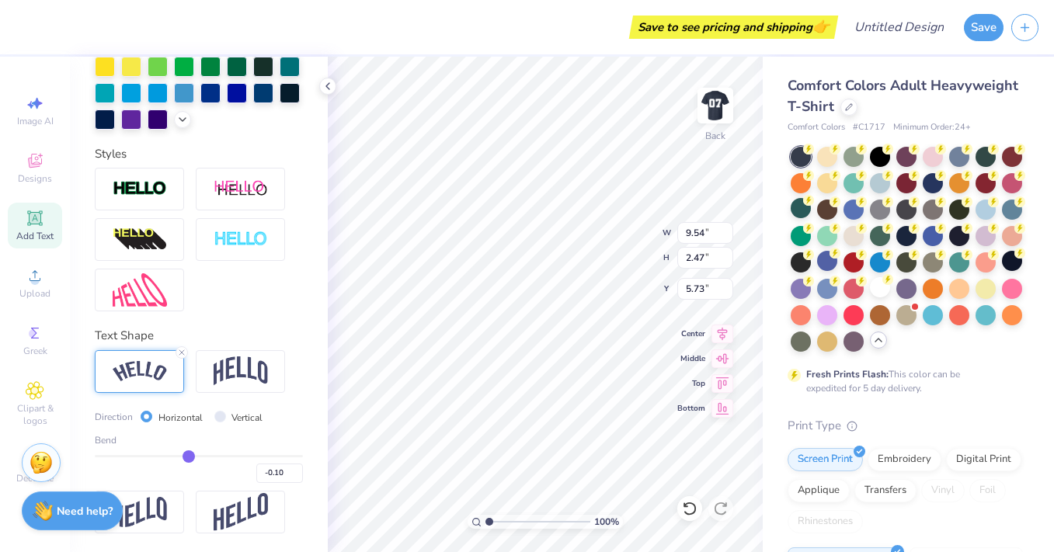
type input "-0.1"
click at [189, 458] on input "range" at bounding box center [199, 456] width 208 height 2
type input "8.15"
type input "1.39"
type input "6.27"
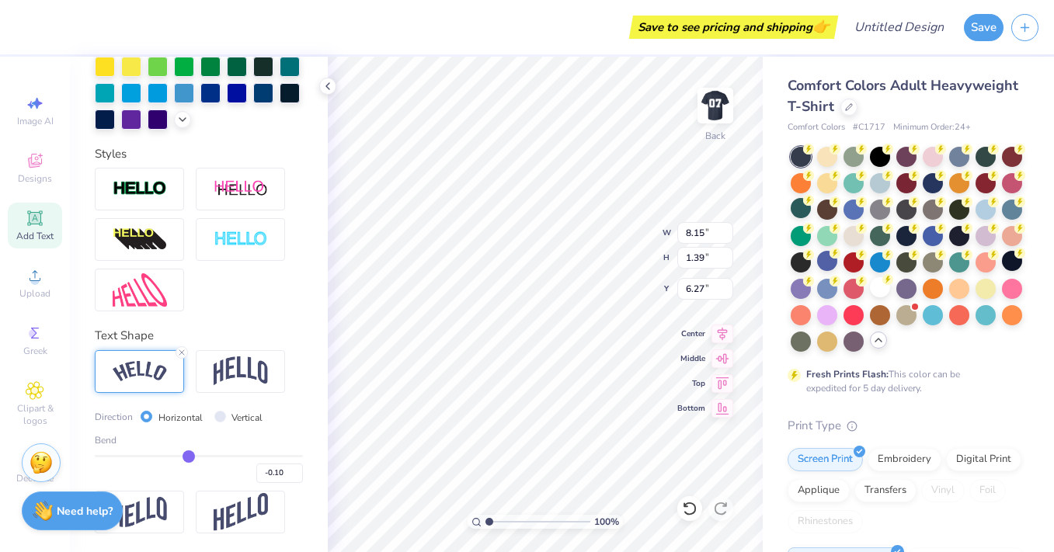
type input "-0.14"
type input "-0.13"
type input "-0.12"
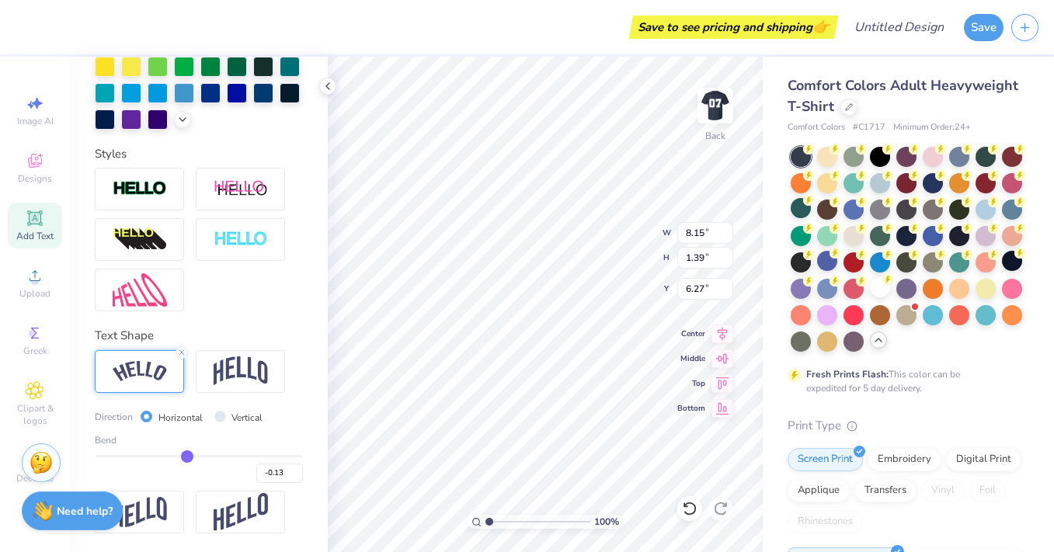
type input "-0.12"
type input "-0.1"
type input "-0.10"
drag, startPoint x: 185, startPoint y: 457, endPoint x: 198, endPoint y: 458, distance: 13.3
click at [198, 458] on input "range" at bounding box center [199, 456] width 208 height 2
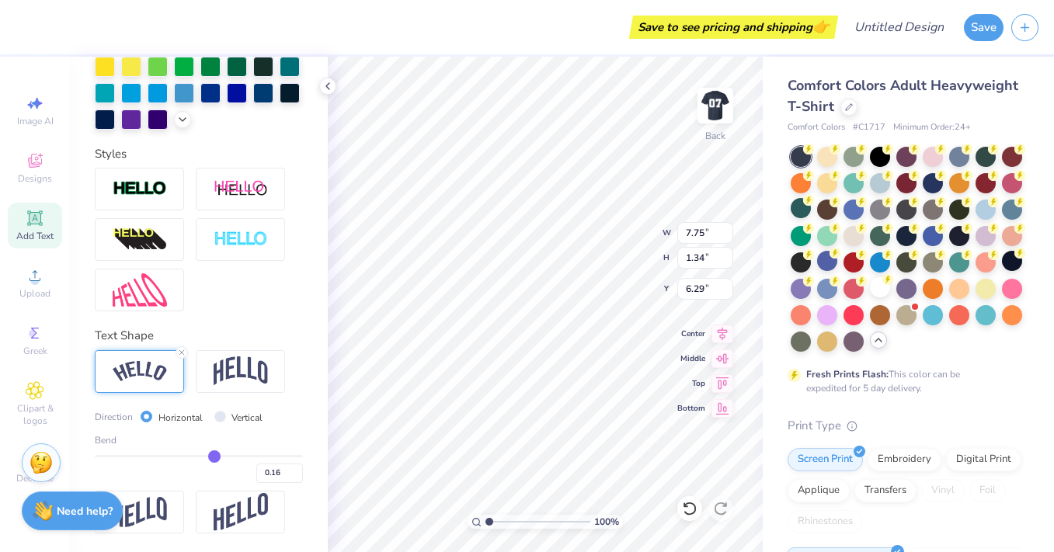
drag, startPoint x: 197, startPoint y: 458, endPoint x: 214, endPoint y: 460, distance: 17.2
click at [214, 458] on input "range" at bounding box center [199, 456] width 208 height 2
drag, startPoint x: 217, startPoint y: 457, endPoint x: 229, endPoint y: 458, distance: 12.5
click at [229, 458] on input "range" at bounding box center [199, 456] width 208 height 2
click at [247, 383] on img at bounding box center [241, 372] width 54 height 30
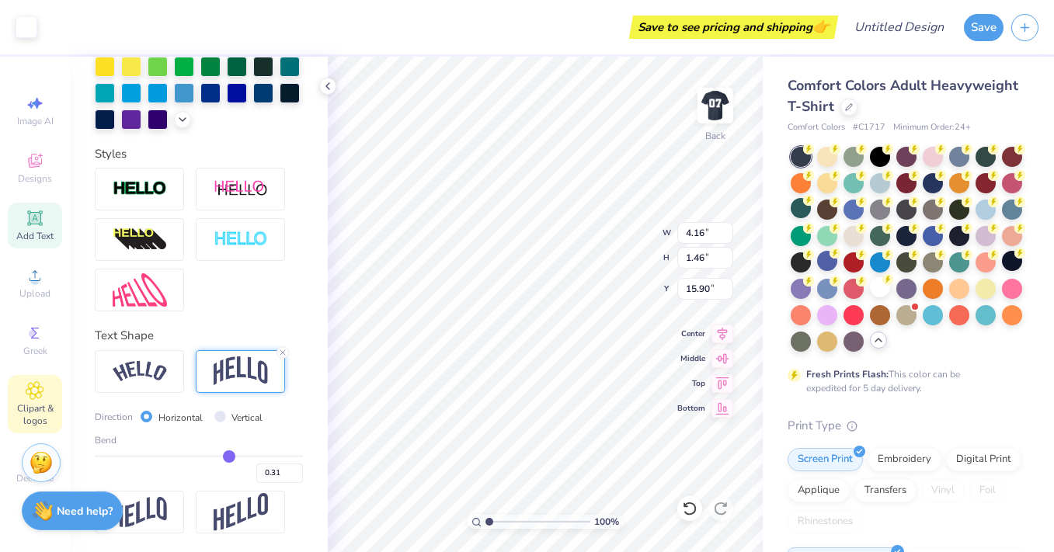
click at [35, 387] on icon at bounding box center [35, 391] width 8 height 8
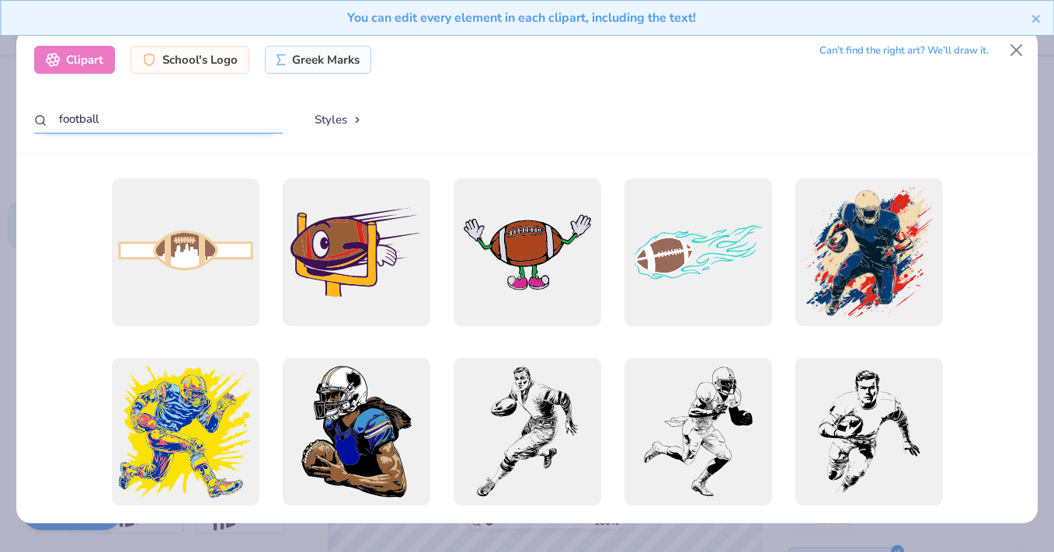
click at [179, 120] on input "football" at bounding box center [158, 119] width 249 height 29
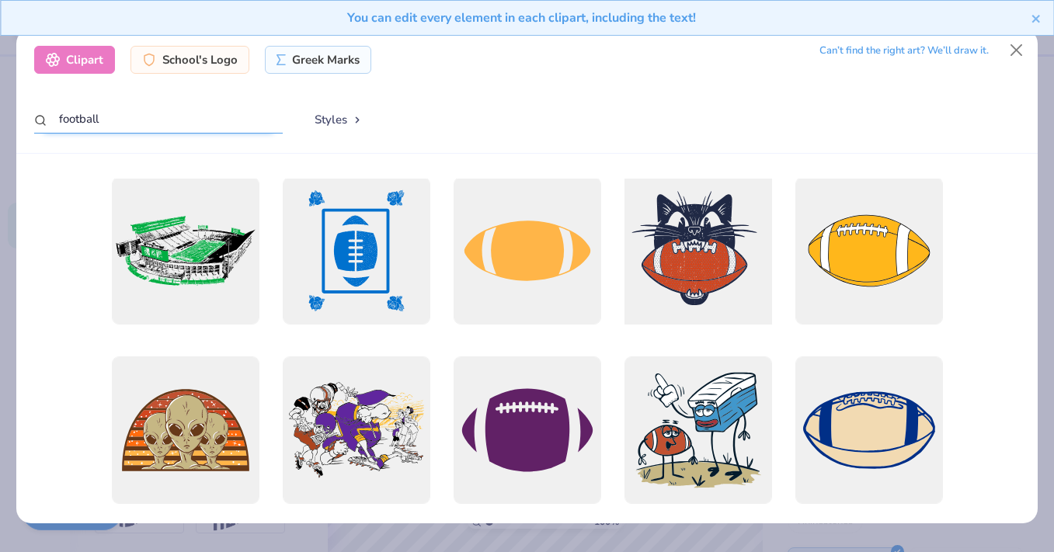
scroll to position [722, 0]
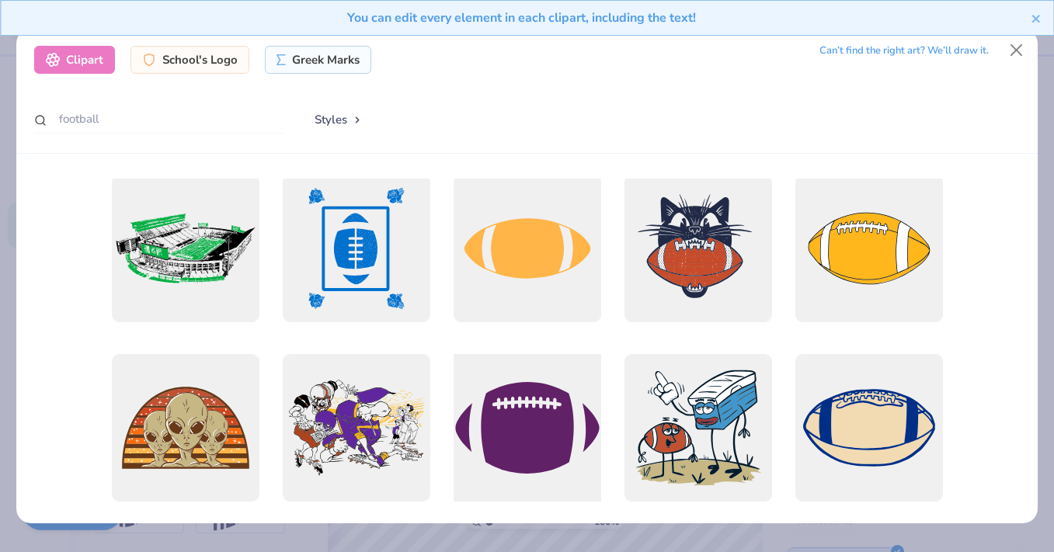
click at [558, 456] on div at bounding box center [527, 428] width 162 height 162
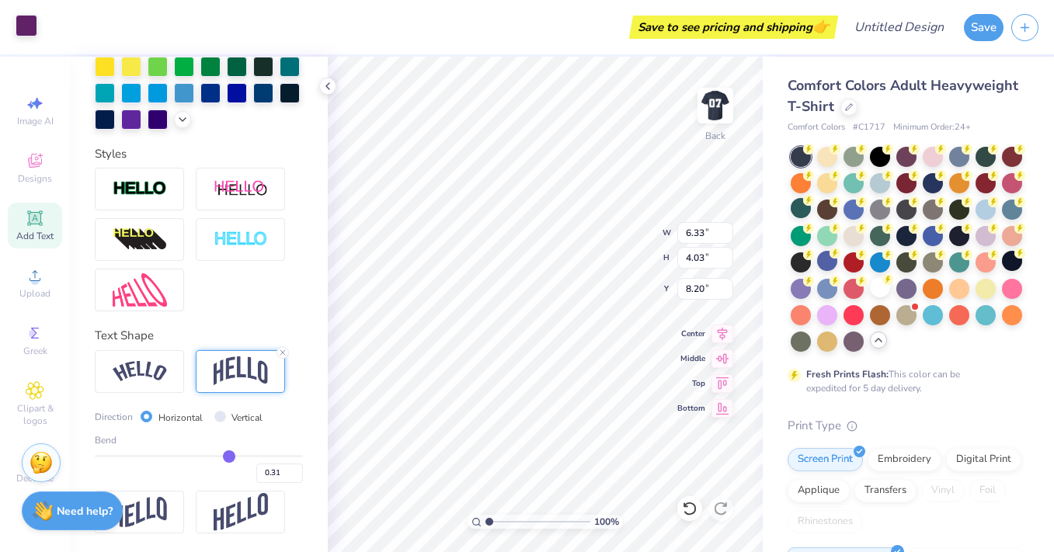
click at [35, 33] on div at bounding box center [27, 26] width 22 height 22
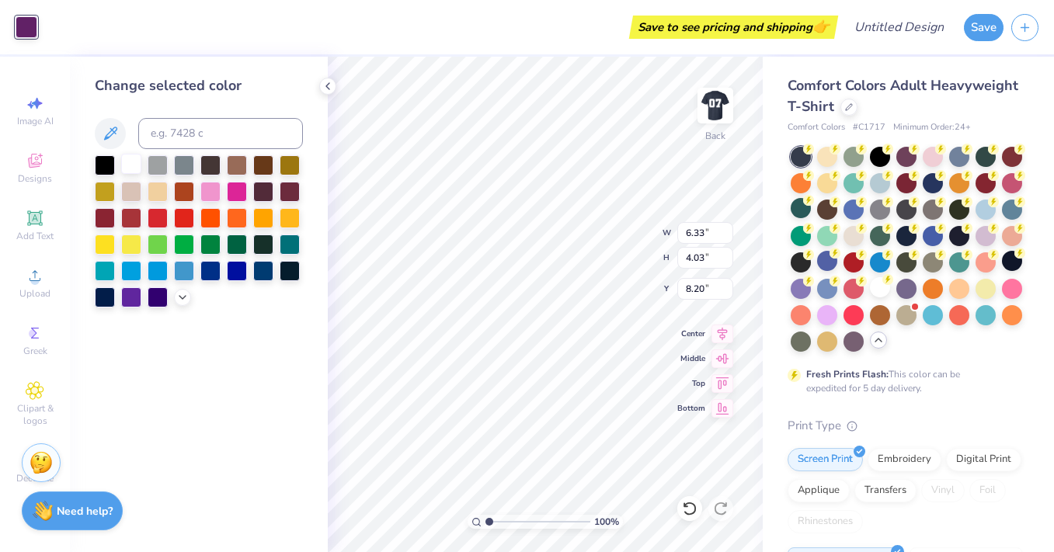
click at [132, 162] on div at bounding box center [131, 164] width 20 height 20
click at [322, 367] on div "Change selected color" at bounding box center [199, 305] width 258 height 496
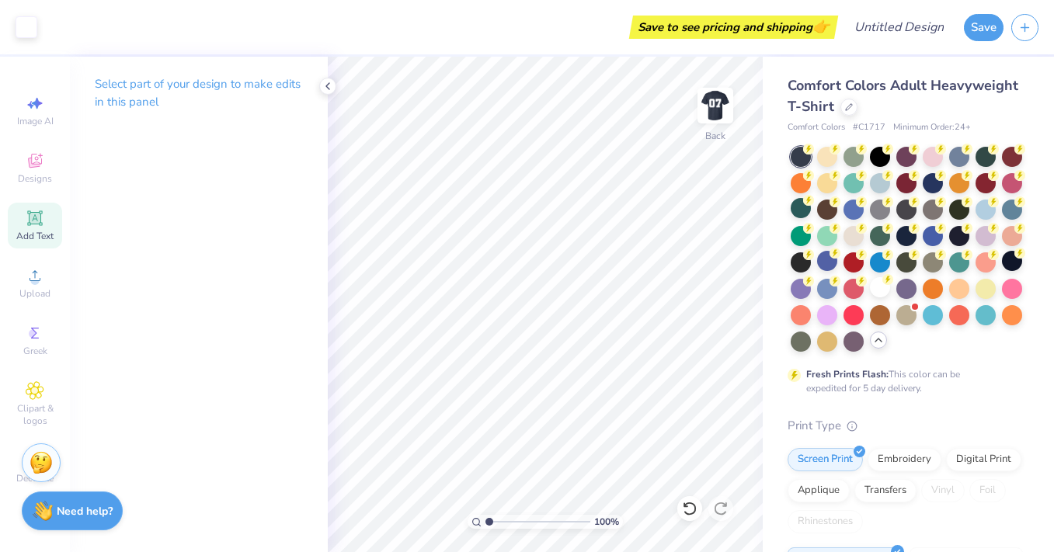
click at [43, 215] on icon at bounding box center [35, 218] width 19 height 19
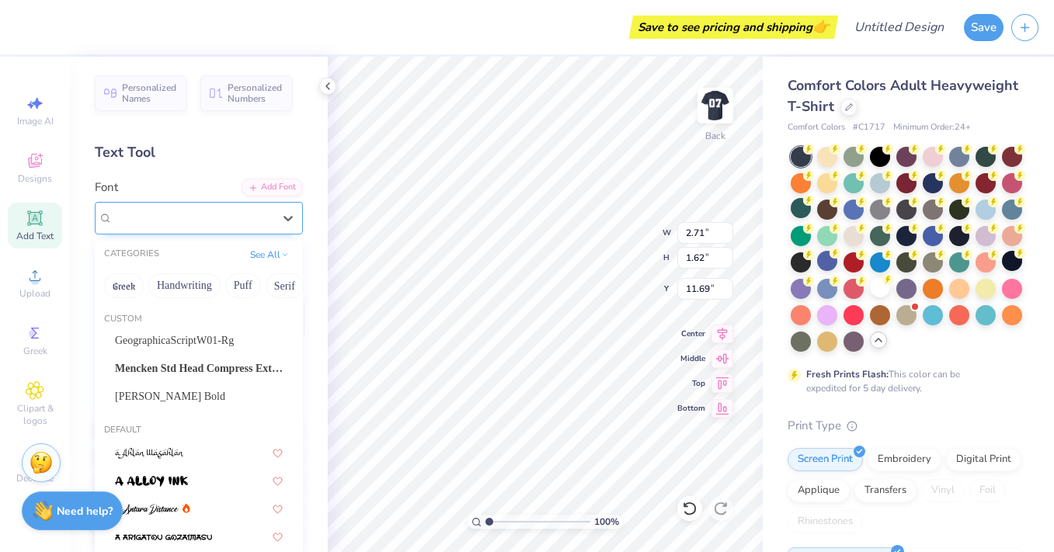
click at [196, 228] on div at bounding box center [193, 217] width 160 height 21
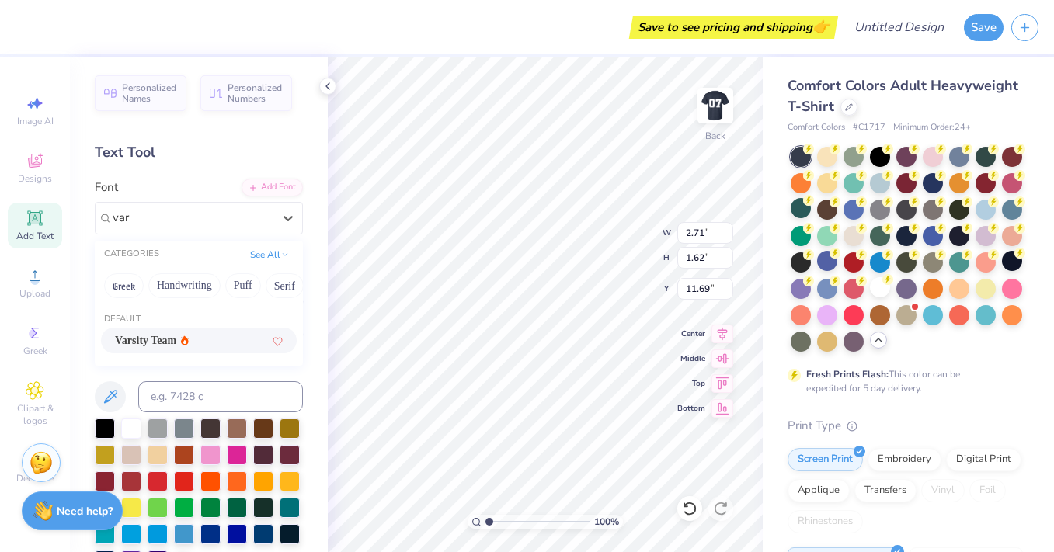
click at [176, 338] on span "Varsity Team" at bounding box center [145, 340] width 61 height 16
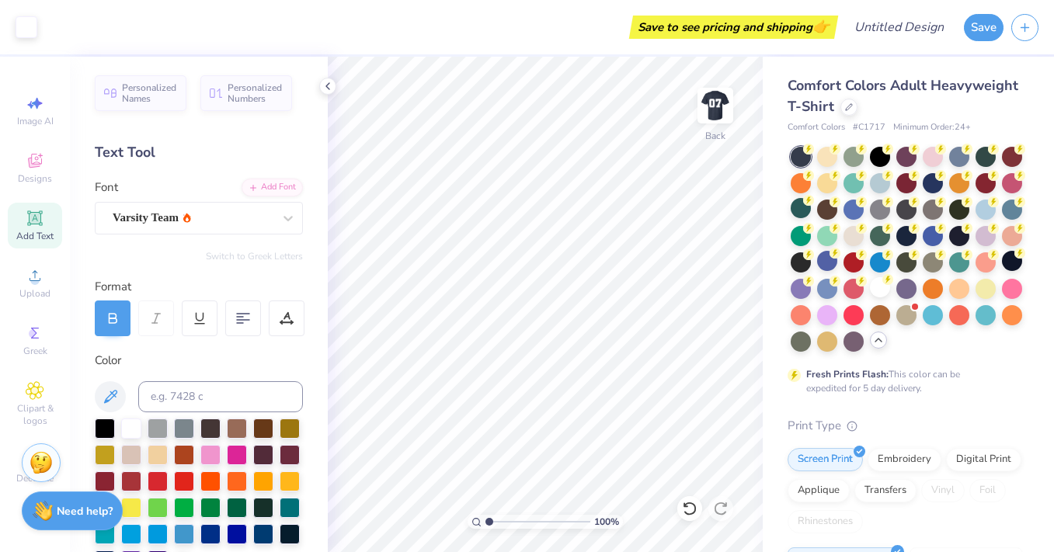
click at [38, 233] on span "Add Text" at bounding box center [34, 236] width 37 height 12
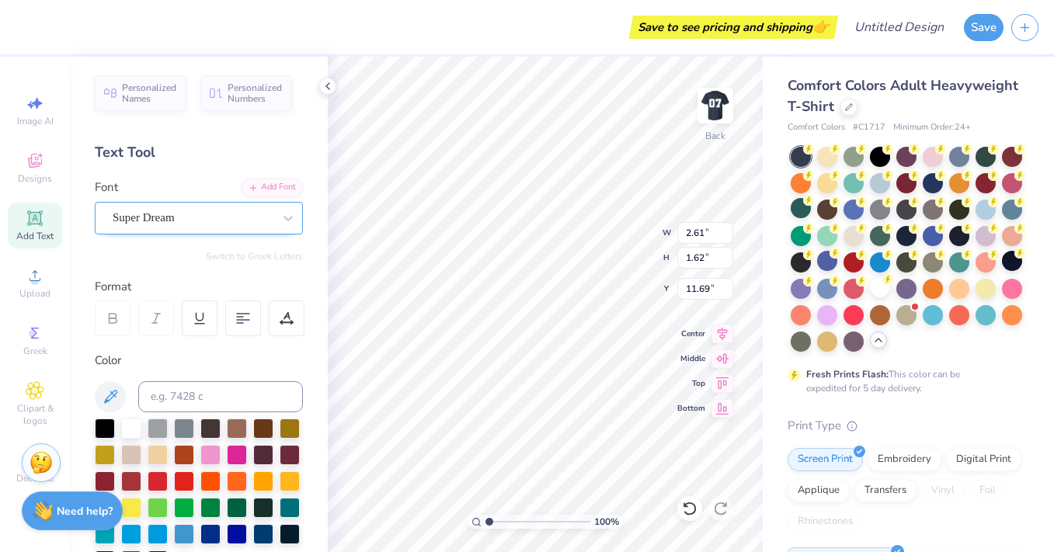
click at [204, 223] on div "Super Dream" at bounding box center [192, 218] width 163 height 24
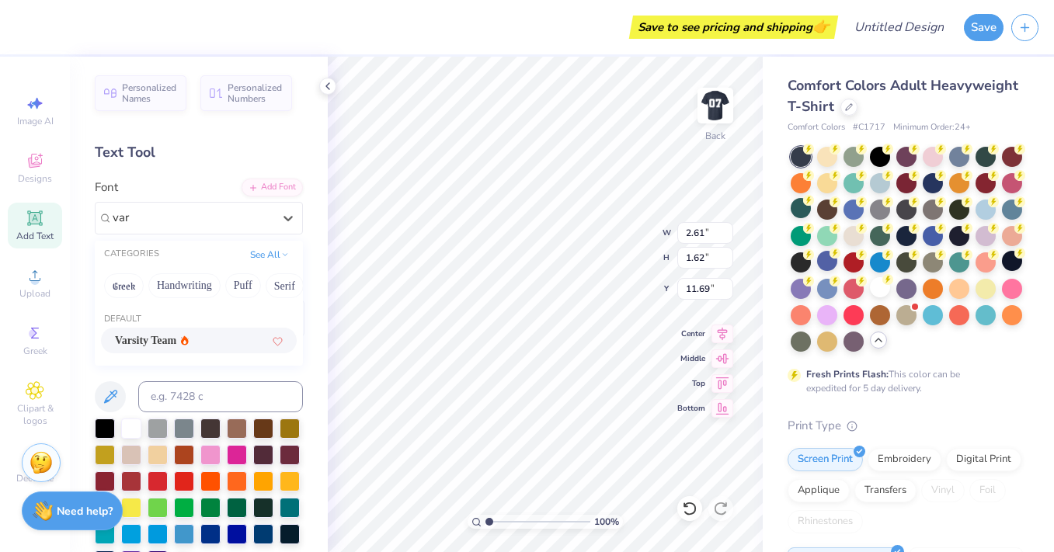
click at [167, 335] on span "Varsity Team" at bounding box center [145, 340] width 61 height 16
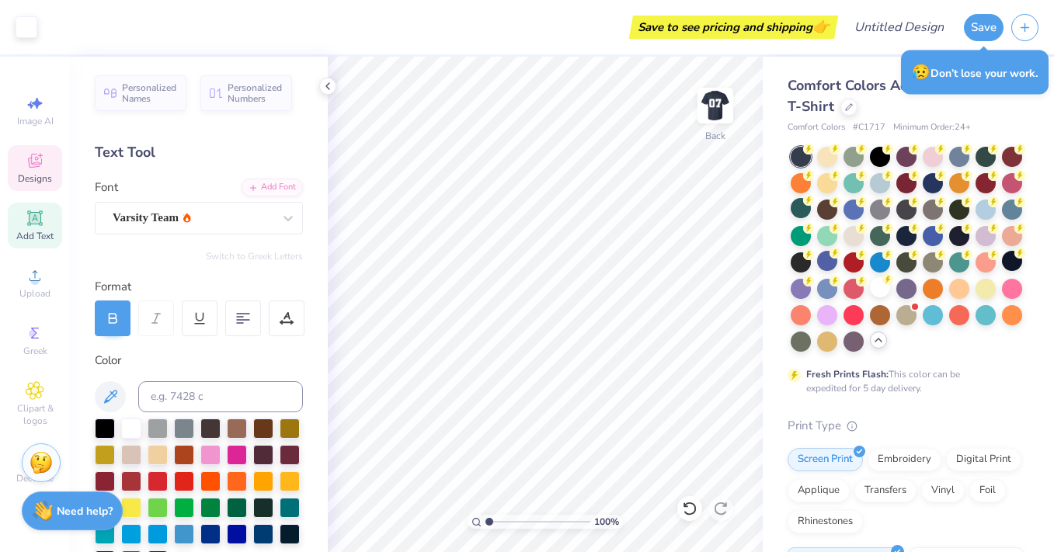
click at [50, 167] on div "Designs" at bounding box center [35, 168] width 54 height 46
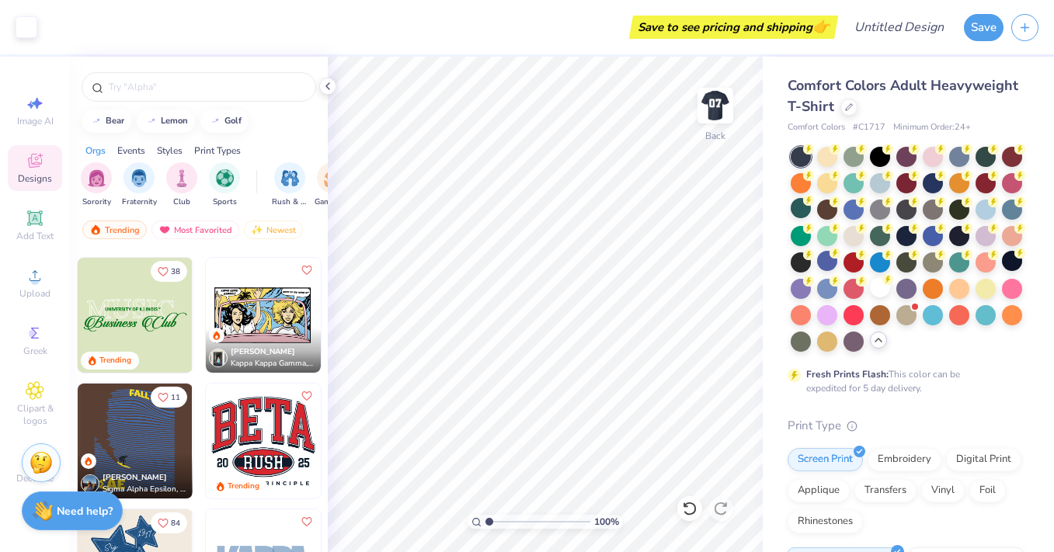
scroll to position [1710, 0]
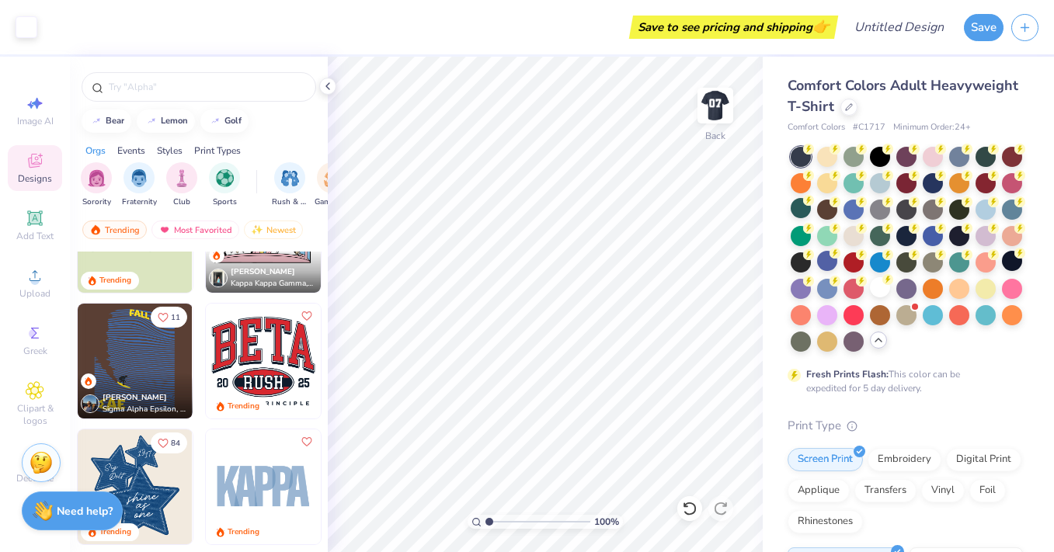
click at [270, 370] on img at bounding box center [263, 361] width 115 height 115
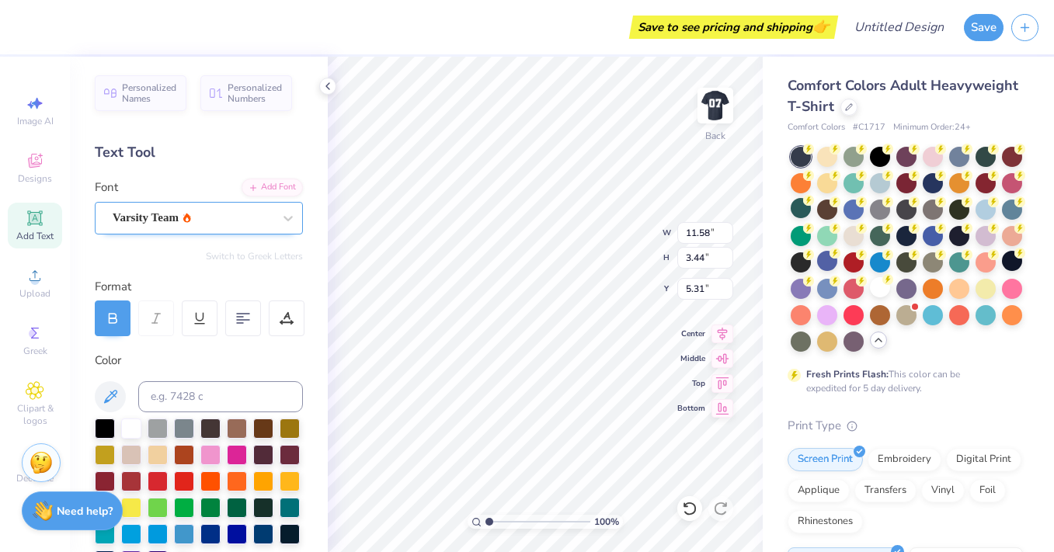
click at [178, 224] on div "Varsity Team" at bounding box center [192, 218] width 163 height 24
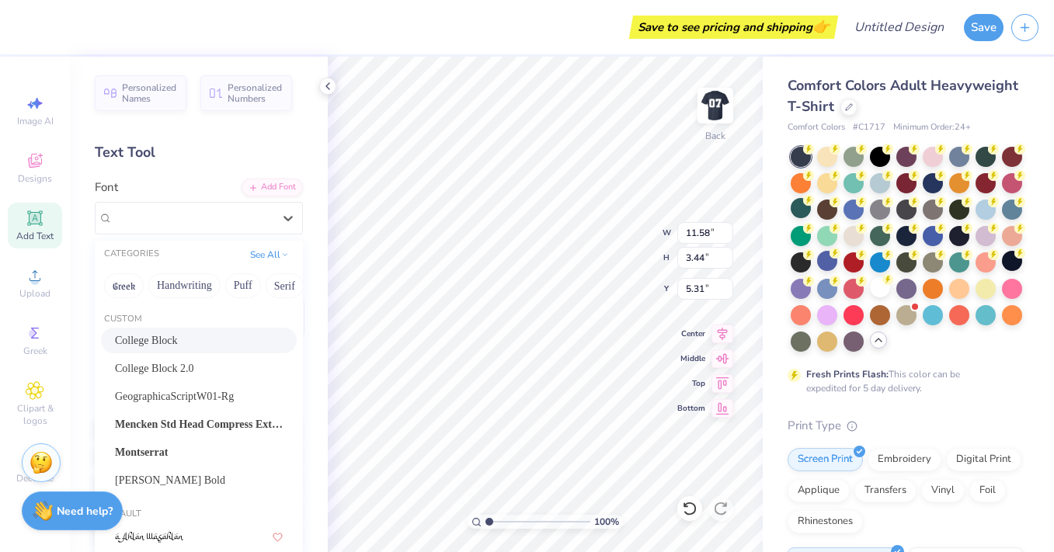
click at [194, 345] on div "College Block" at bounding box center [199, 340] width 168 height 16
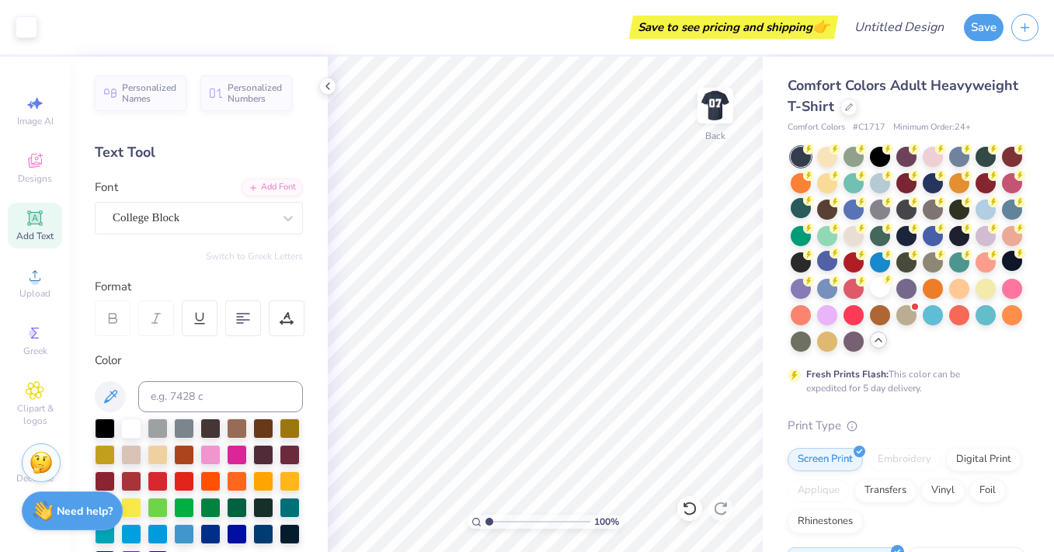
click at [31, 231] on span "Add Text" at bounding box center [34, 236] width 37 height 12
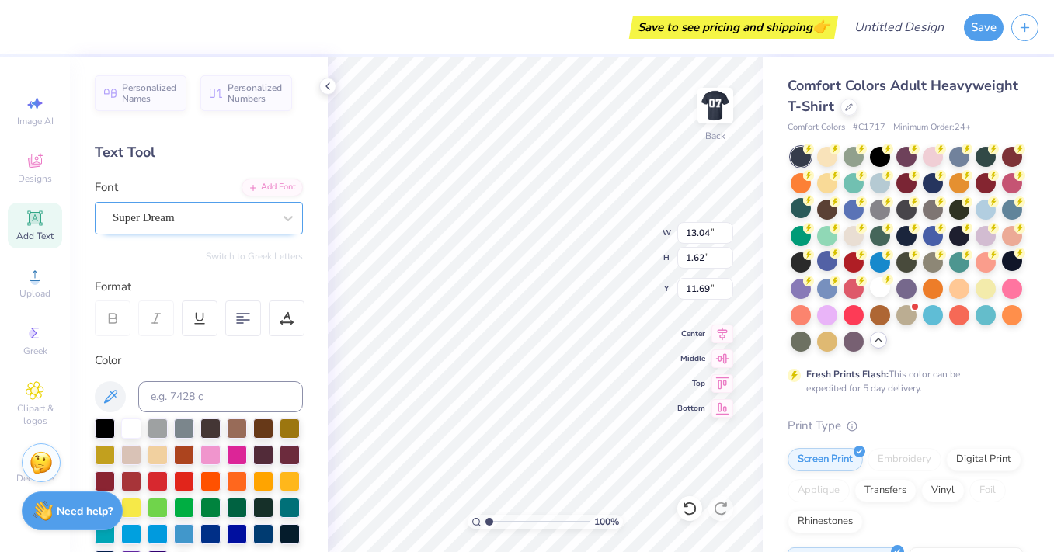
click at [228, 221] on div "Super Dream" at bounding box center [192, 218] width 163 height 24
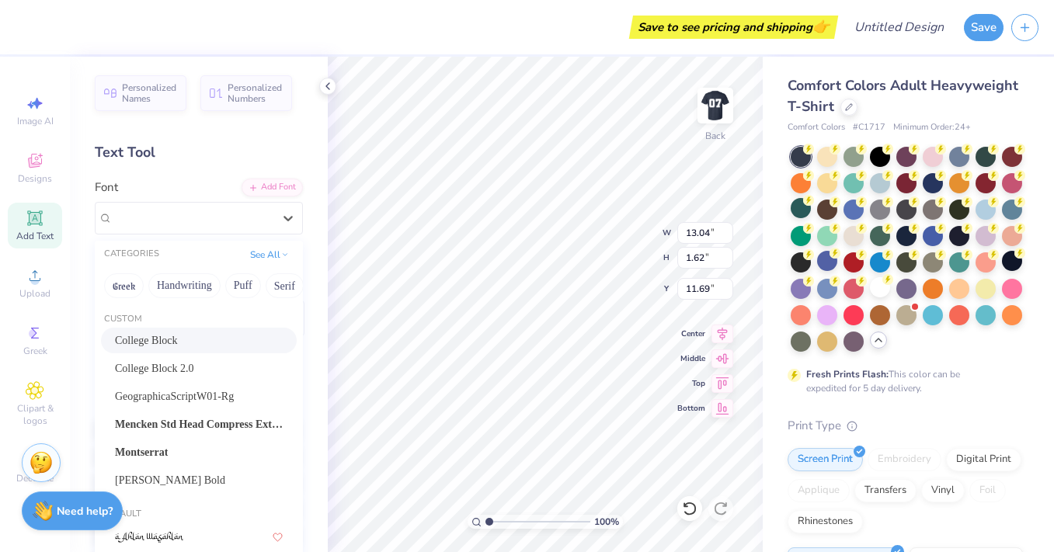
click at [178, 344] on span "College Block" at bounding box center [146, 340] width 63 height 16
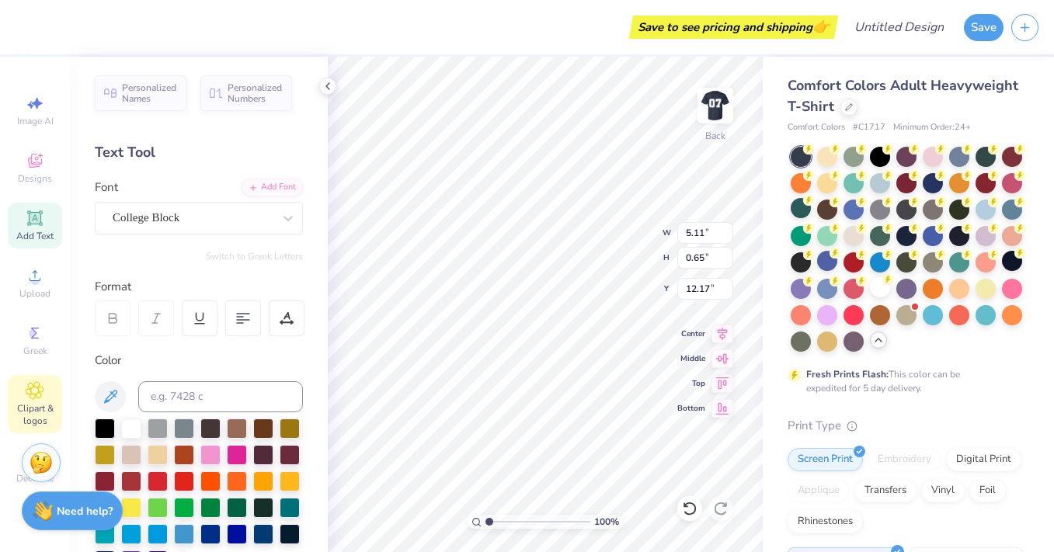
click at [37, 401] on div "Clipart & logos" at bounding box center [35, 404] width 54 height 58
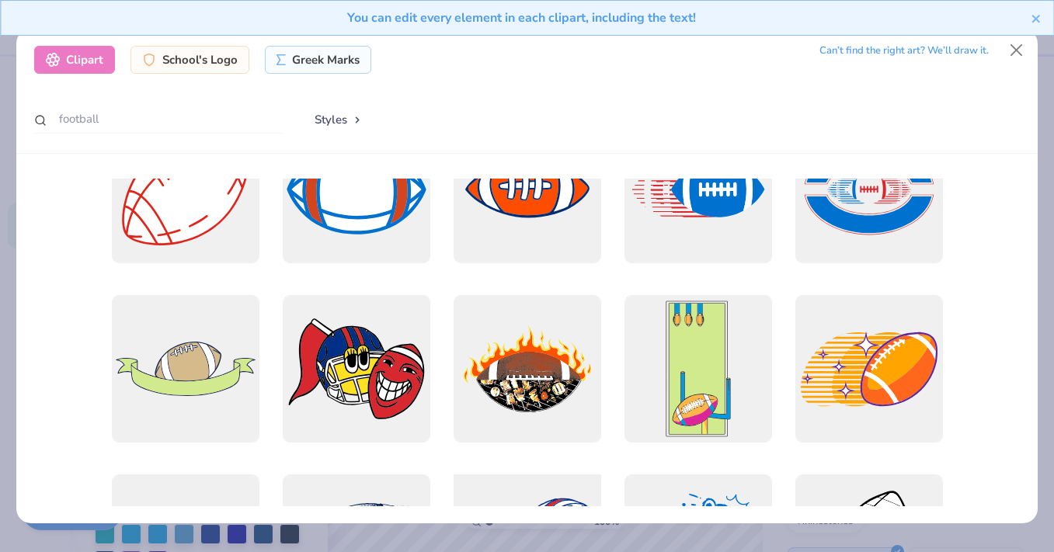
scroll to position [1823, 0]
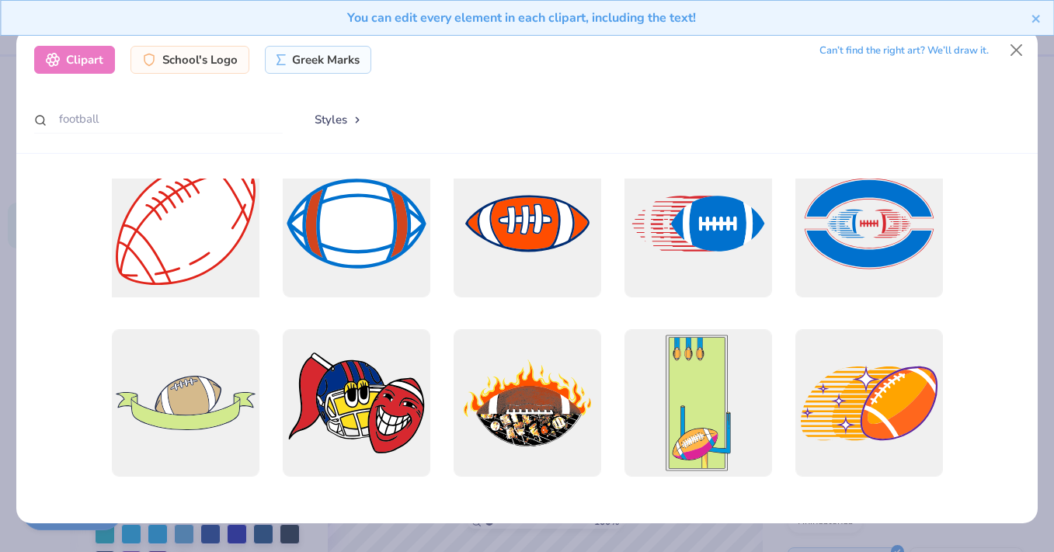
click at [181, 217] on div at bounding box center [185, 224] width 162 height 162
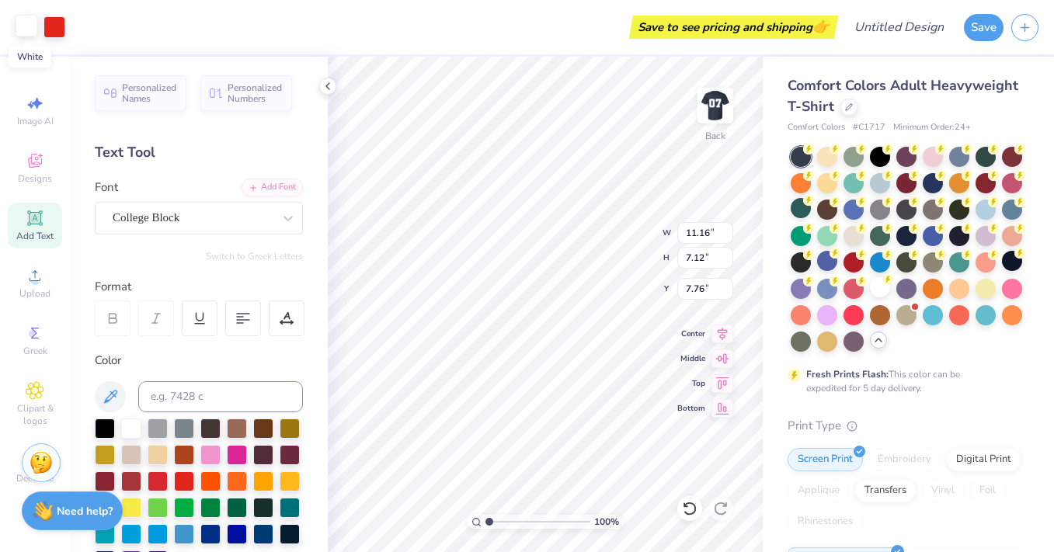
click at [19, 23] on div at bounding box center [27, 26] width 22 height 22
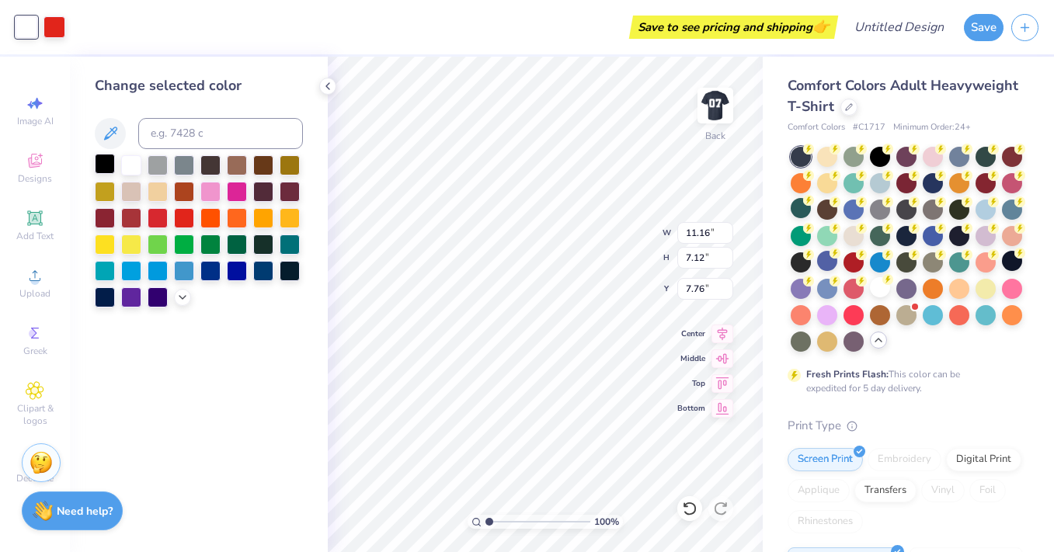
click at [106, 168] on div at bounding box center [105, 164] width 20 height 20
click at [138, 170] on div at bounding box center [131, 165] width 20 height 20
click at [55, 31] on div at bounding box center [54, 26] width 22 height 22
click at [103, 156] on div at bounding box center [105, 164] width 20 height 20
click at [293, 275] on div at bounding box center [290, 269] width 20 height 20
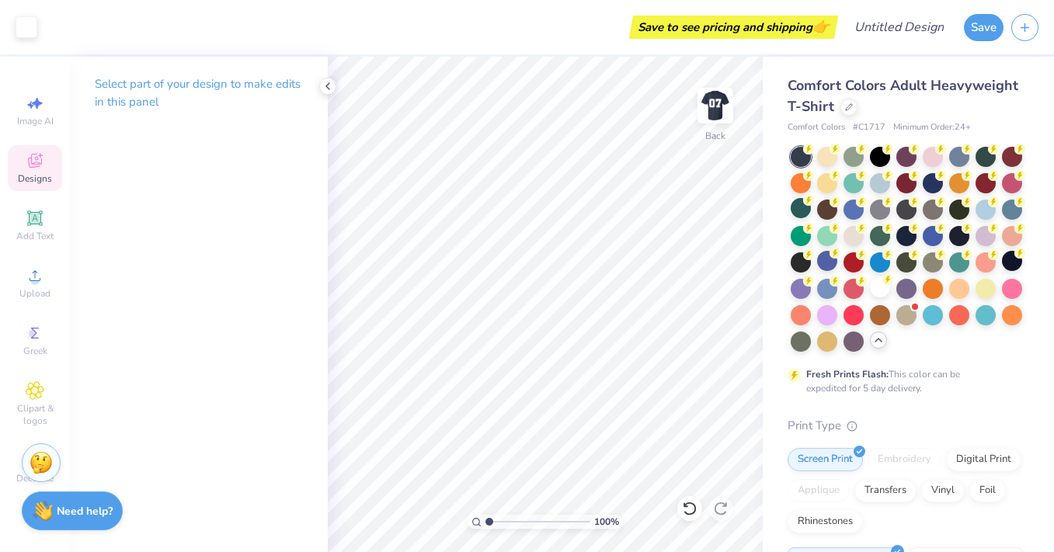
click at [43, 172] on span "Designs" at bounding box center [35, 178] width 34 height 12
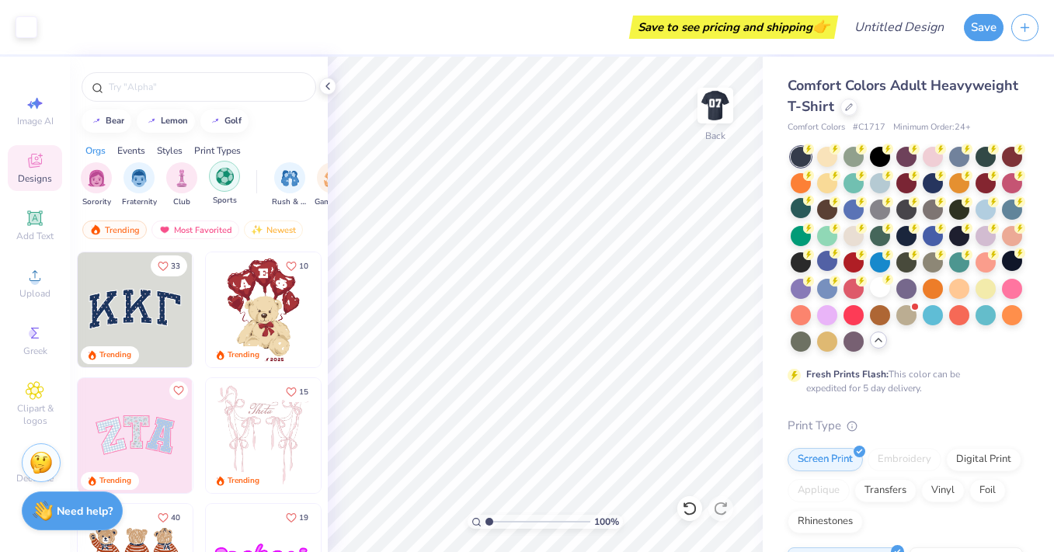
click at [224, 185] on img "filter for Sports" at bounding box center [225, 177] width 18 height 18
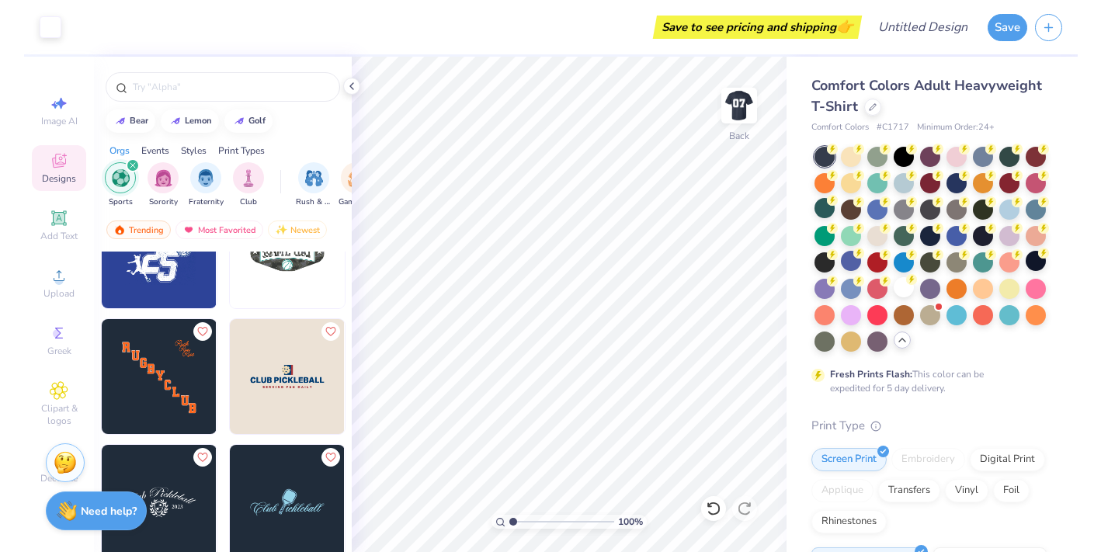
scroll to position [651, 0]
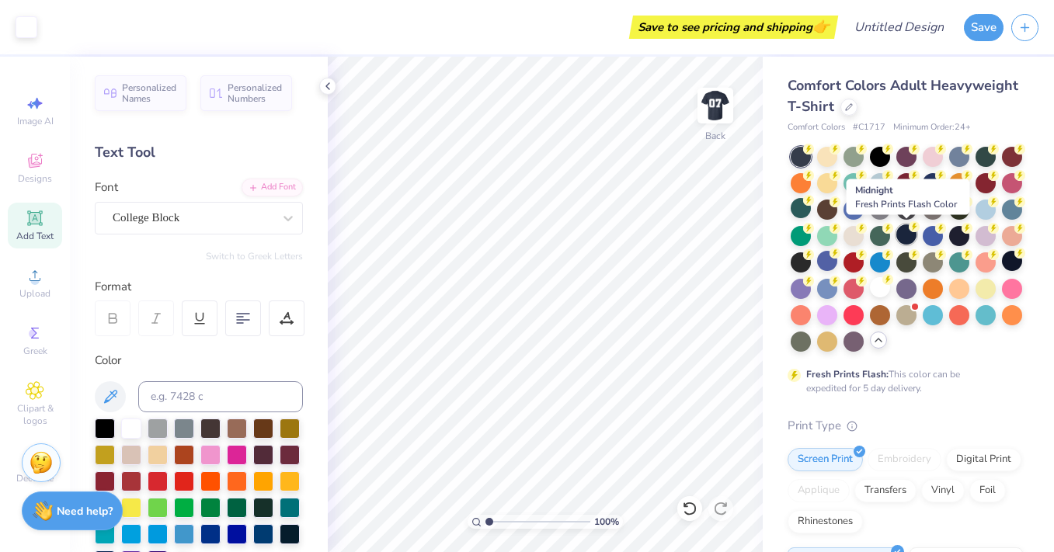
click at [903, 233] on div at bounding box center [906, 234] width 20 height 20
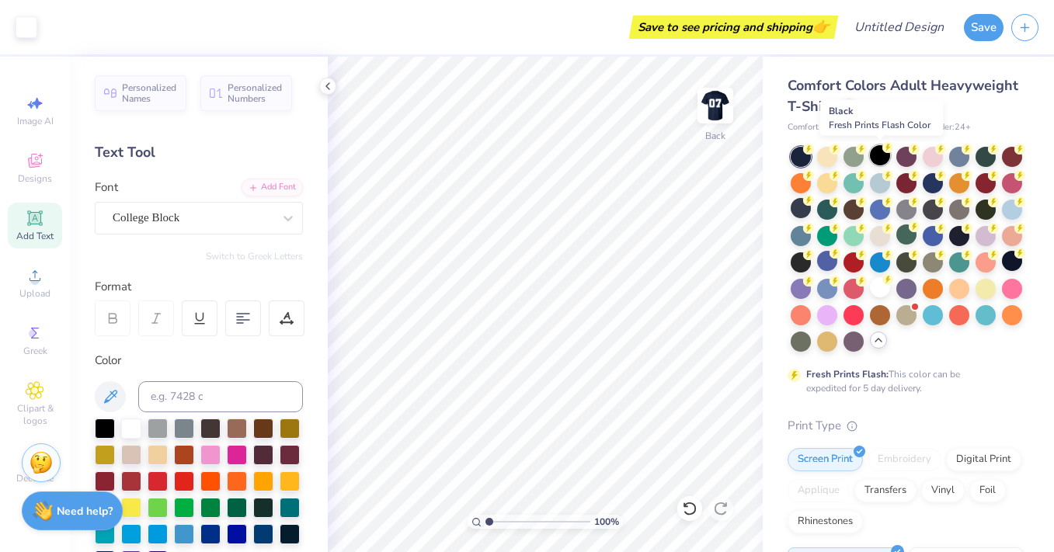
click at [879, 161] on div at bounding box center [880, 155] width 20 height 20
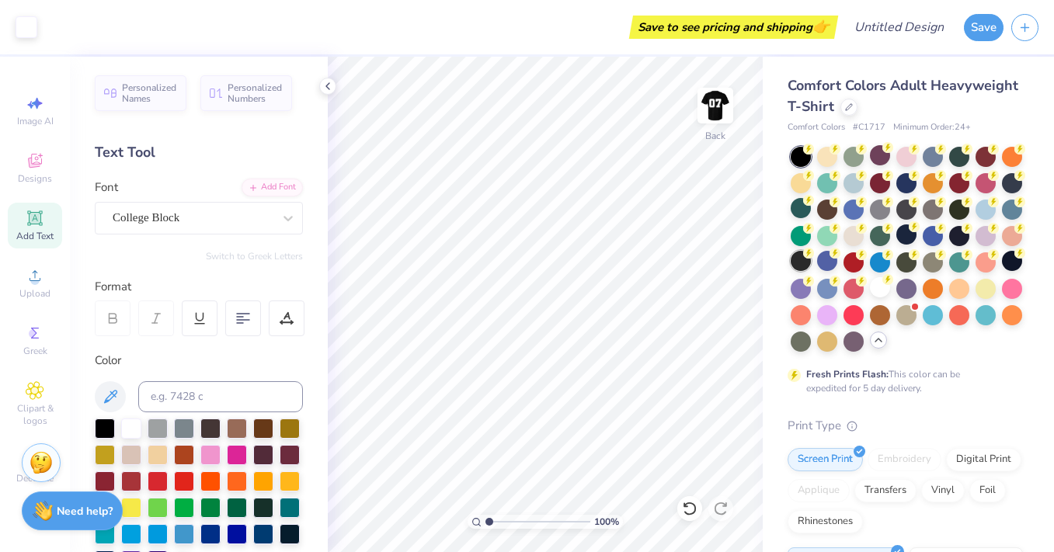
click at [800, 263] on div at bounding box center [801, 261] width 20 height 20
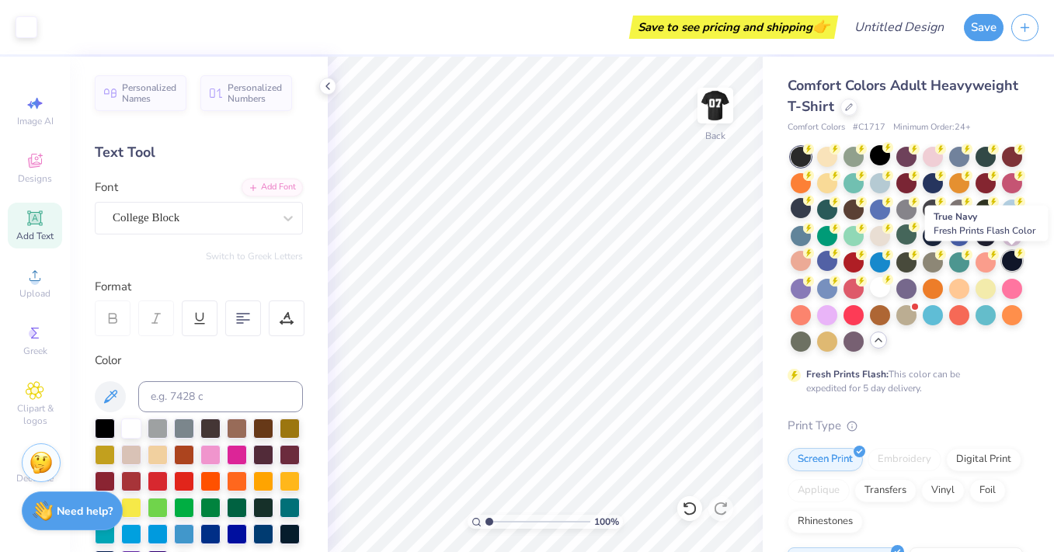
click at [1010, 263] on div at bounding box center [1012, 261] width 20 height 20
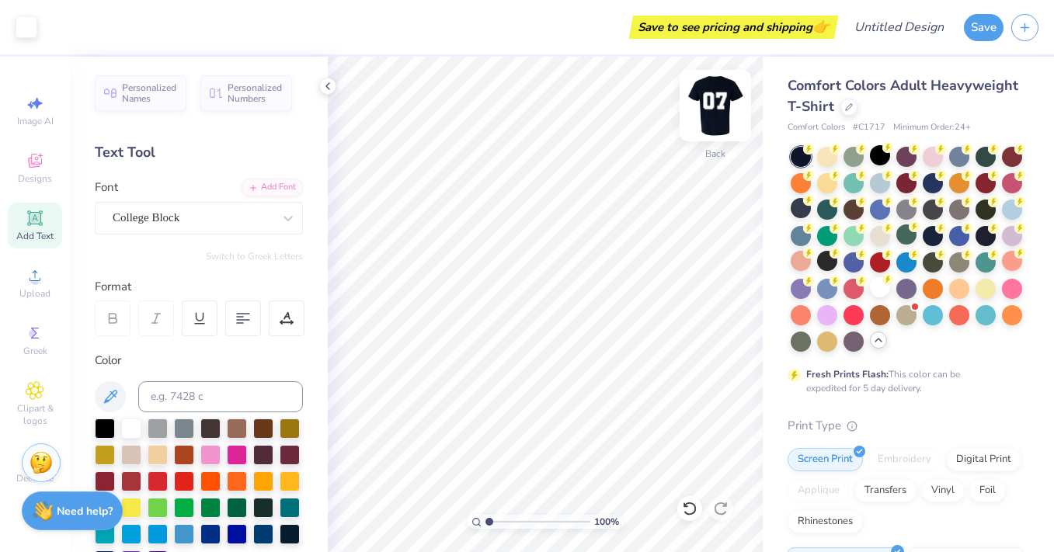
click at [718, 114] on img at bounding box center [715, 106] width 62 height 62
click at [718, 120] on img at bounding box center [715, 106] width 62 height 62
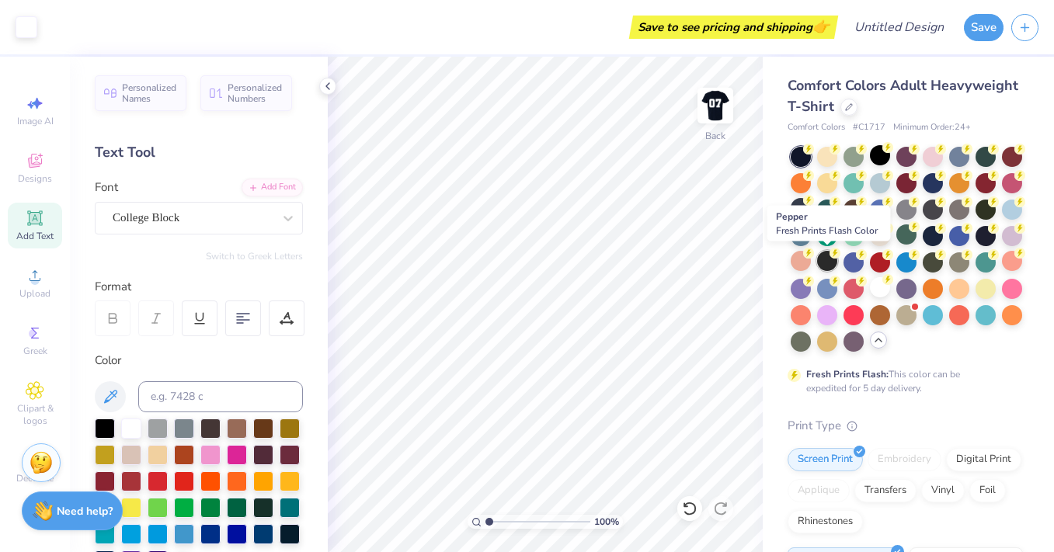
click at [827, 263] on div at bounding box center [827, 261] width 20 height 20
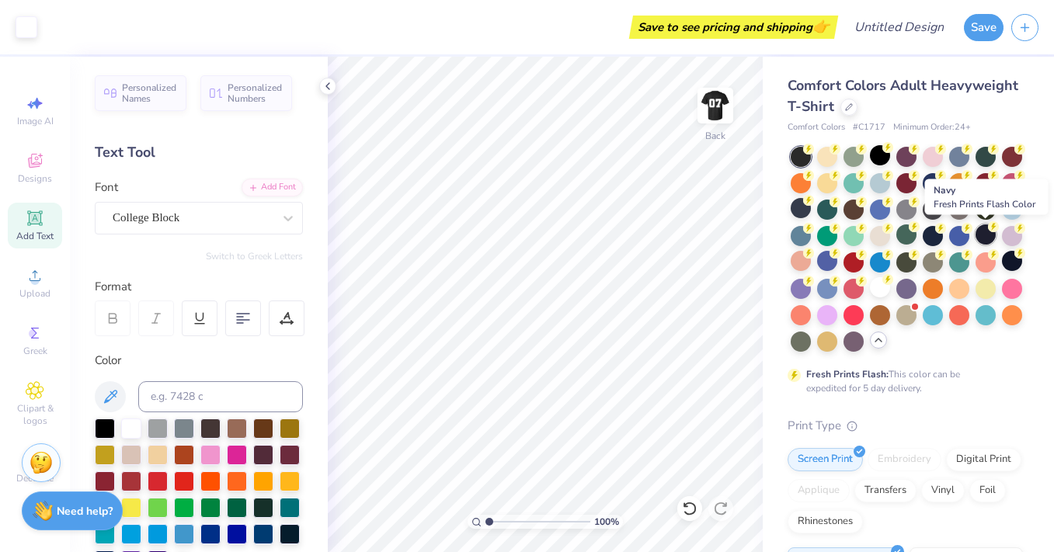
click at [988, 236] on div at bounding box center [986, 234] width 20 height 20
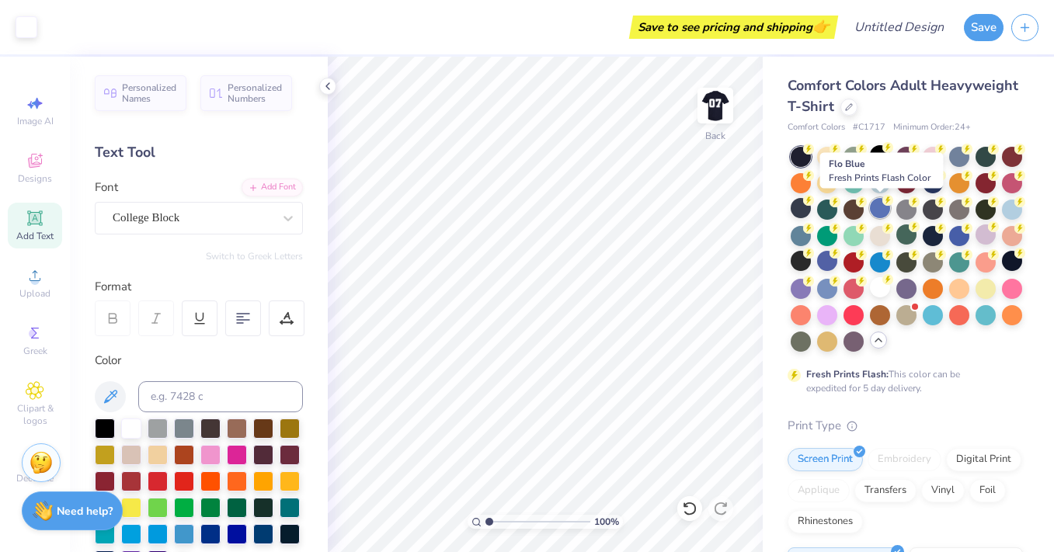
click at [885, 210] on div at bounding box center [880, 208] width 20 height 20
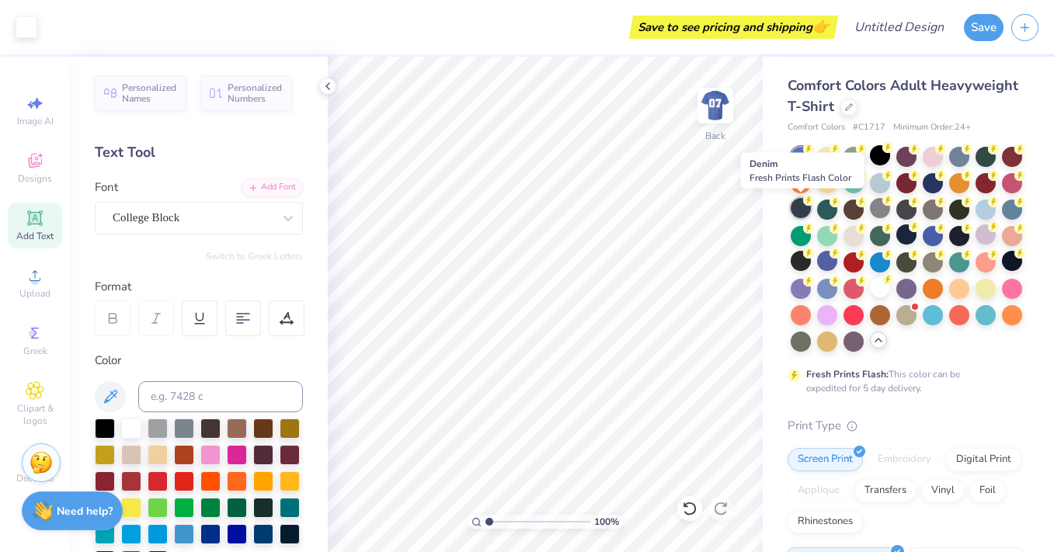
click at [804, 209] on div at bounding box center [801, 208] width 20 height 20
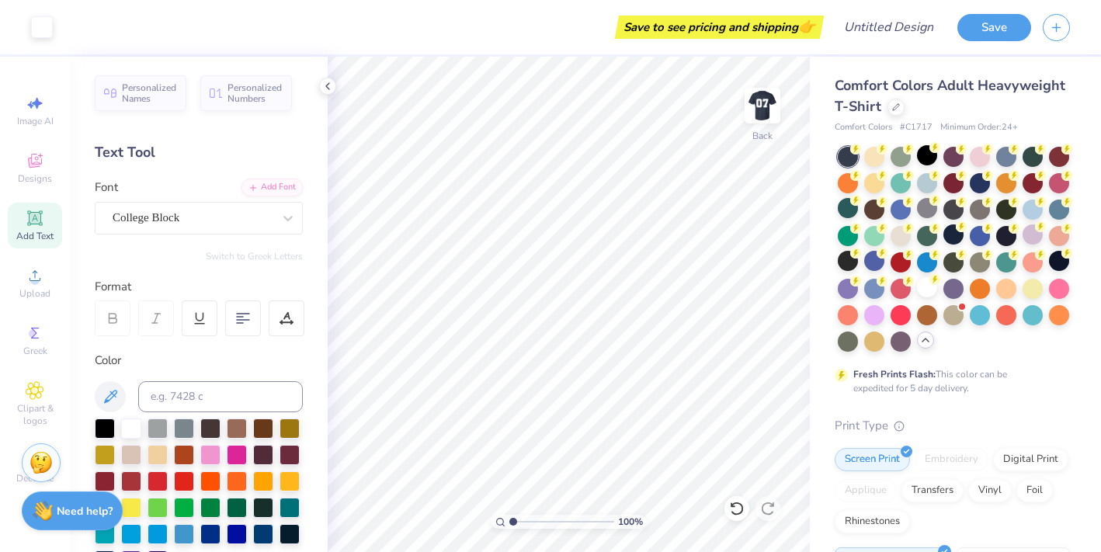
click at [713, 27] on div "Save to see pricing and shipping 👉" at bounding box center [719, 27] width 201 height 23
click at [819, 27] on div "Save to see pricing and shipping 👉" at bounding box center [719, 27] width 201 height 23
click at [891, 29] on input "Design Title" at bounding box center [908, 27] width 76 height 31
click at [1000, 25] on button "Save" at bounding box center [995, 25] width 74 height 27
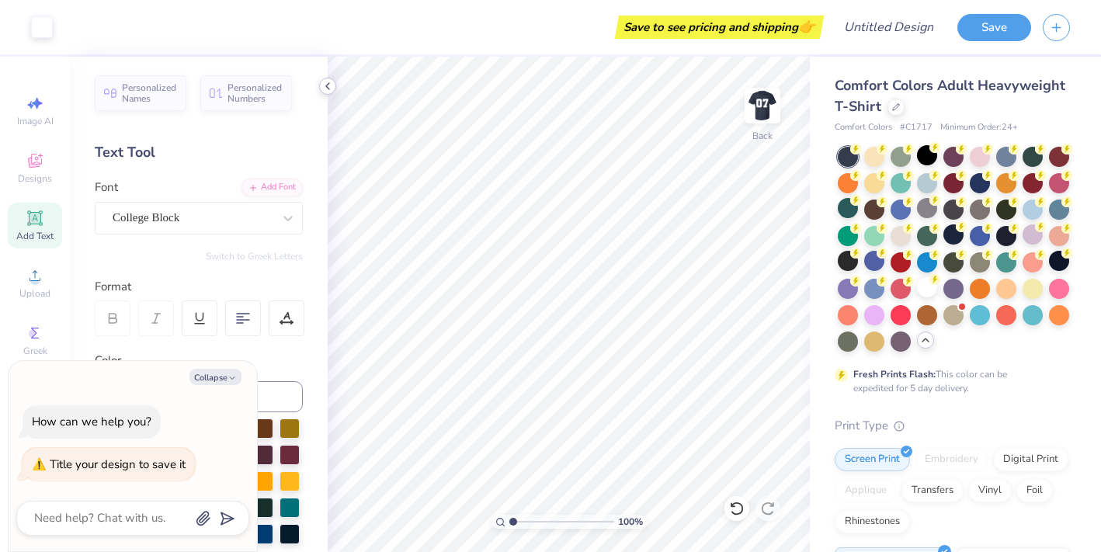
click at [329, 92] on div at bounding box center [327, 86] width 17 height 17
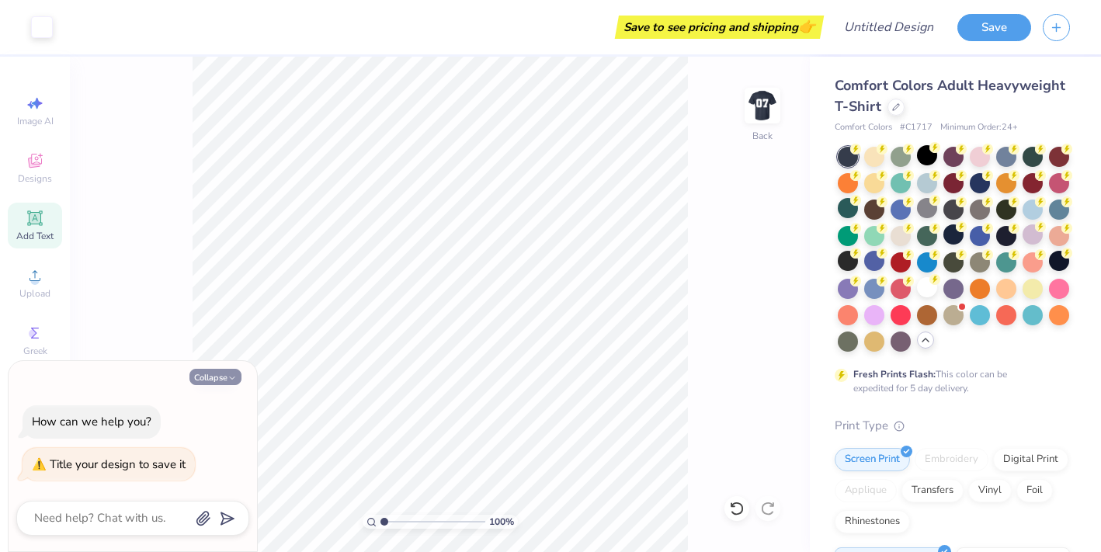
click at [224, 374] on button "Collapse" at bounding box center [216, 377] width 52 height 16
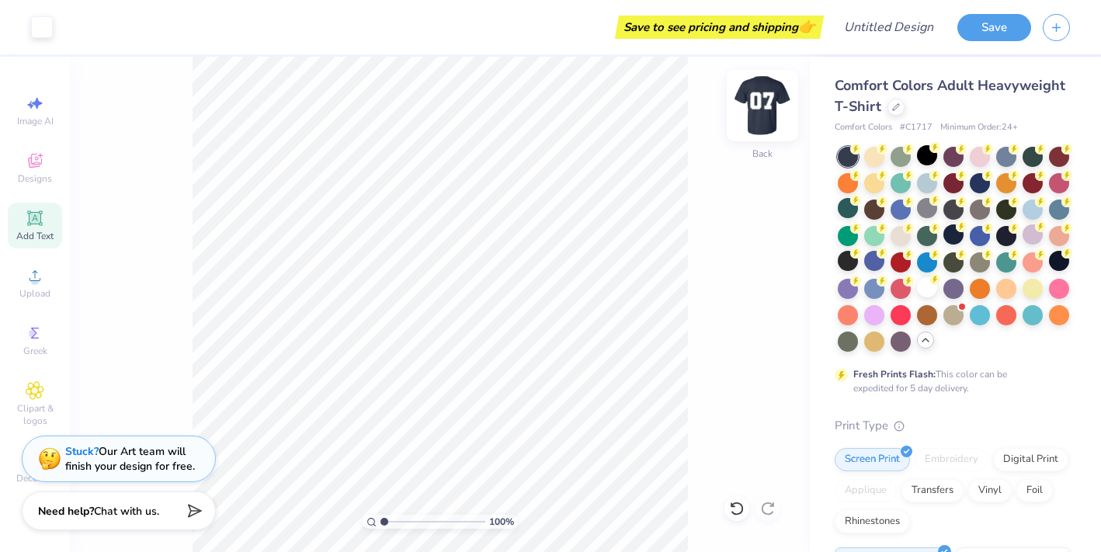
click at [765, 110] on img at bounding box center [763, 106] width 62 height 62
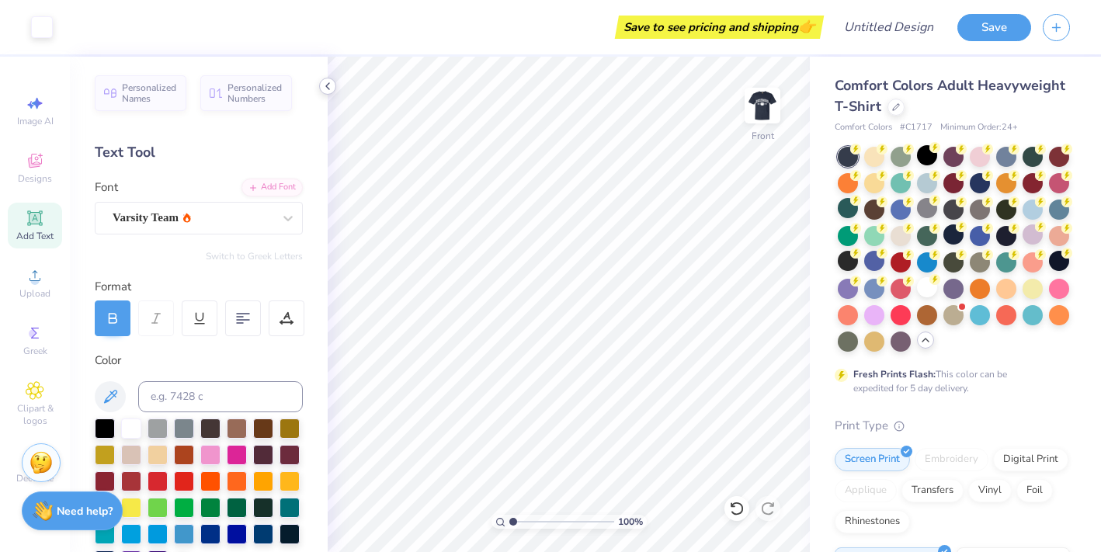
click at [327, 86] on icon at bounding box center [328, 86] width 12 height 12
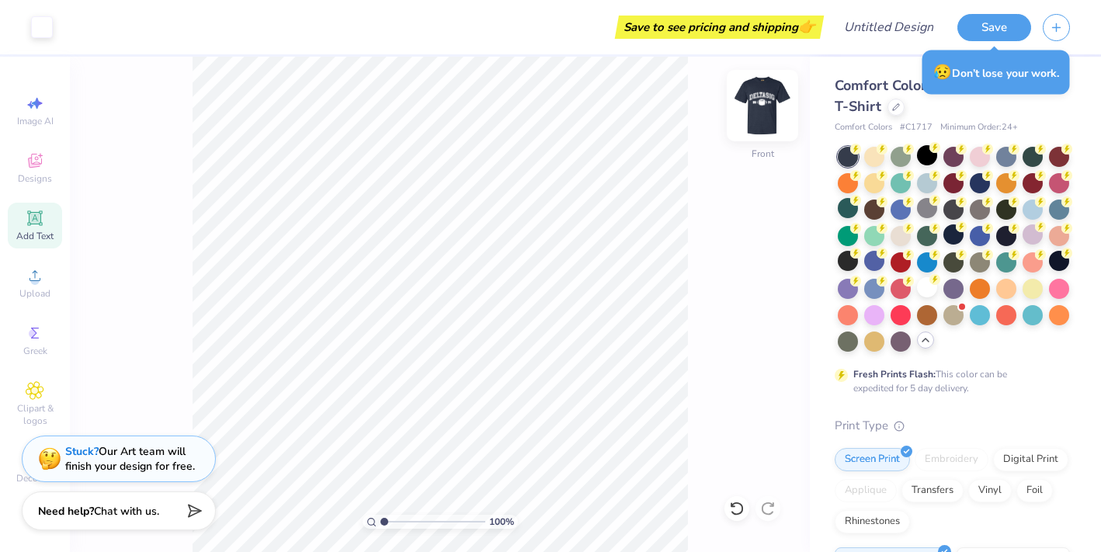
click at [766, 116] on img at bounding box center [763, 106] width 62 height 62
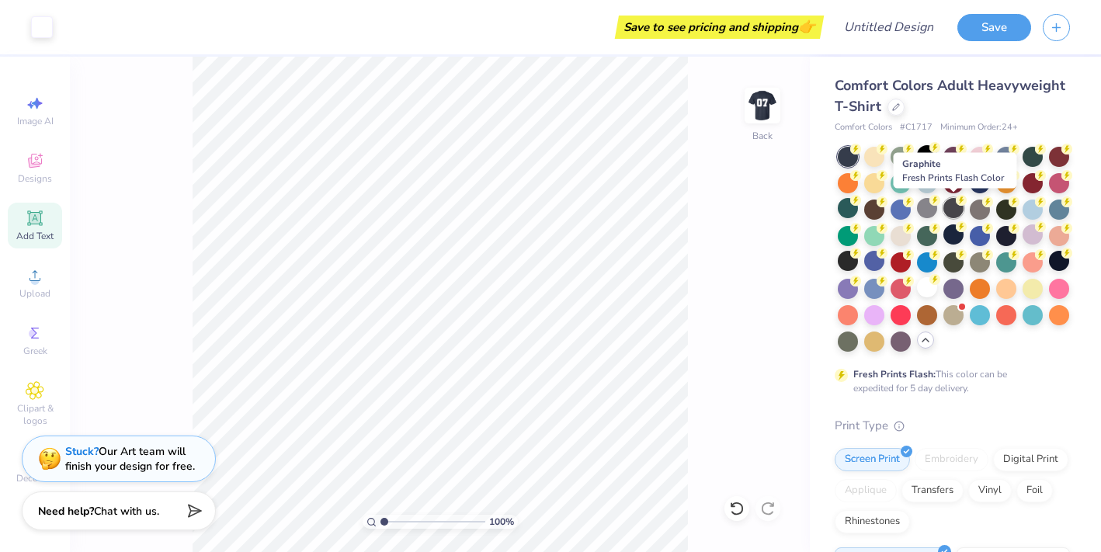
click at [952, 214] on div at bounding box center [954, 208] width 20 height 20
click at [979, 207] on div at bounding box center [980, 208] width 20 height 20
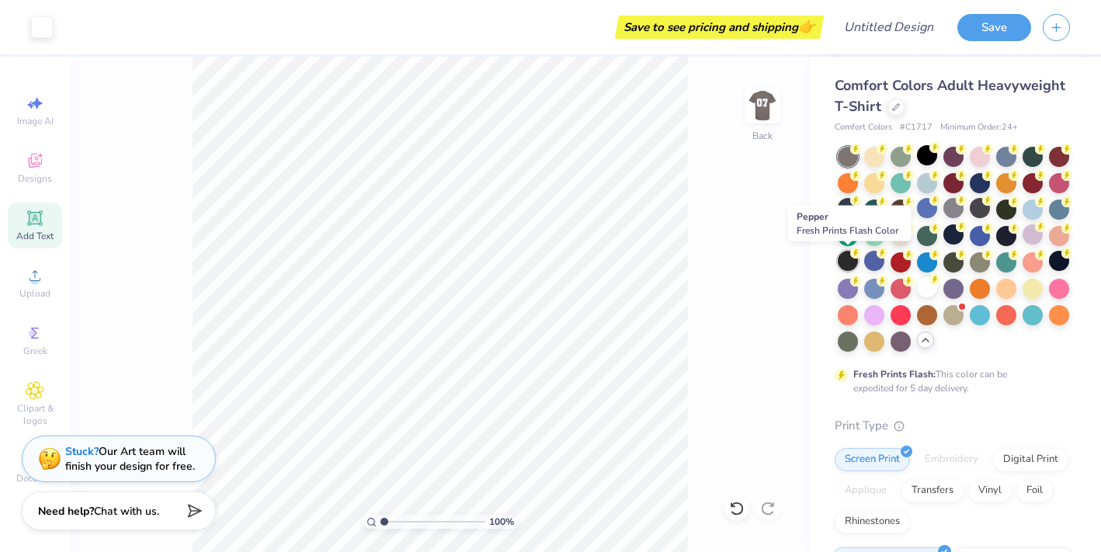
click at [853, 155] on circle at bounding box center [856, 149] width 11 height 11
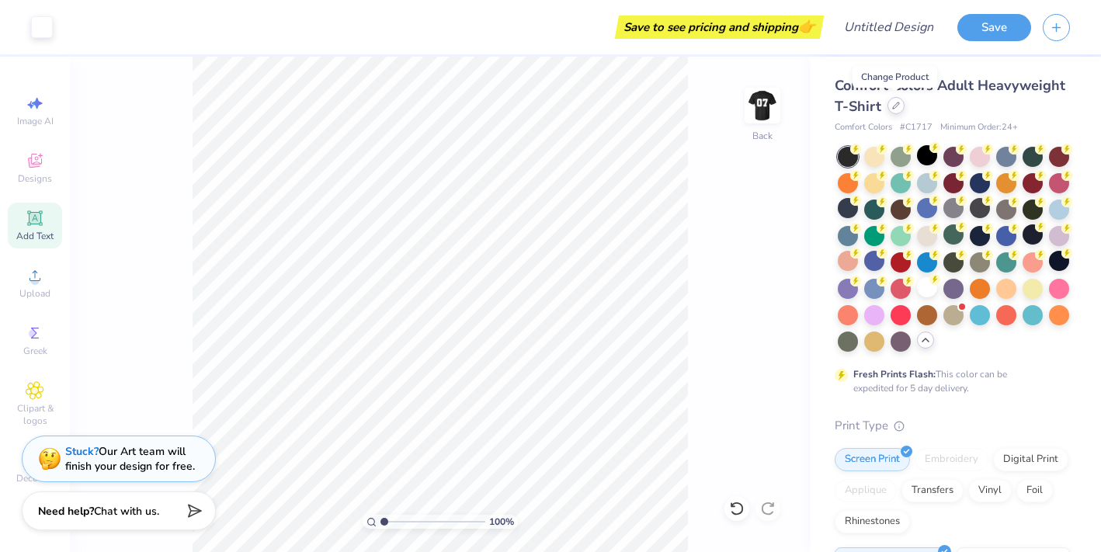
click at [897, 108] on icon at bounding box center [896, 106] width 8 height 8
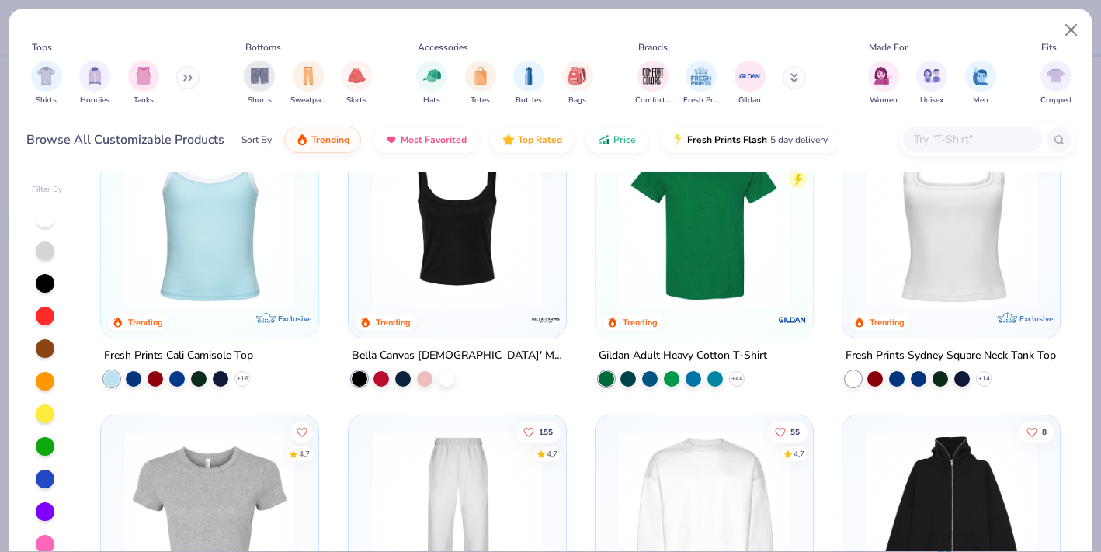
scroll to position [316, 0]
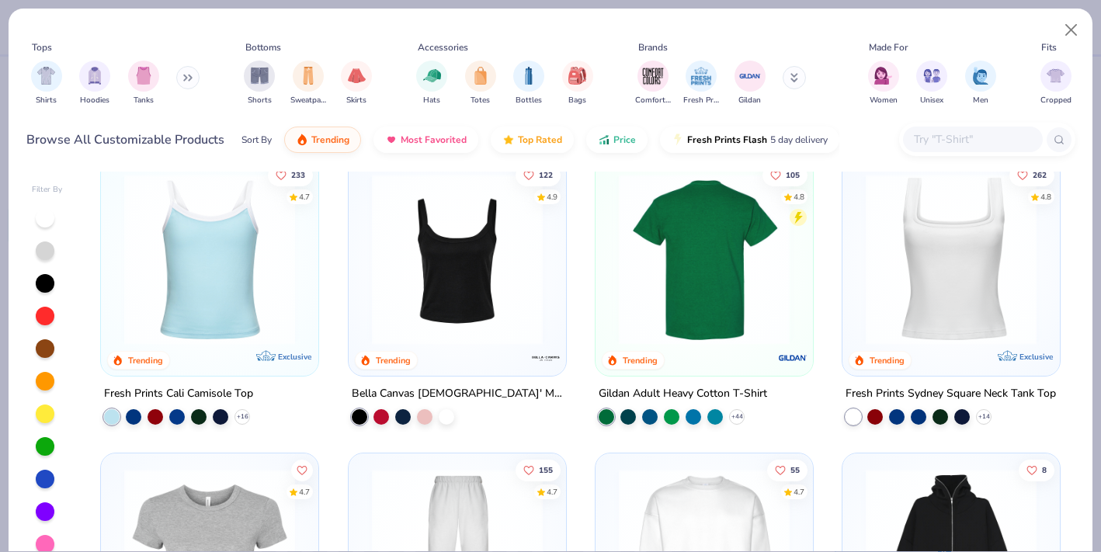
click at [684, 269] on img at bounding box center [704, 259] width 186 height 171
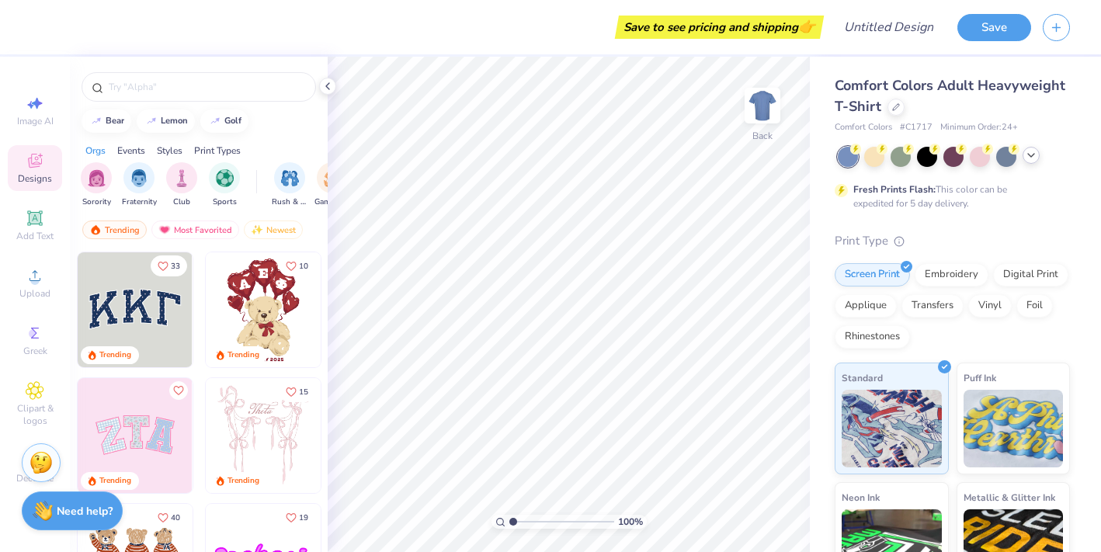
click at [1035, 152] on icon at bounding box center [1031, 155] width 12 height 12
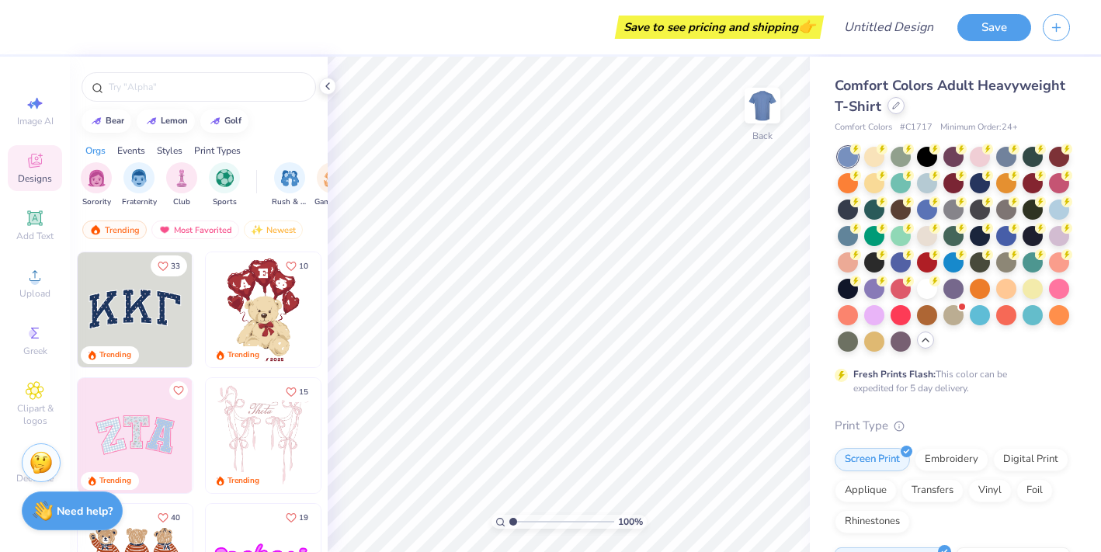
click at [895, 109] on icon at bounding box center [896, 106] width 8 height 8
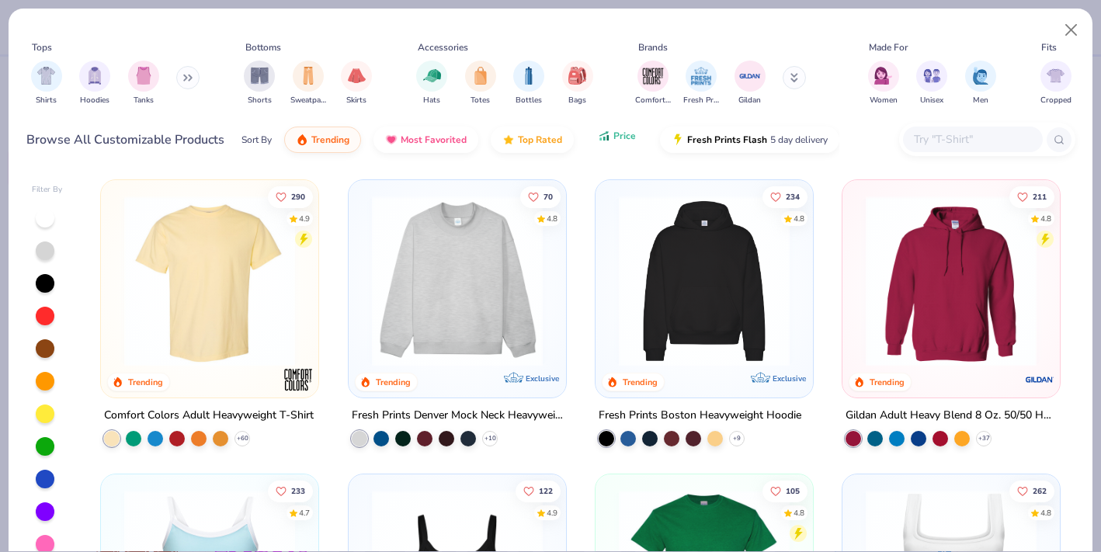
click at [619, 136] on span "Price" at bounding box center [625, 136] width 23 height 12
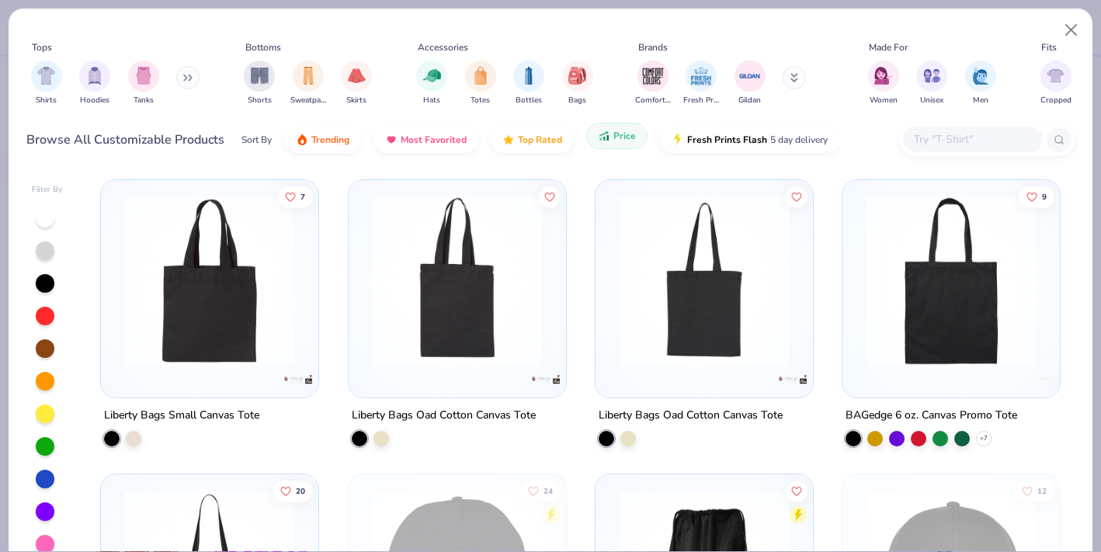
click at [615, 134] on span "Price" at bounding box center [625, 136] width 23 height 12
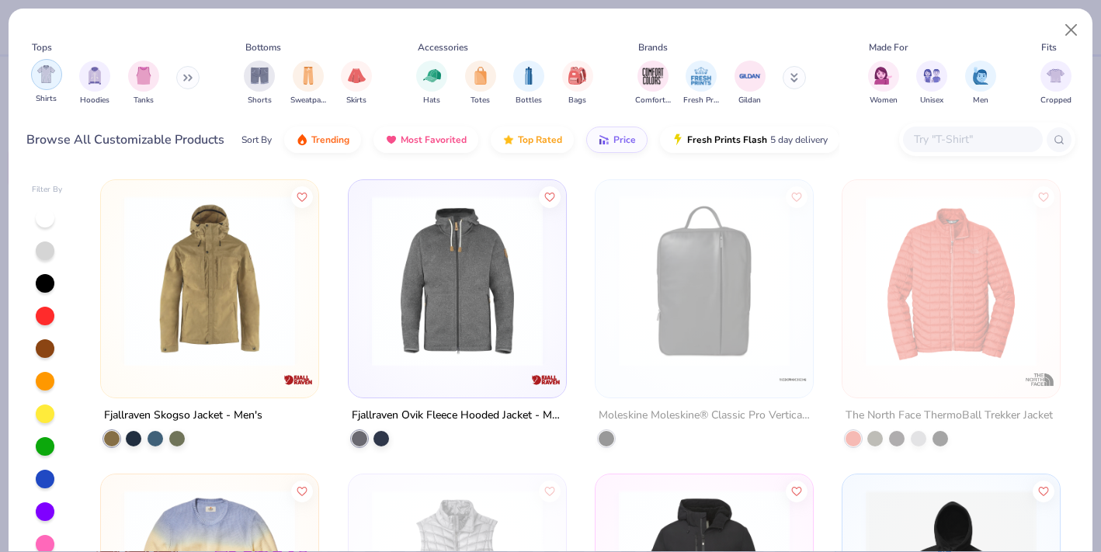
click at [50, 75] on img "filter for Shirts" at bounding box center [46, 74] width 18 height 18
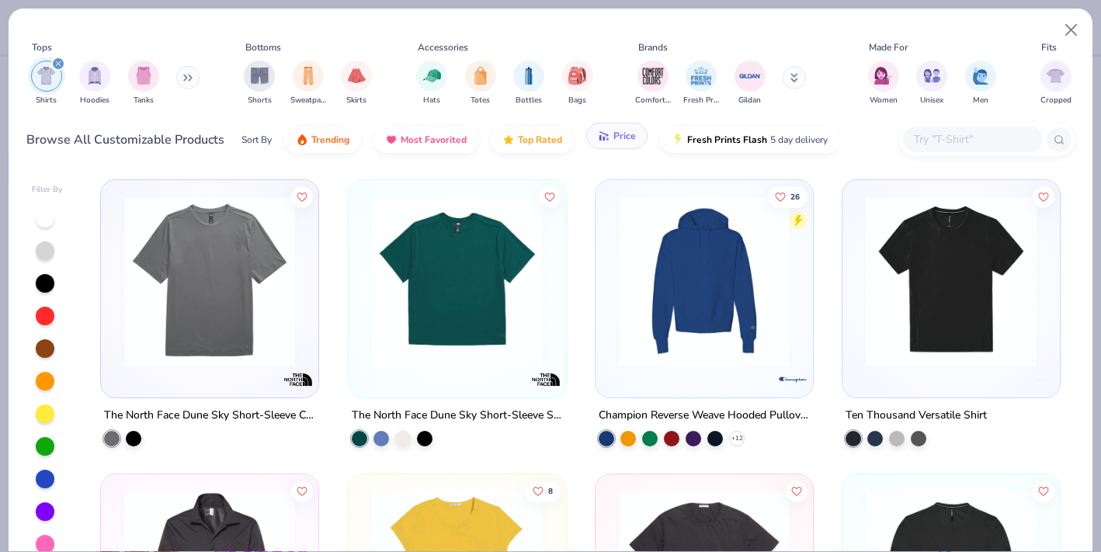
click at [607, 143] on button "Price" at bounding box center [616, 136] width 61 height 26
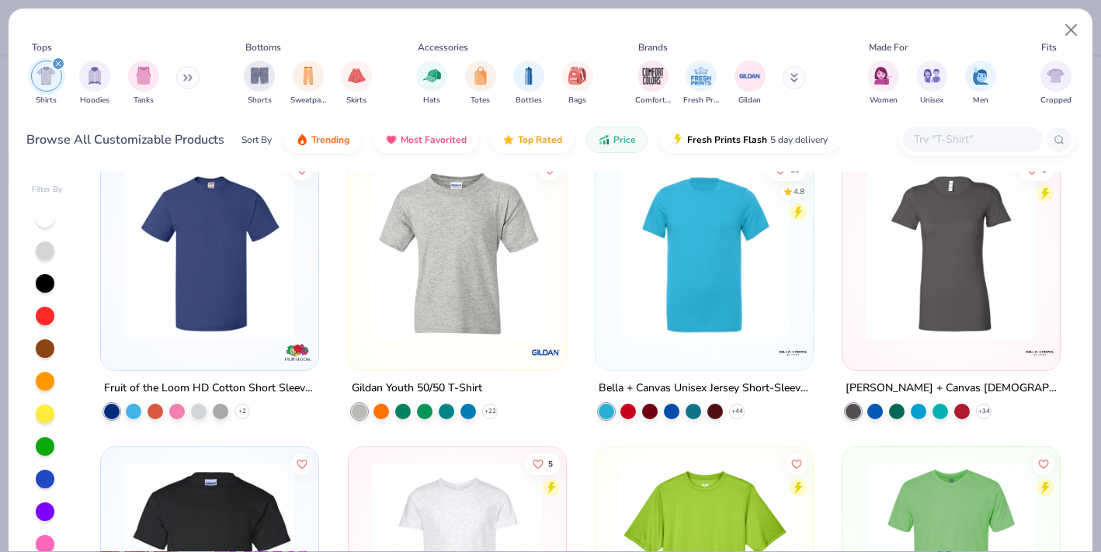
scroll to position [913, 0]
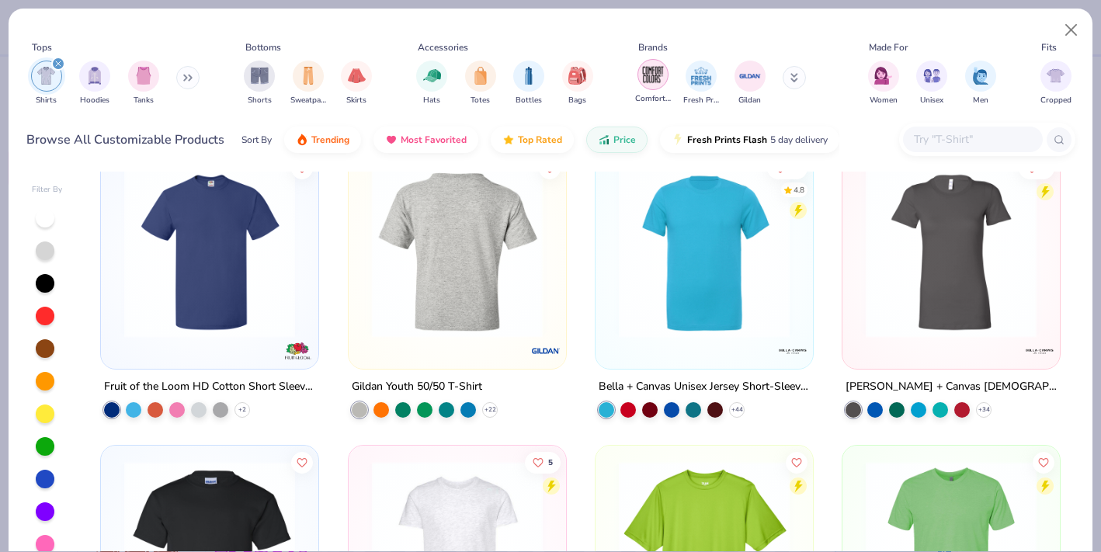
click at [663, 78] on img "filter for Comfort Colors" at bounding box center [653, 74] width 23 height 23
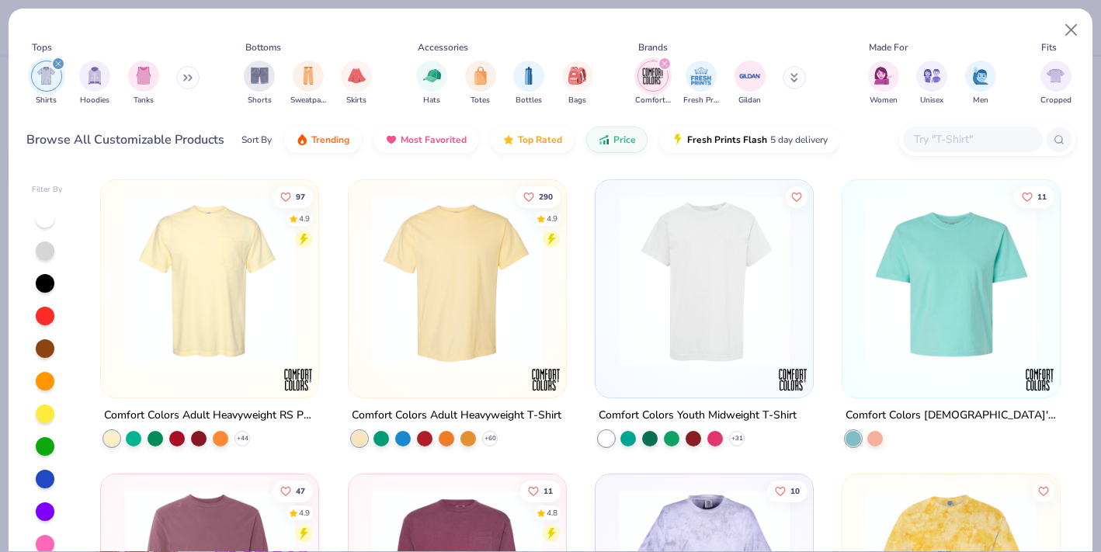
click at [411, 289] on img at bounding box center [457, 281] width 186 height 171
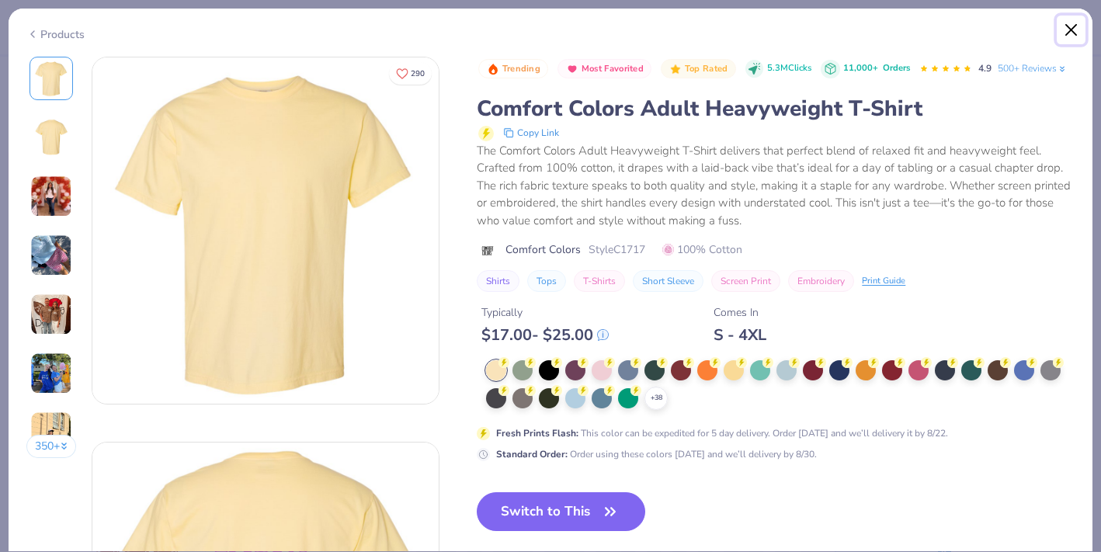
click at [1065, 37] on button "Close" at bounding box center [1072, 31] width 30 height 30
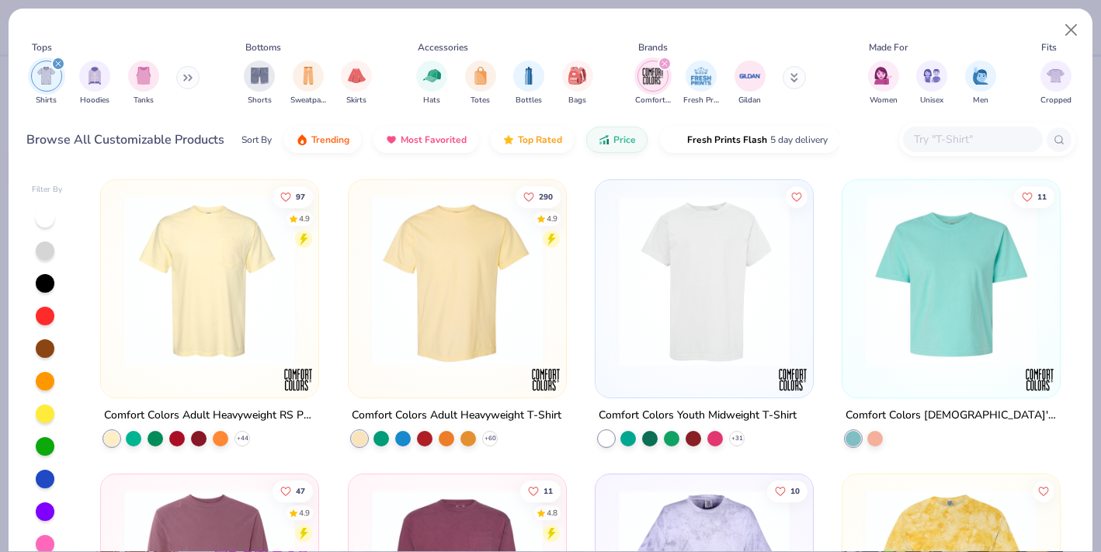
click at [656, 83] on img "filter for Comfort Colors" at bounding box center [653, 75] width 23 height 23
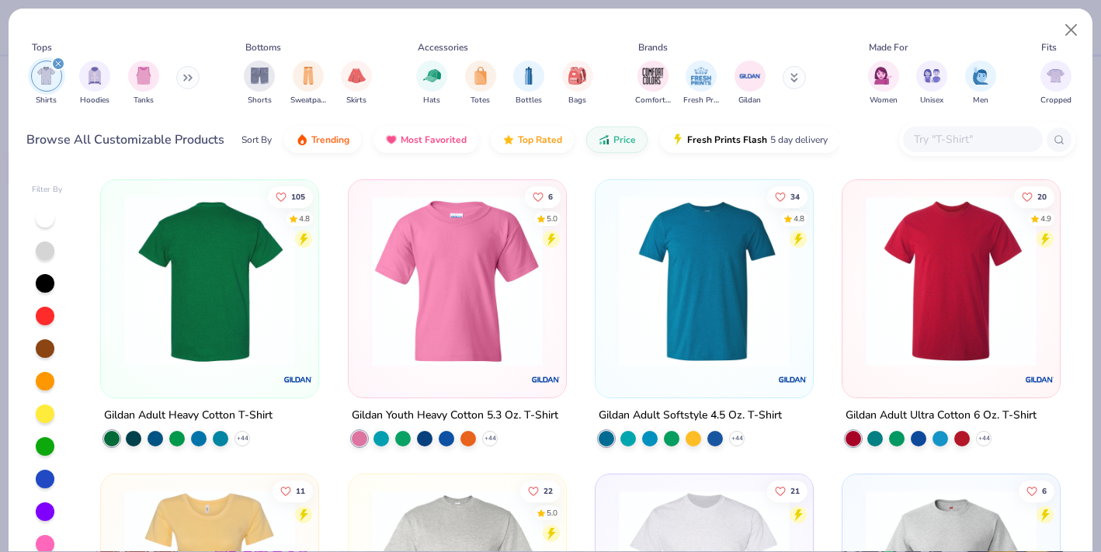
click at [117, 308] on img at bounding box center [23, 281] width 186 height 171
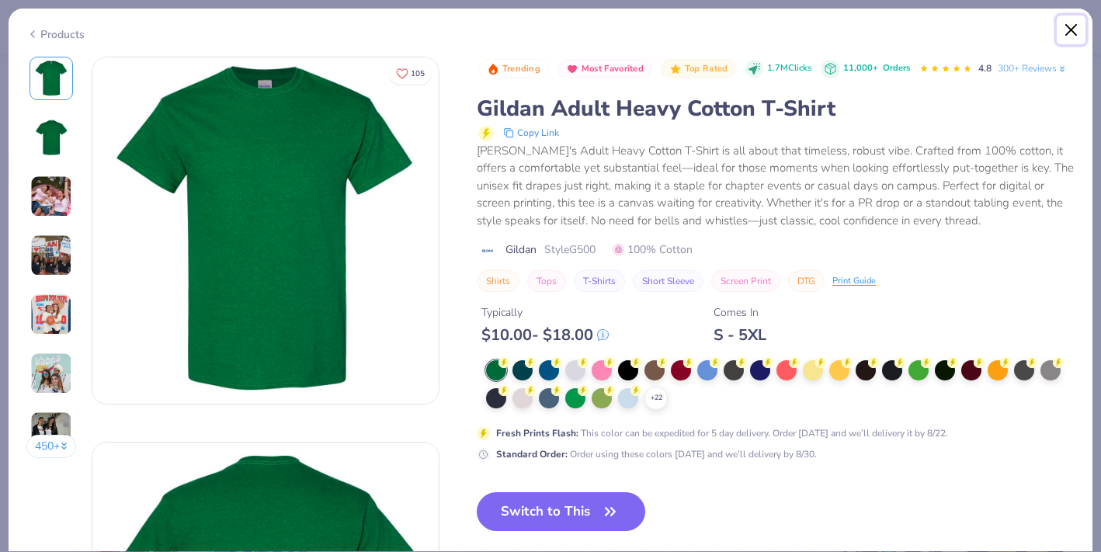
click at [1077, 30] on button "Close" at bounding box center [1072, 31] width 30 height 30
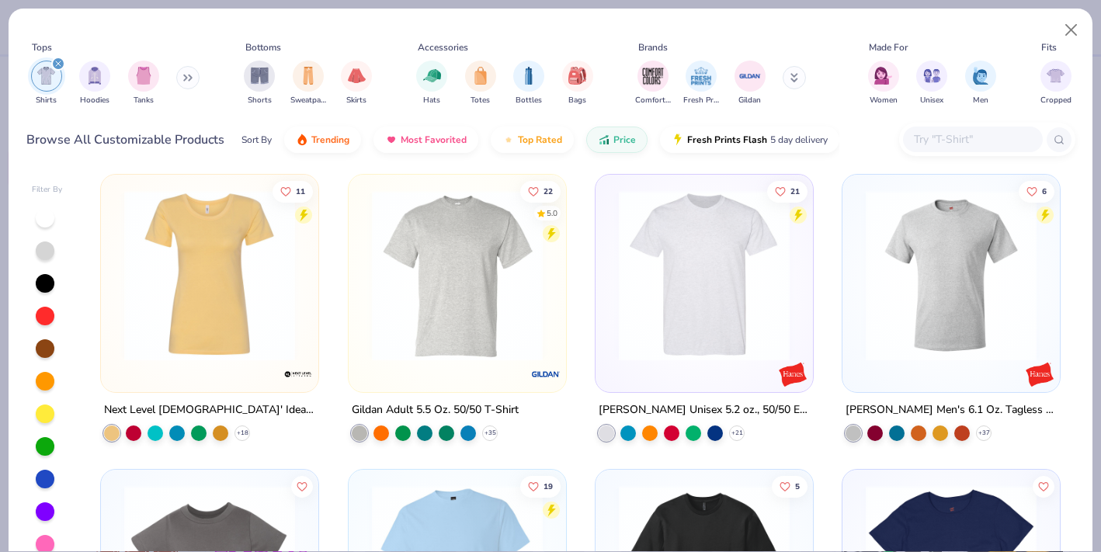
scroll to position [296, 0]
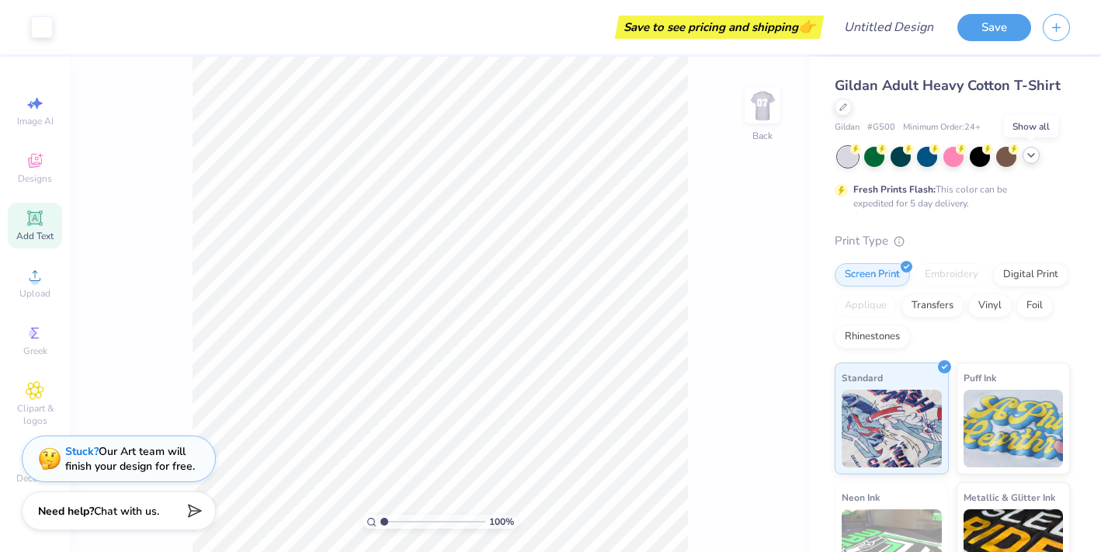
click at [1032, 155] on polyline at bounding box center [1031, 155] width 6 height 3
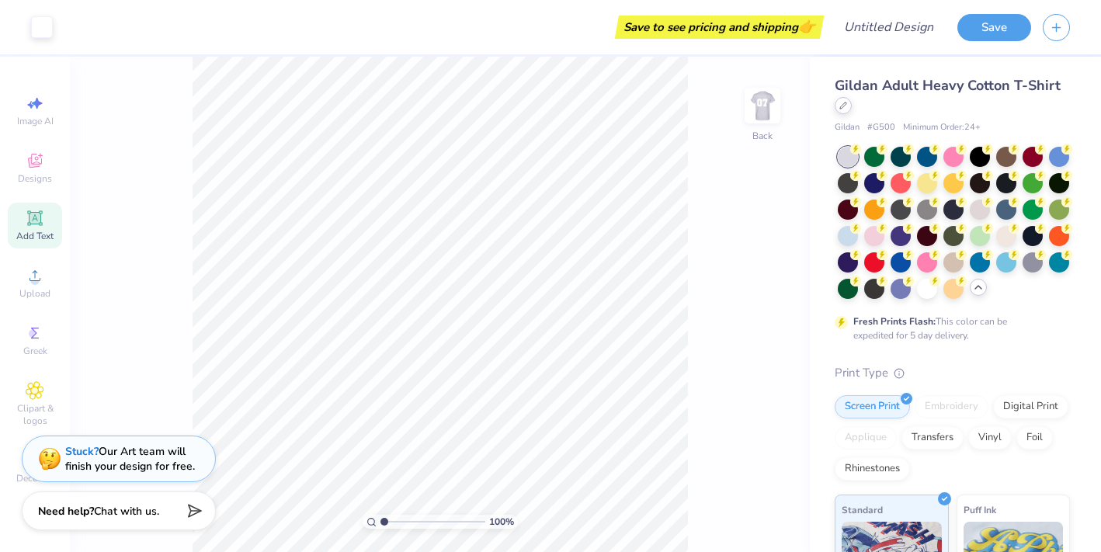
click at [840, 106] on icon at bounding box center [844, 106] width 8 height 8
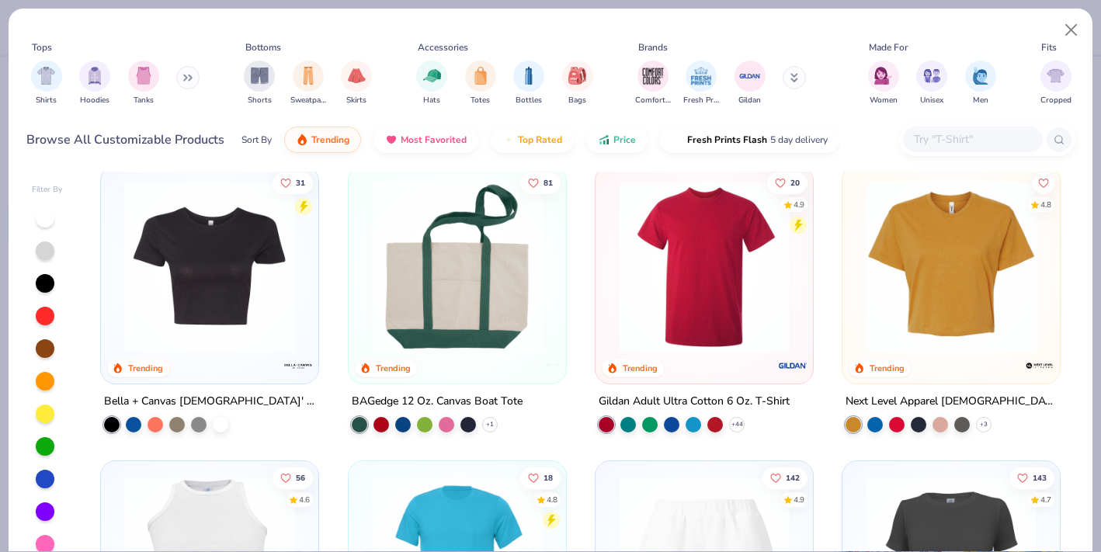
scroll to position [2667, 0]
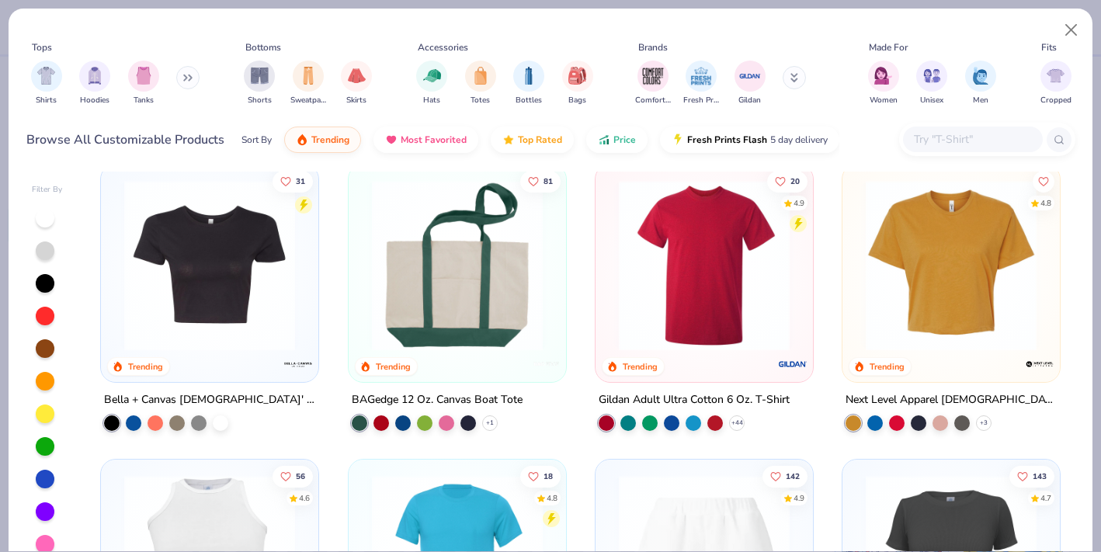
click at [755, 291] on img at bounding box center [704, 265] width 186 height 171
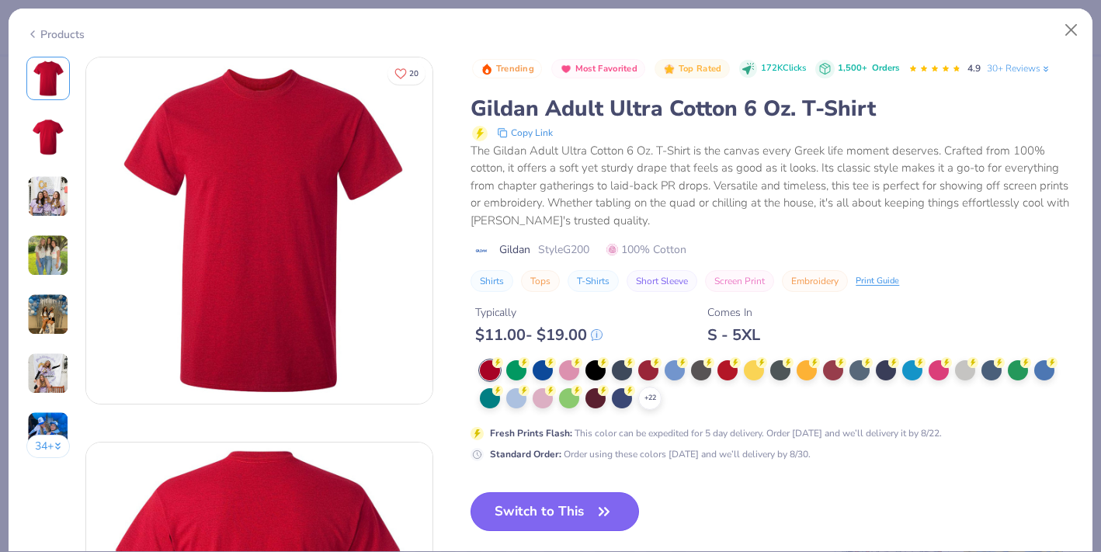
click at [581, 500] on button "Switch to This" at bounding box center [555, 511] width 169 height 39
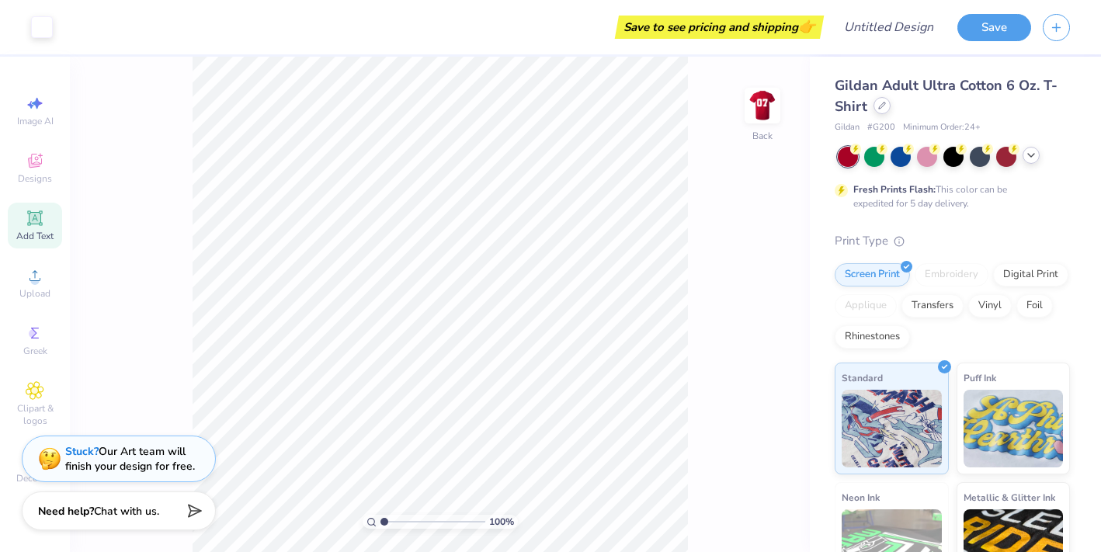
click at [882, 106] on icon at bounding box center [882, 106] width 6 height 6
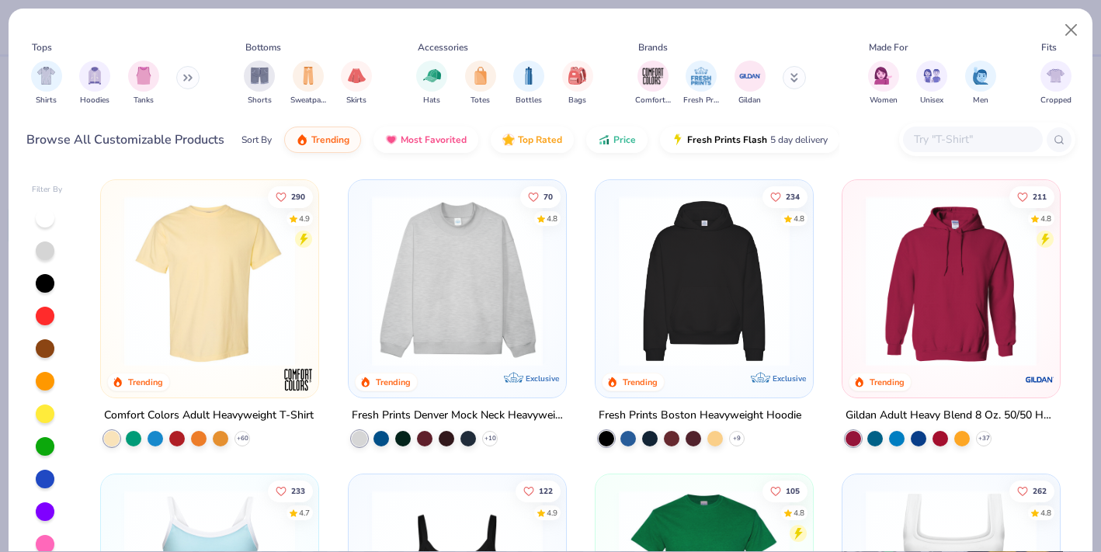
click at [223, 301] on img at bounding box center [210, 281] width 186 height 171
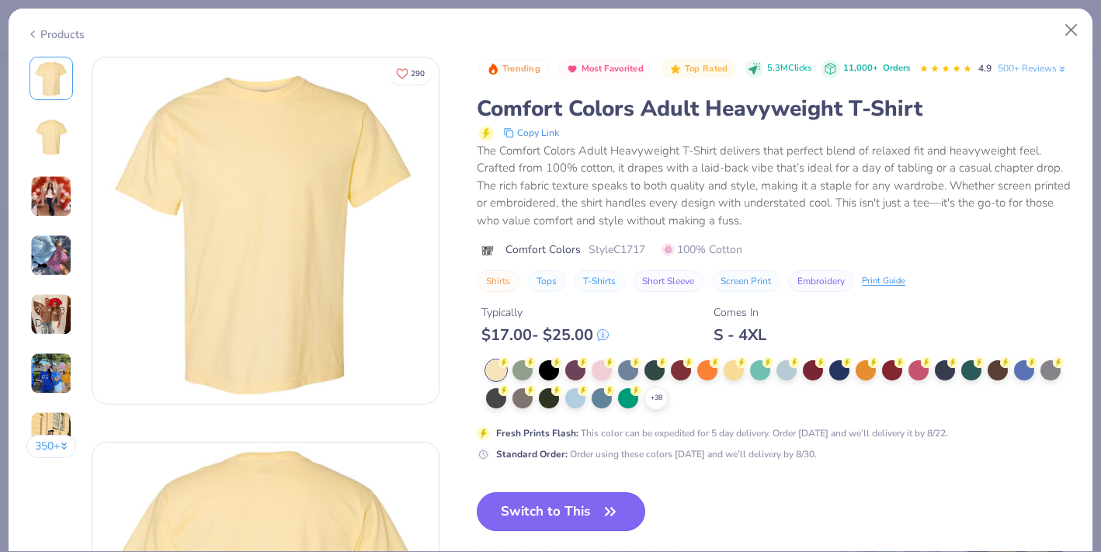
click at [595, 511] on button "Switch to This" at bounding box center [561, 511] width 169 height 39
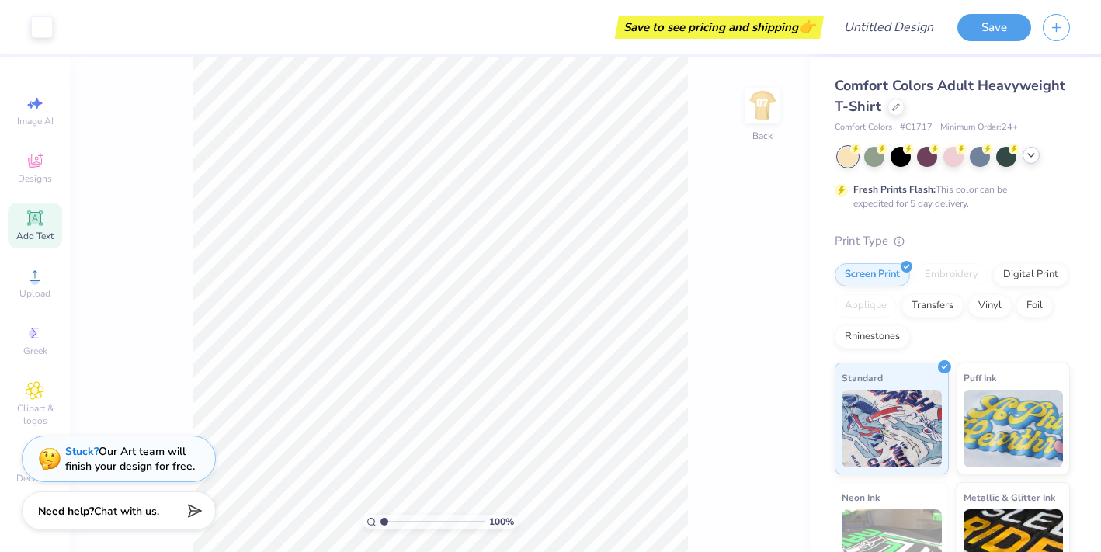
click at [1026, 154] on icon at bounding box center [1031, 155] width 12 height 12
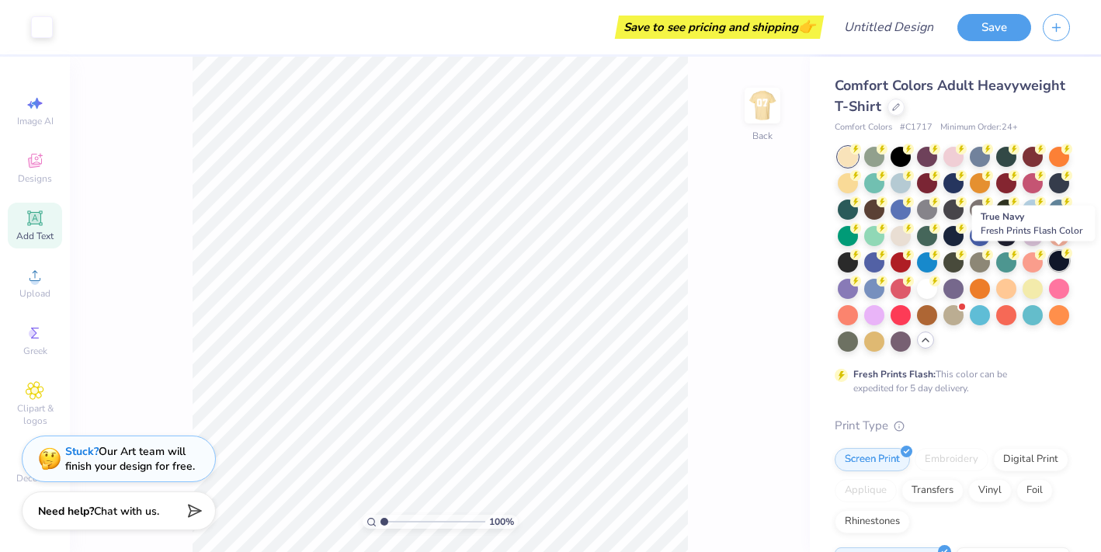
click at [1056, 258] on div at bounding box center [1059, 261] width 20 height 20
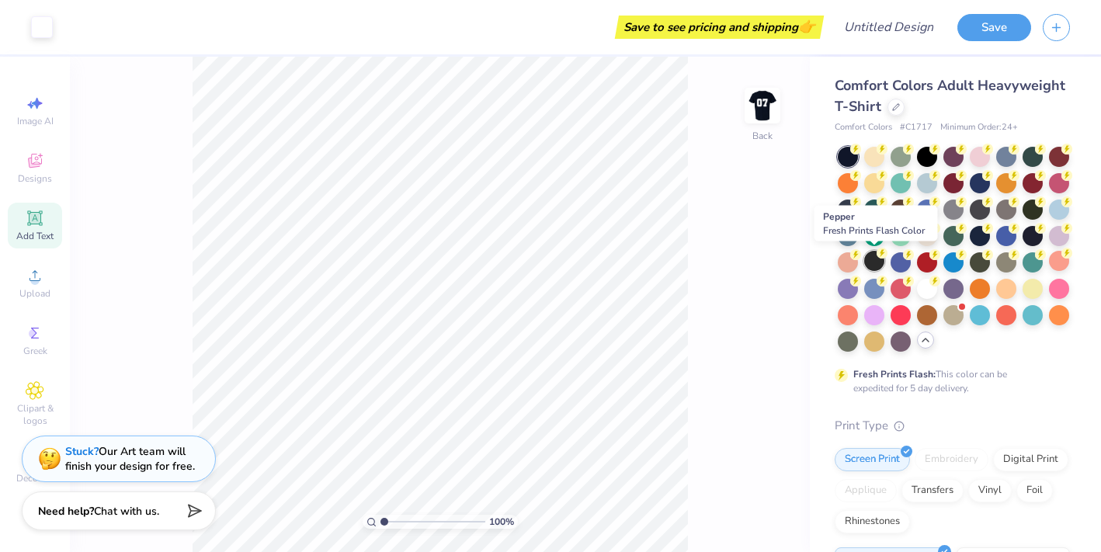
click at [861, 155] on circle at bounding box center [856, 149] width 11 height 11
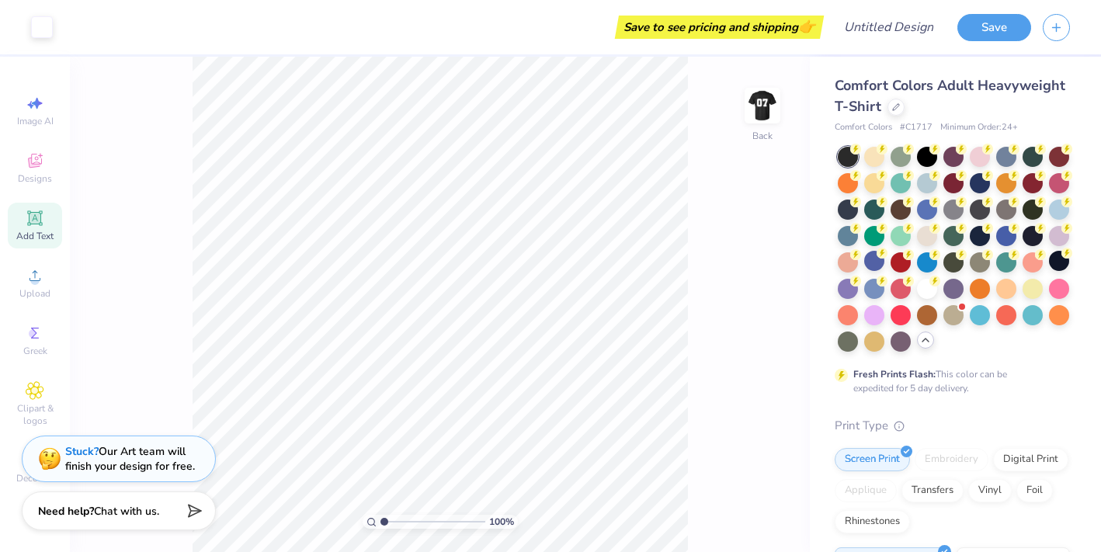
drag, startPoint x: 906, startPoint y: 141, endPoint x: 946, endPoint y: 101, distance: 56.0
click at [916, 135] on div "Comfort Colors Adult Heavyweight T-Shirt Comfort Colors # C1717 Minimum Order: …" at bounding box center [952, 486] width 235 height 823
click at [705, 73] on div "100 % Back" at bounding box center [440, 305] width 740 height 496
